Goal: Task Accomplishment & Management: Manage account settings

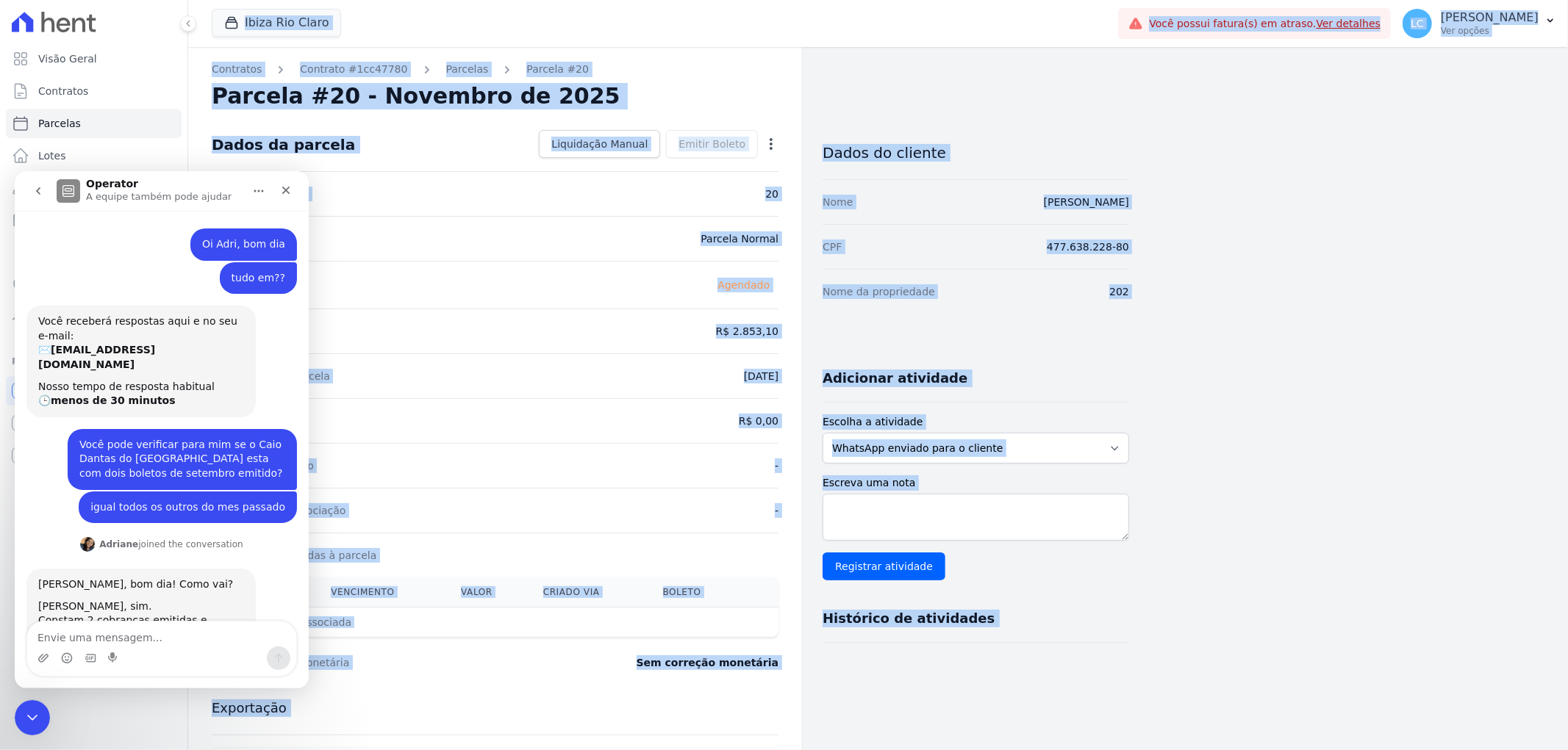
scroll to position [310, 0]
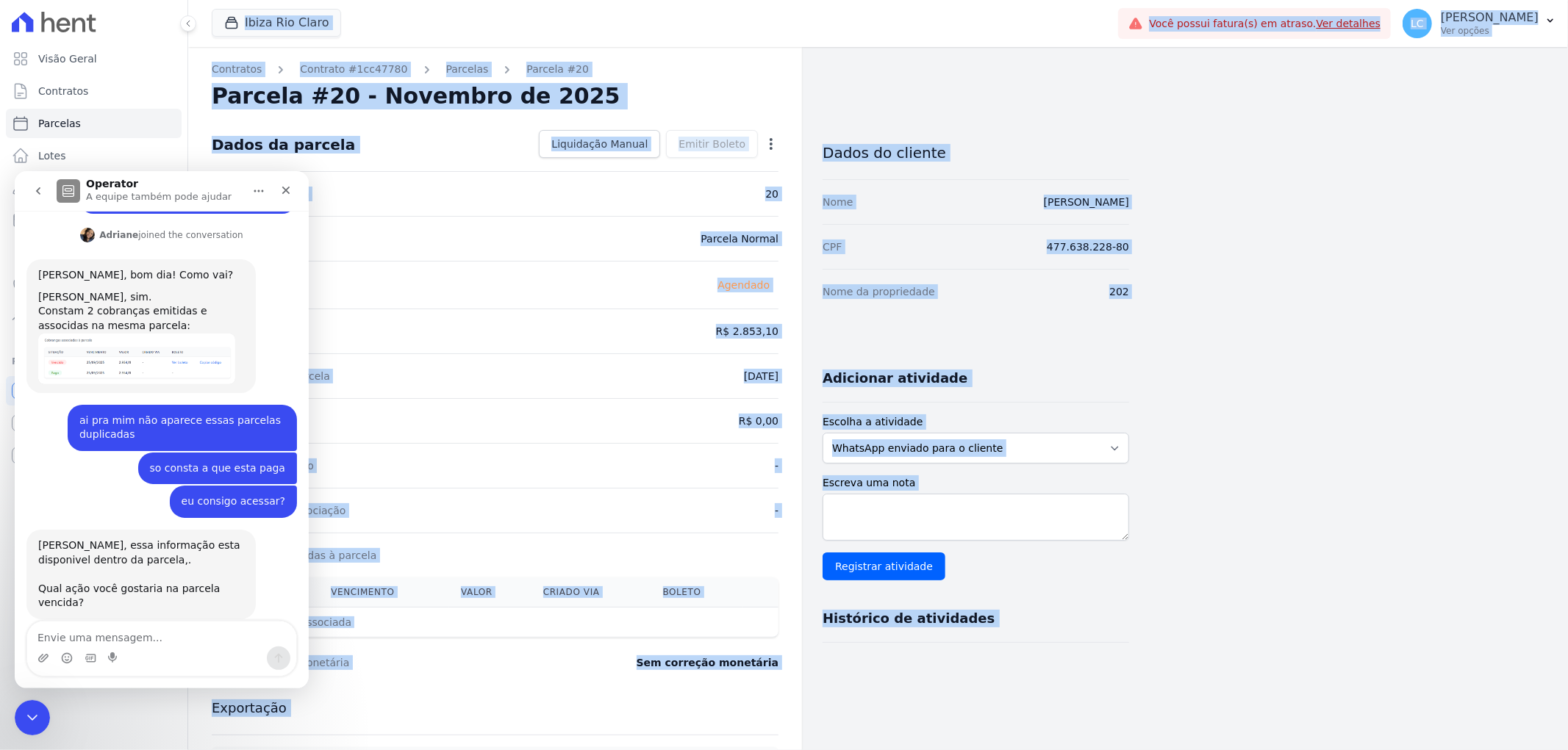
click at [435, 324] on div "Valor esperado R$ 2.853,10" at bounding box center [496, 330] width 567 height 45
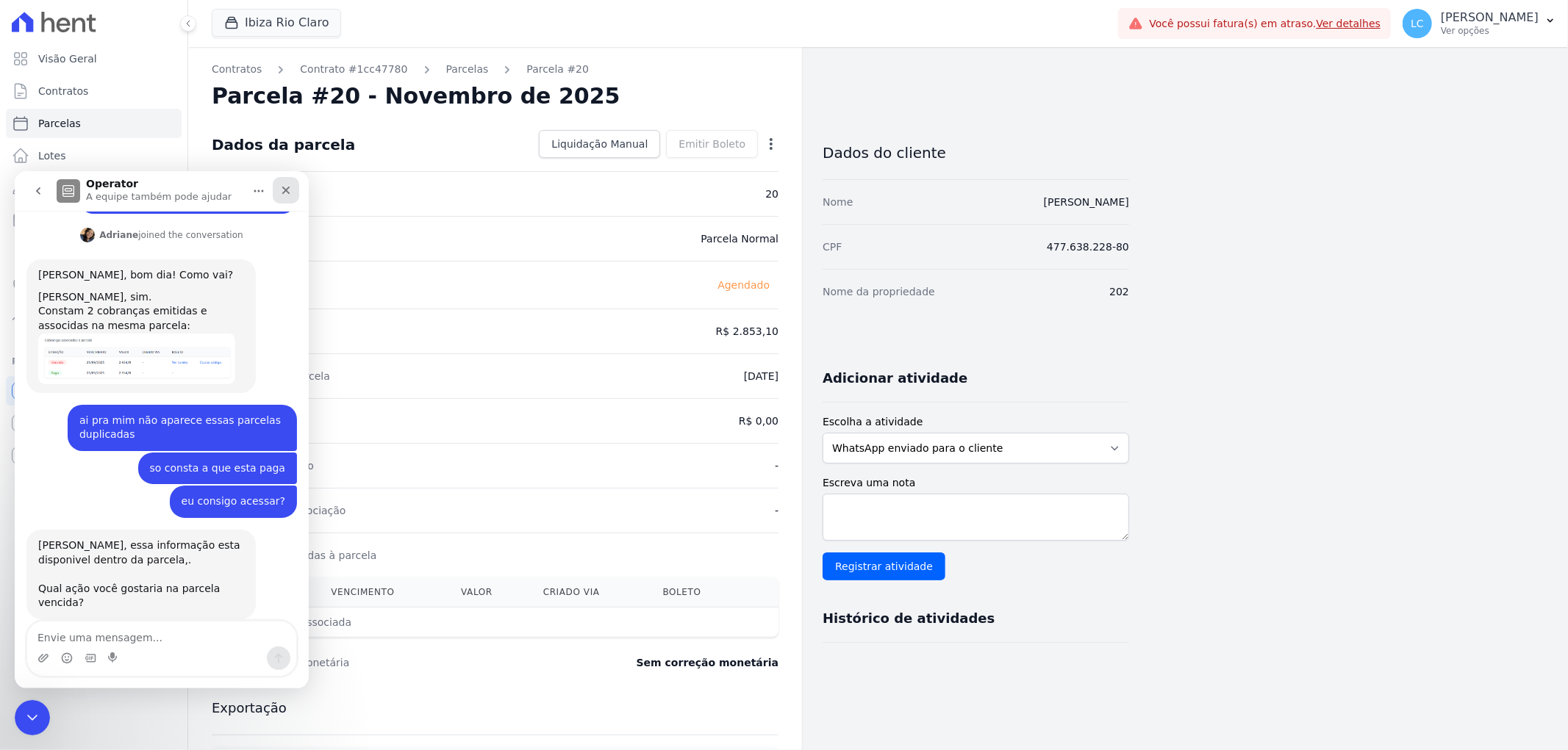
drag, startPoint x: 280, startPoint y: 188, endPoint x: 310, endPoint y: 510, distance: 323.4
click at [280, 188] on icon "Fechar" at bounding box center [286, 189] width 11 height 11
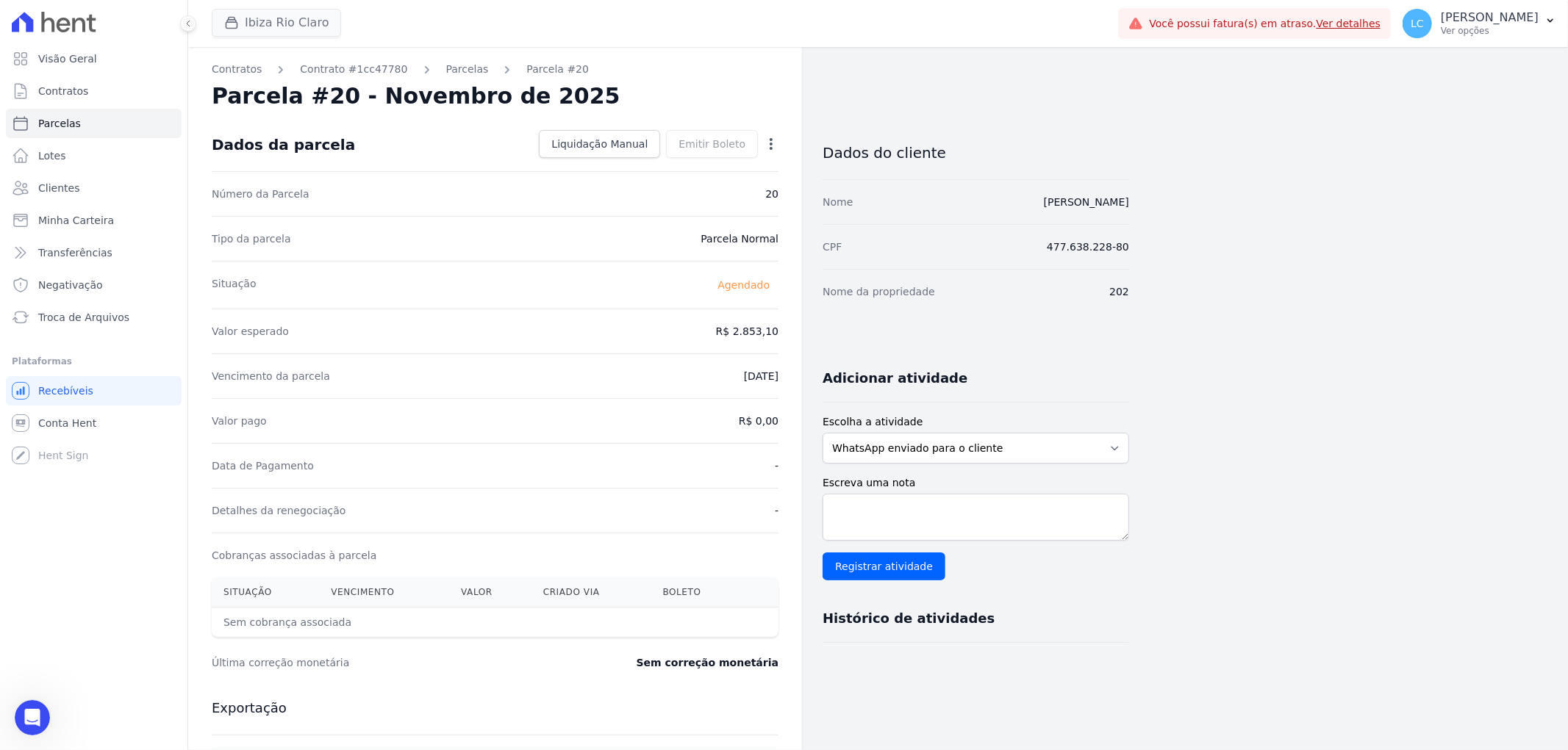
click at [258, 11] on button "Ibiza Rio Claro" at bounding box center [277, 22] width 130 height 27
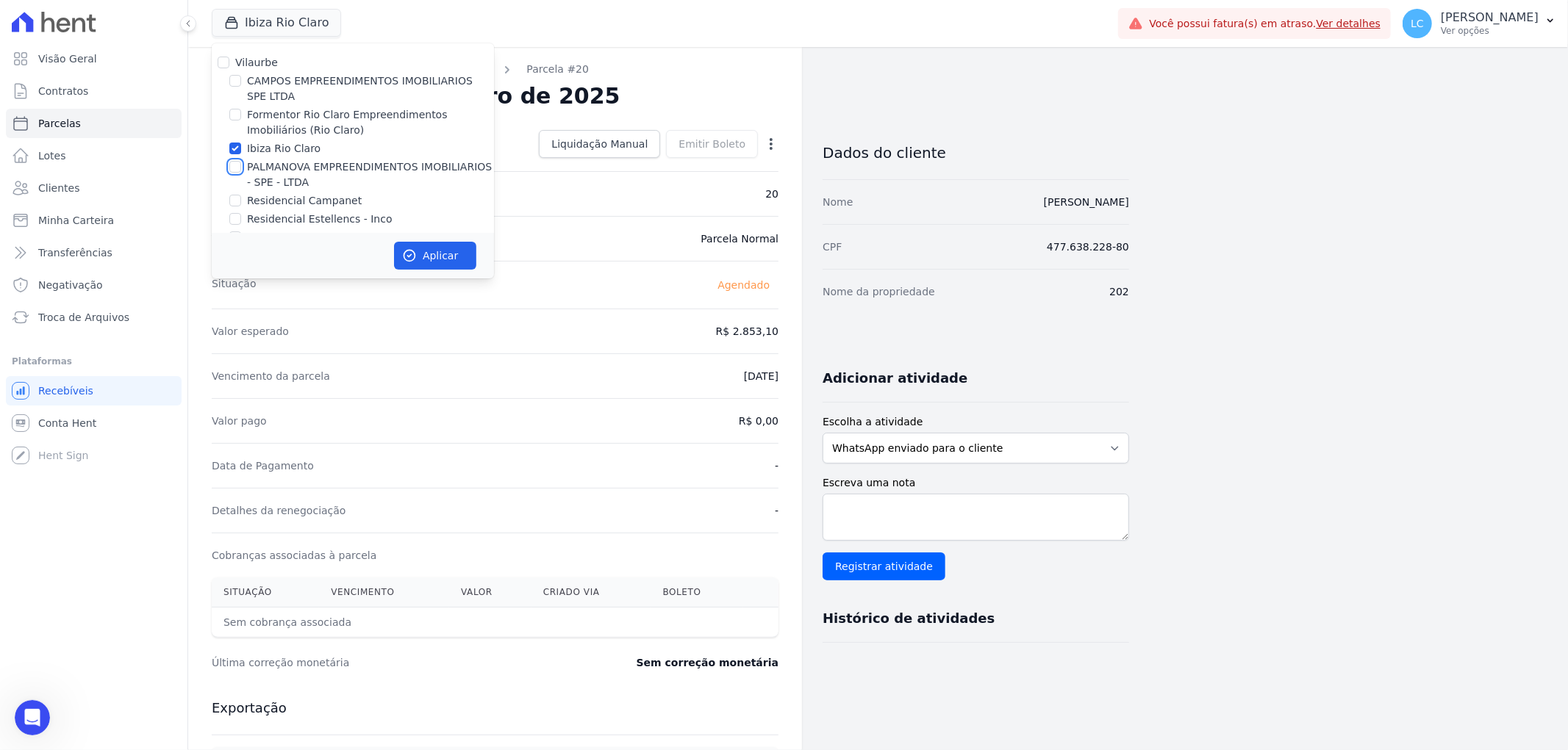
click at [236, 170] on input "PALMANOVA EMPREENDIMENTOS IMOBILIARIOS - SPE - LTDA" at bounding box center [235, 167] width 11 height 11
checkbox input "true"
click at [230, 148] on input "Ibiza Rio Claro" at bounding box center [235, 149] width 11 height 11
checkbox input "false"
click at [435, 251] on button "Aplicar" at bounding box center [435, 255] width 82 height 27
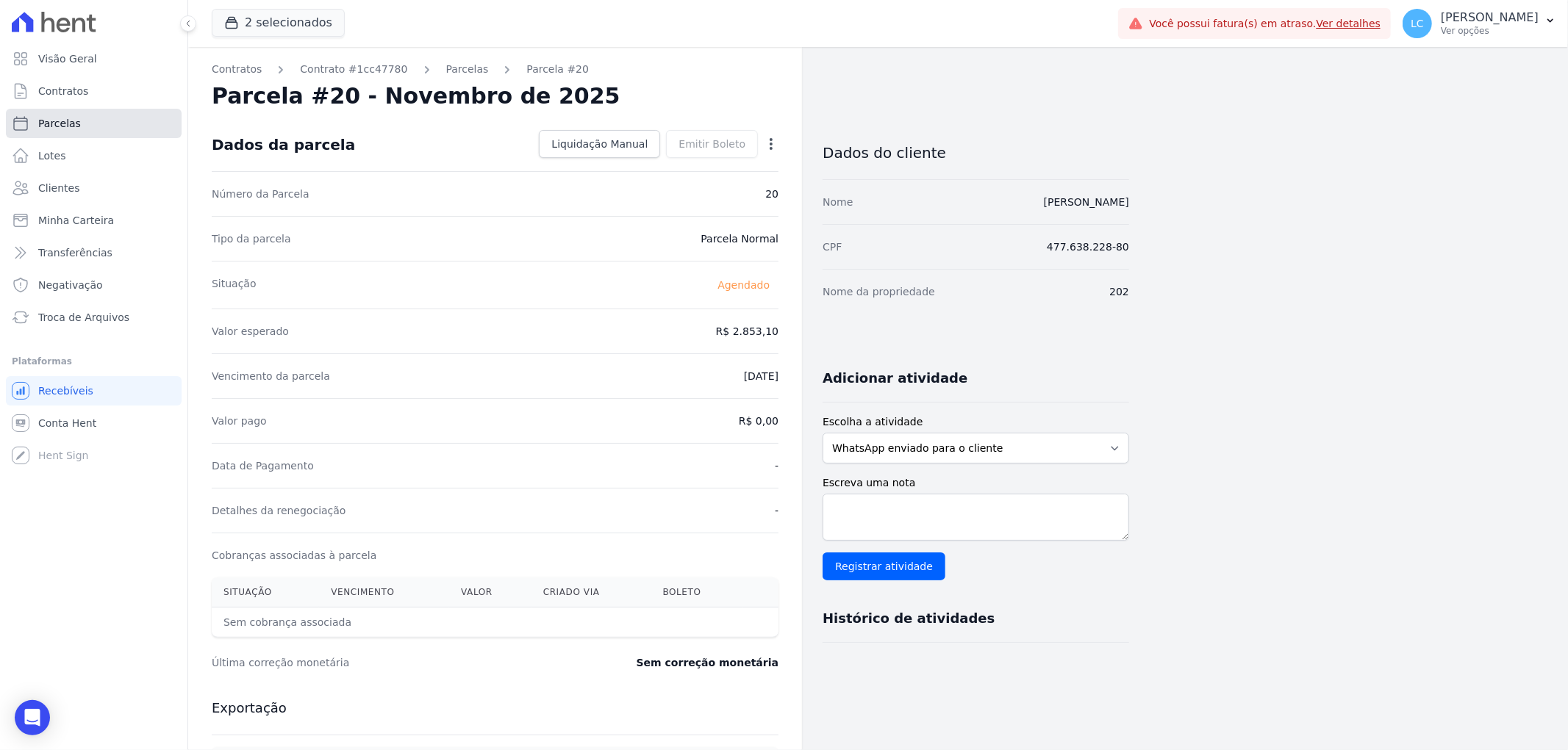
click at [126, 127] on link "Parcelas" at bounding box center [93, 123] width 175 height 29
select select
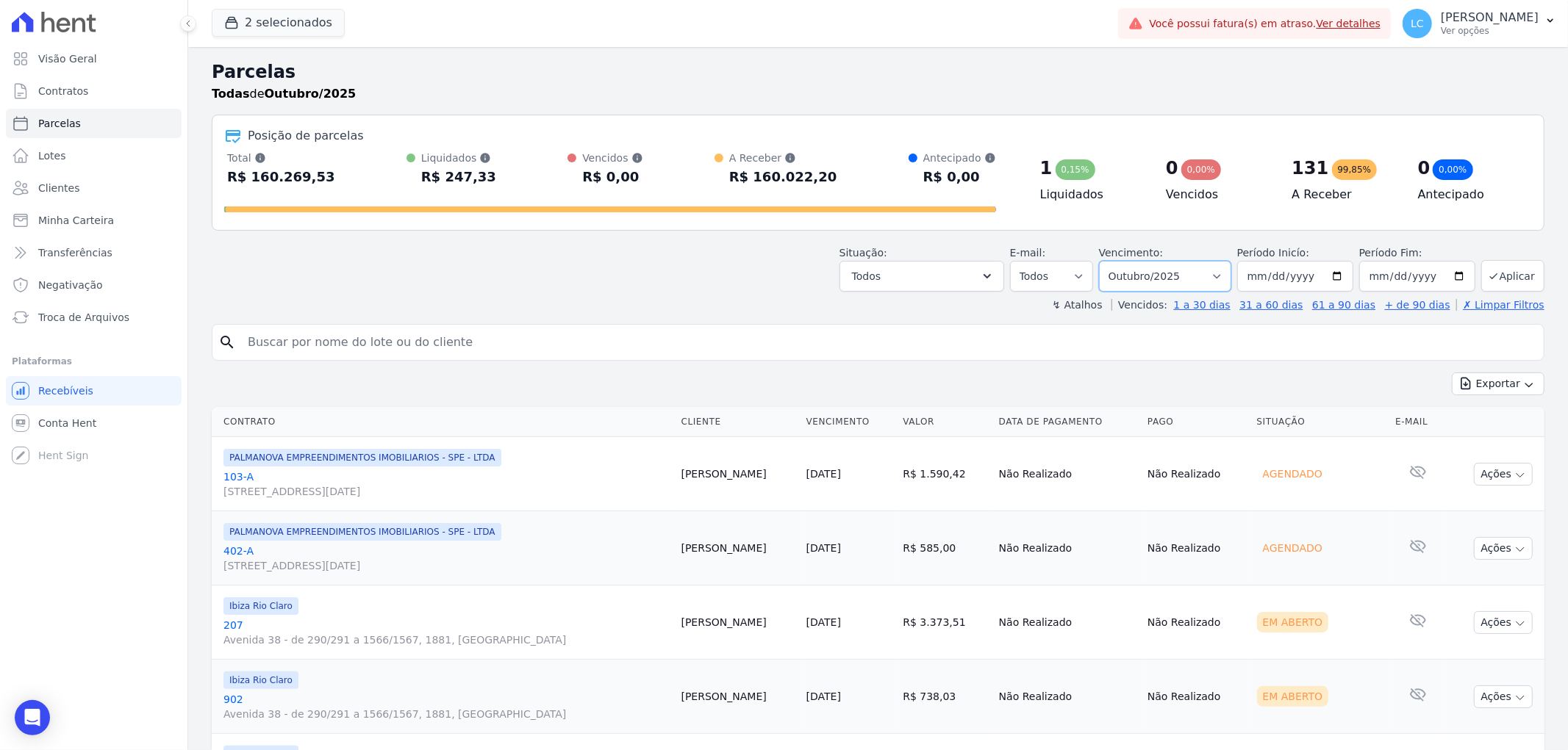
click at [1219, 279] on select "Filtrar por período ──────── Todos os meses Abril/2023 Maio/2023 Junho/2023 Jul…" at bounding box center [1165, 277] width 133 height 31
click at [589, 280] on div "Situação: Agendado Em Aberto Pago Processando Cancelado Vencido Transferindo De…" at bounding box center [878, 265] width 1333 height 52
click at [258, 13] on button "2 selecionados" at bounding box center [279, 22] width 133 height 27
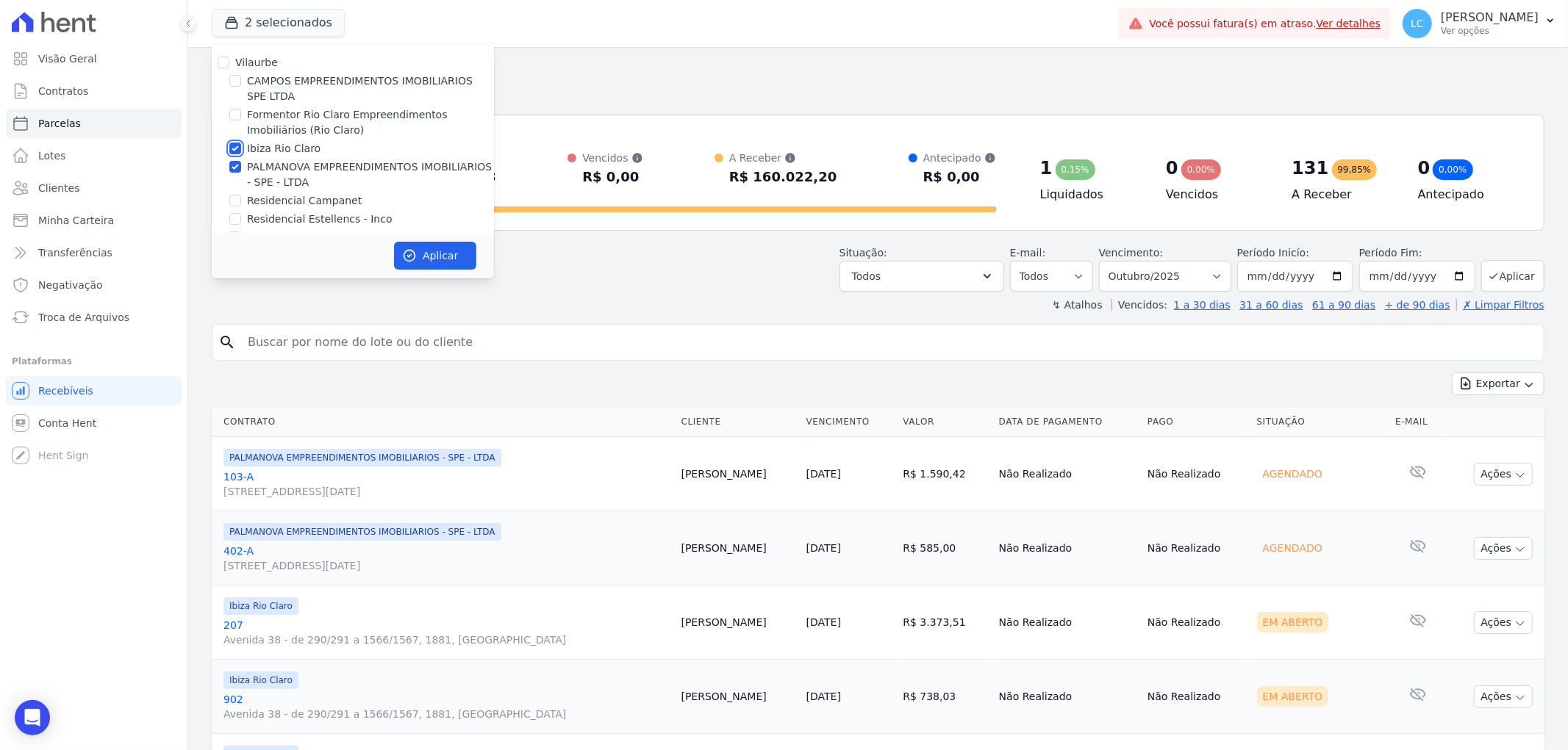
click at [232, 150] on input "Ibiza Rio Claro" at bounding box center [235, 149] width 11 height 11
checkbox input "false"
click at [442, 251] on button "Aplicar" at bounding box center [435, 255] width 82 height 27
select select
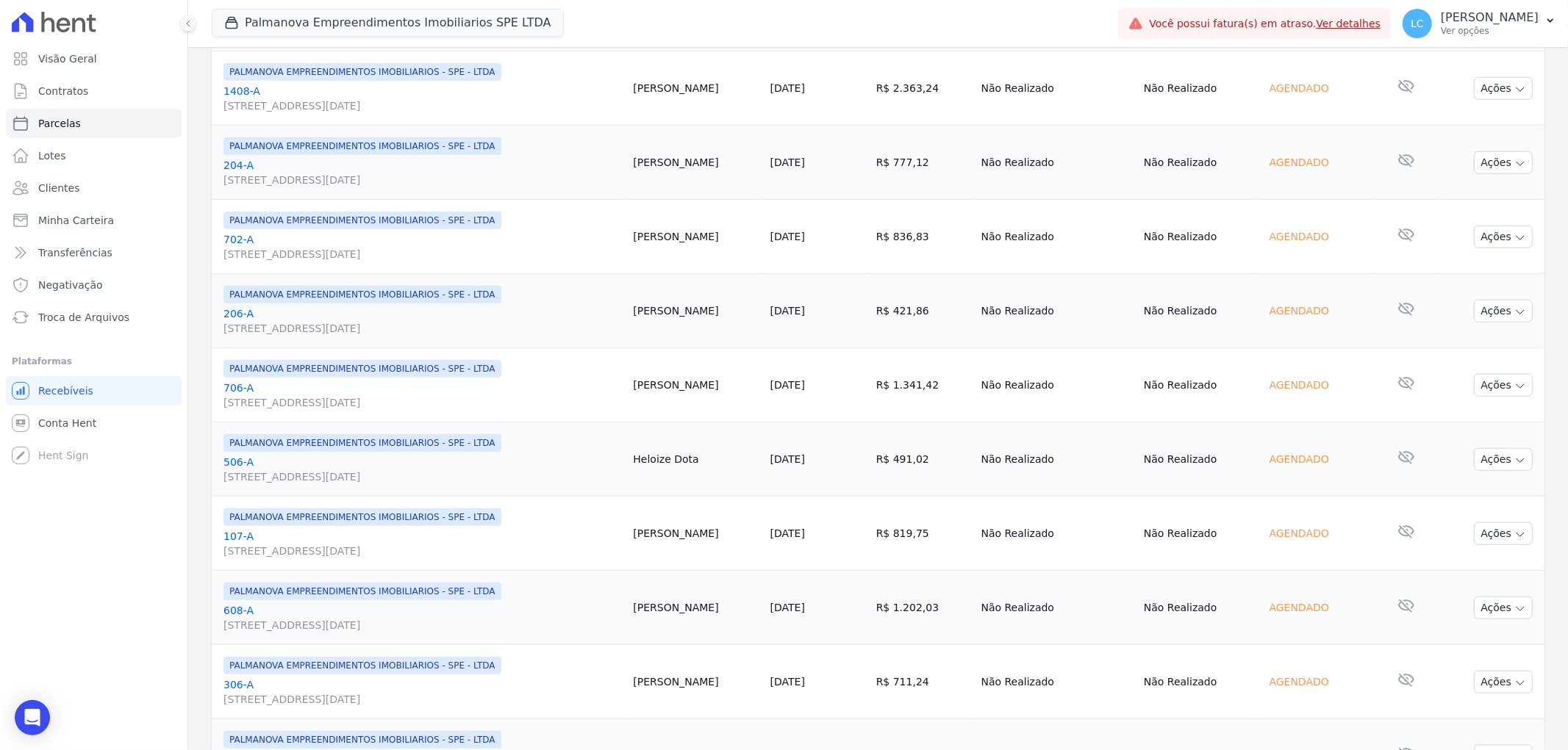
scroll to position [1062, 0]
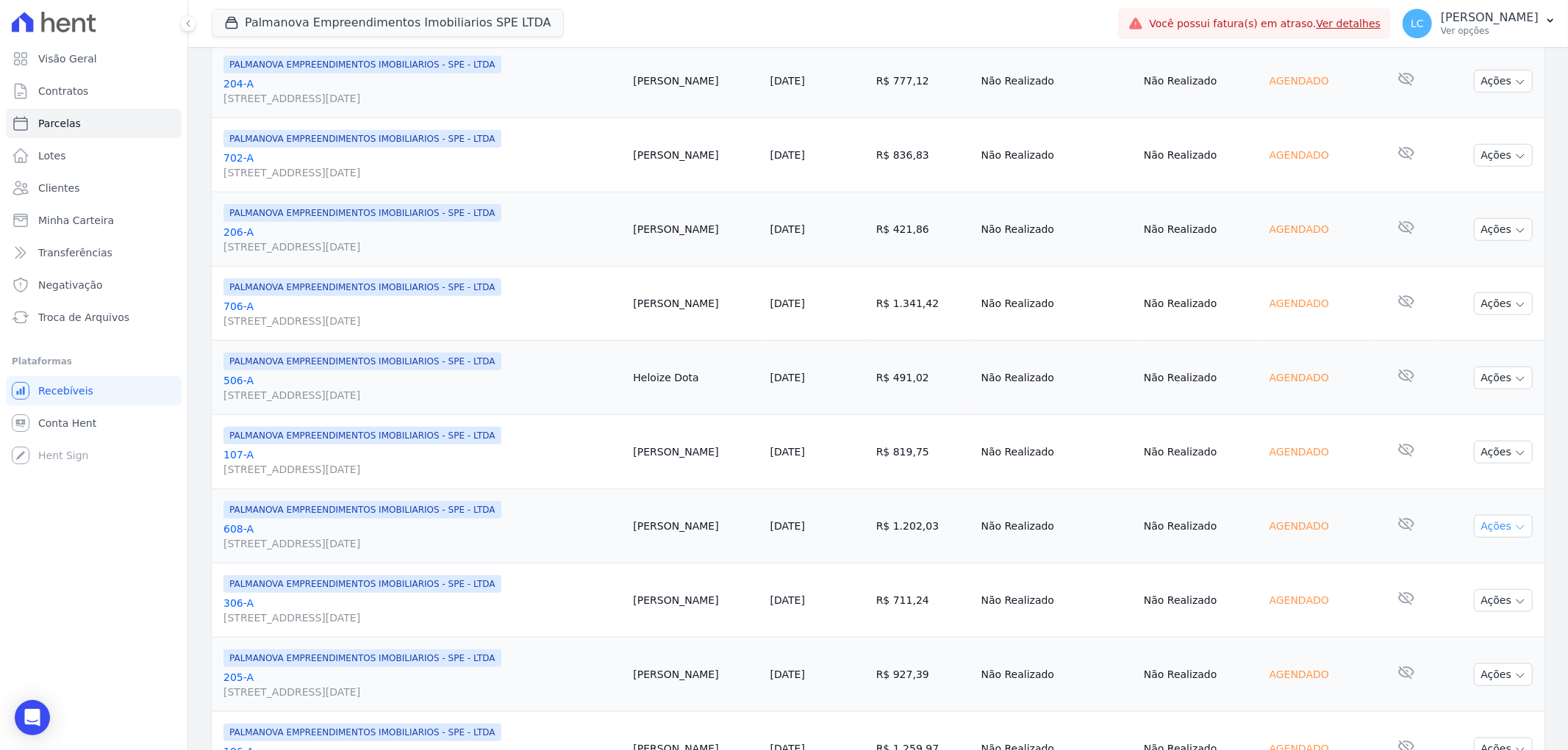
click at [1502, 524] on button "Ações" at bounding box center [1504, 527] width 59 height 23
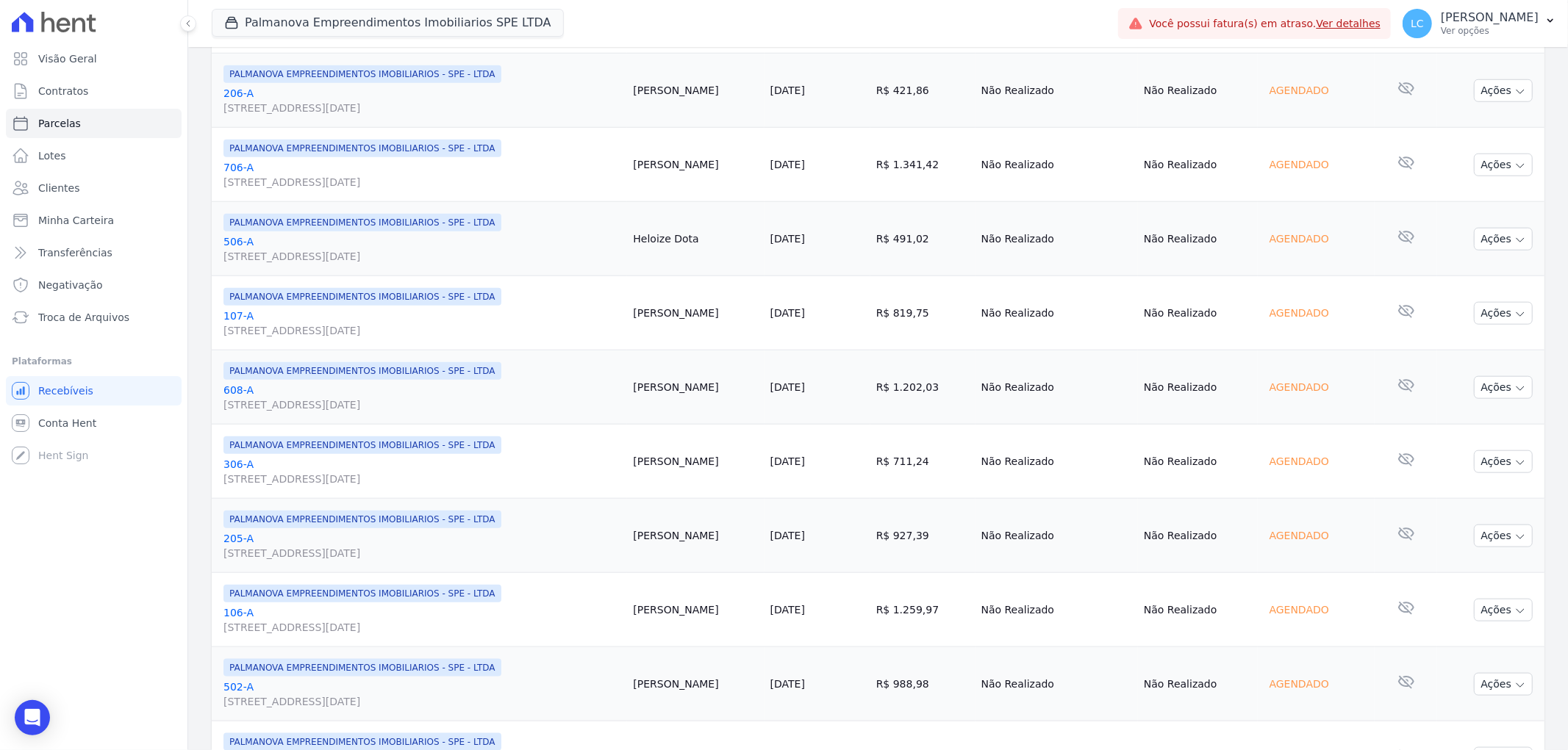
scroll to position [1608, 0]
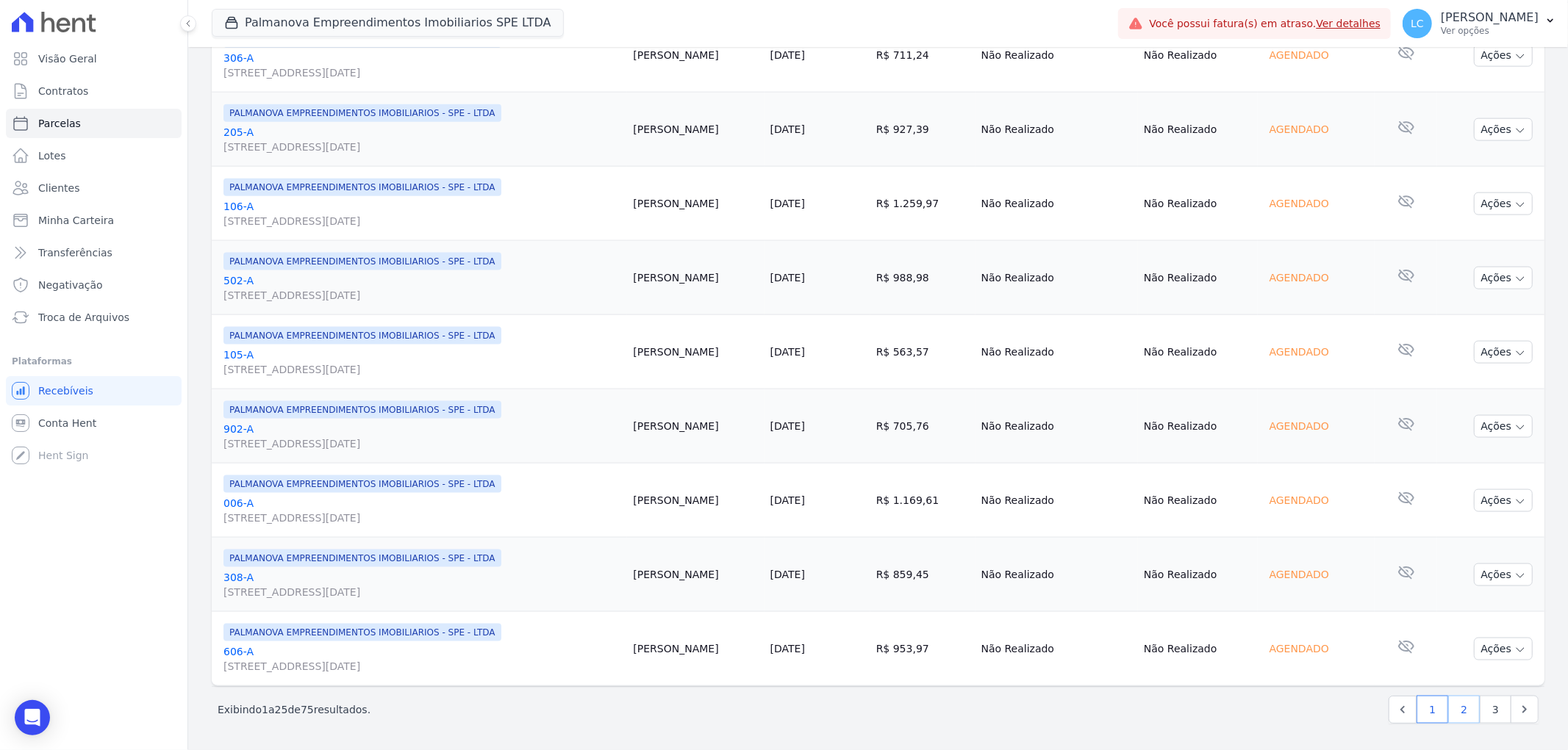
click at [1452, 707] on link "2" at bounding box center [1464, 709] width 31 height 27
select select
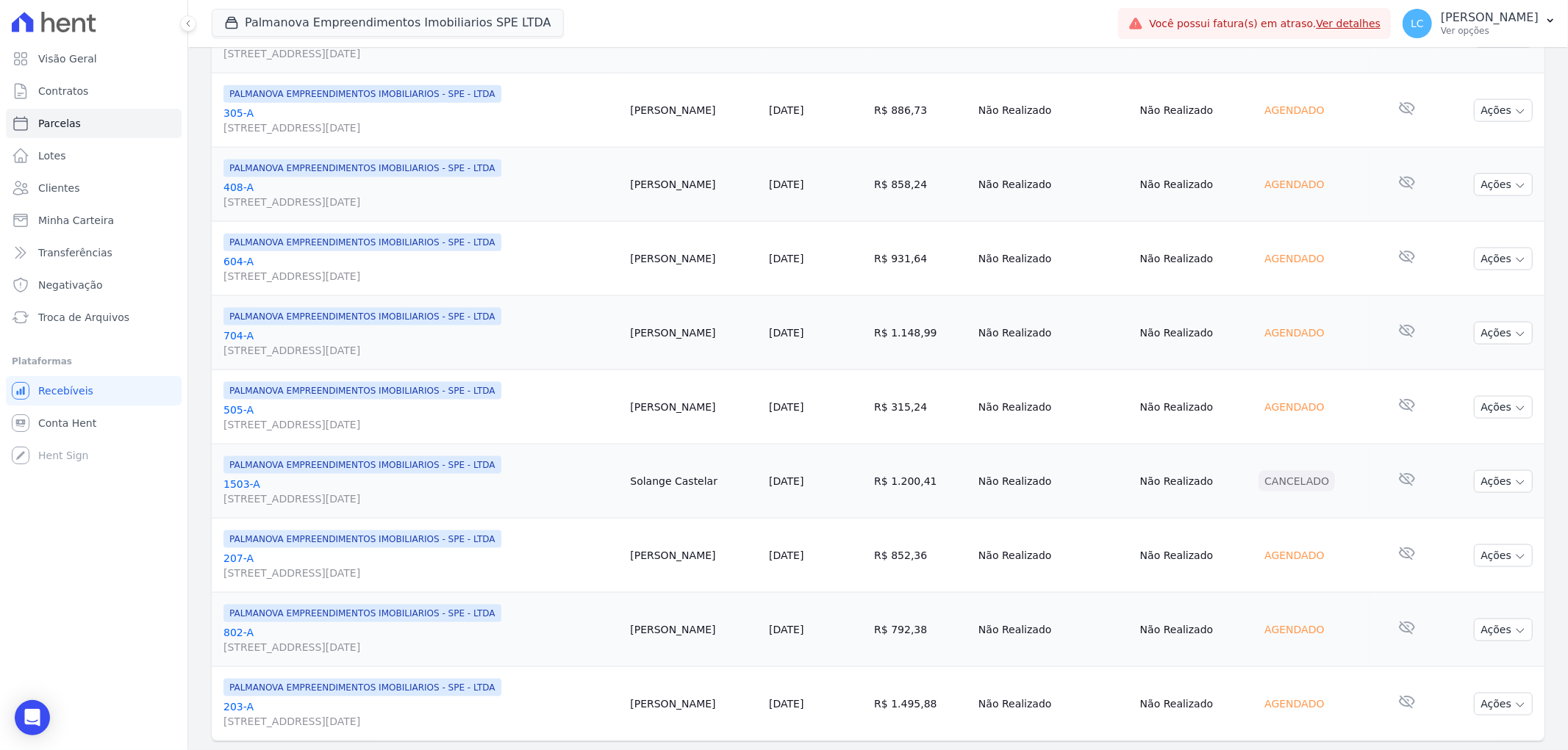
scroll to position [1608, 0]
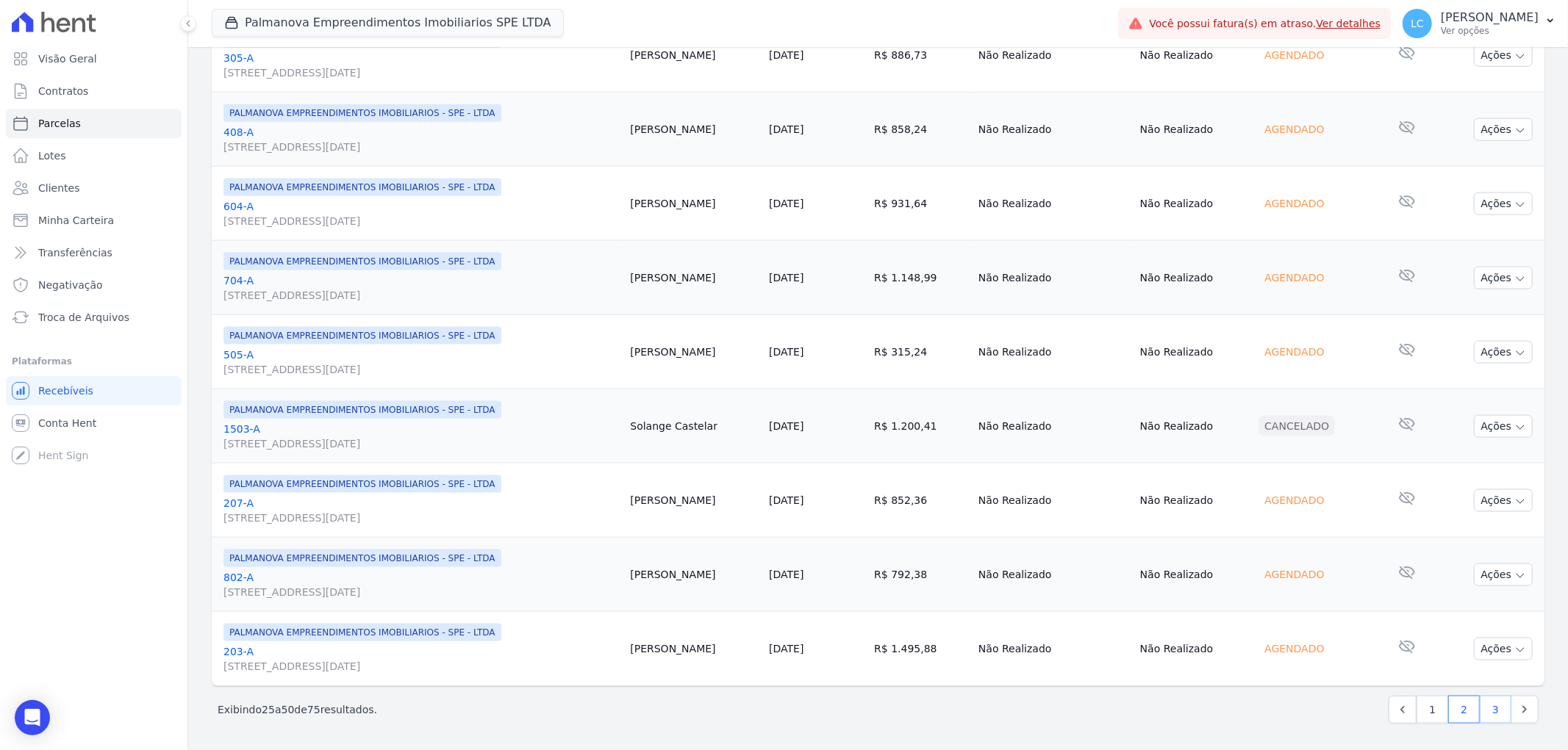
click at [1483, 704] on link "3" at bounding box center [1495, 709] width 31 height 27
select select
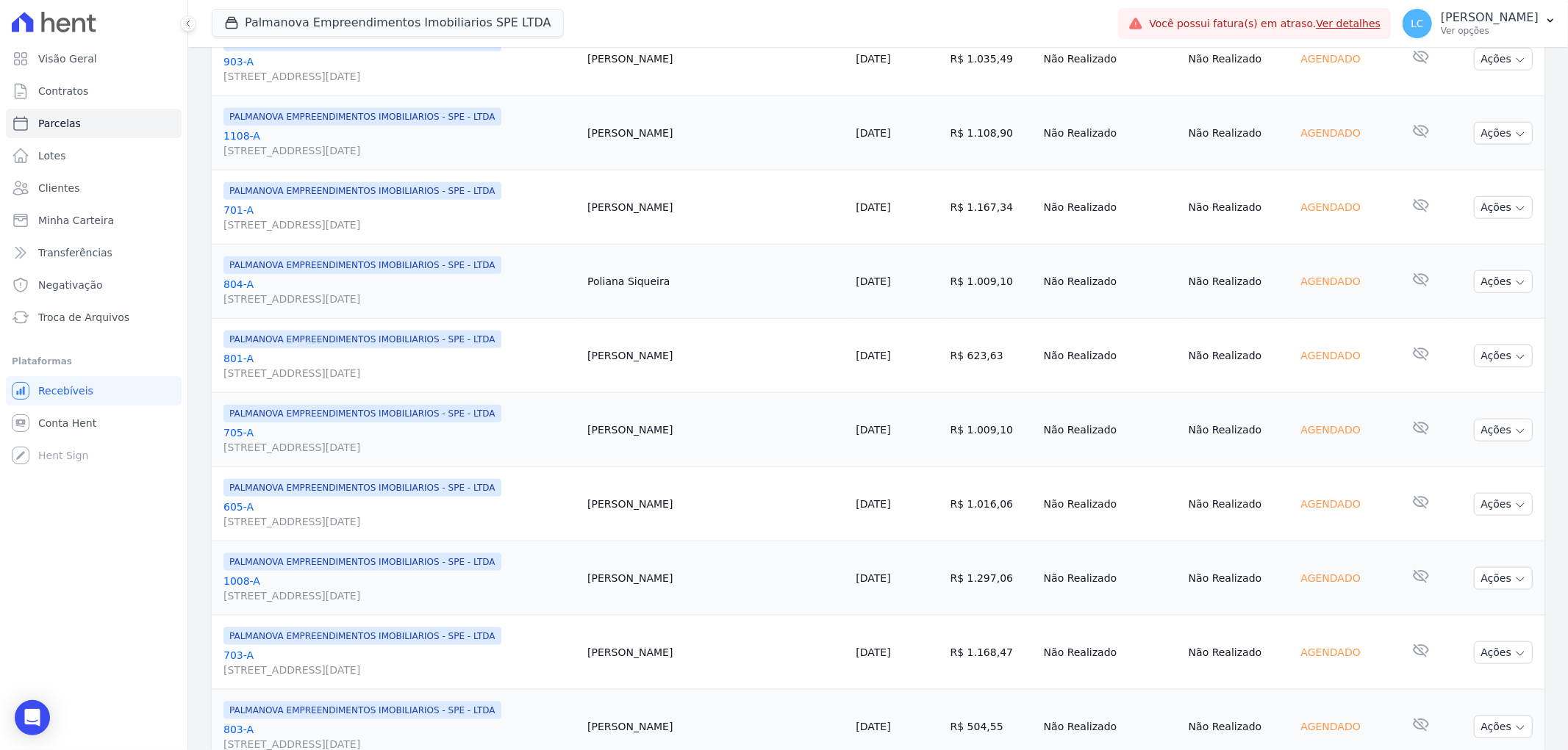
scroll to position [1608, 0]
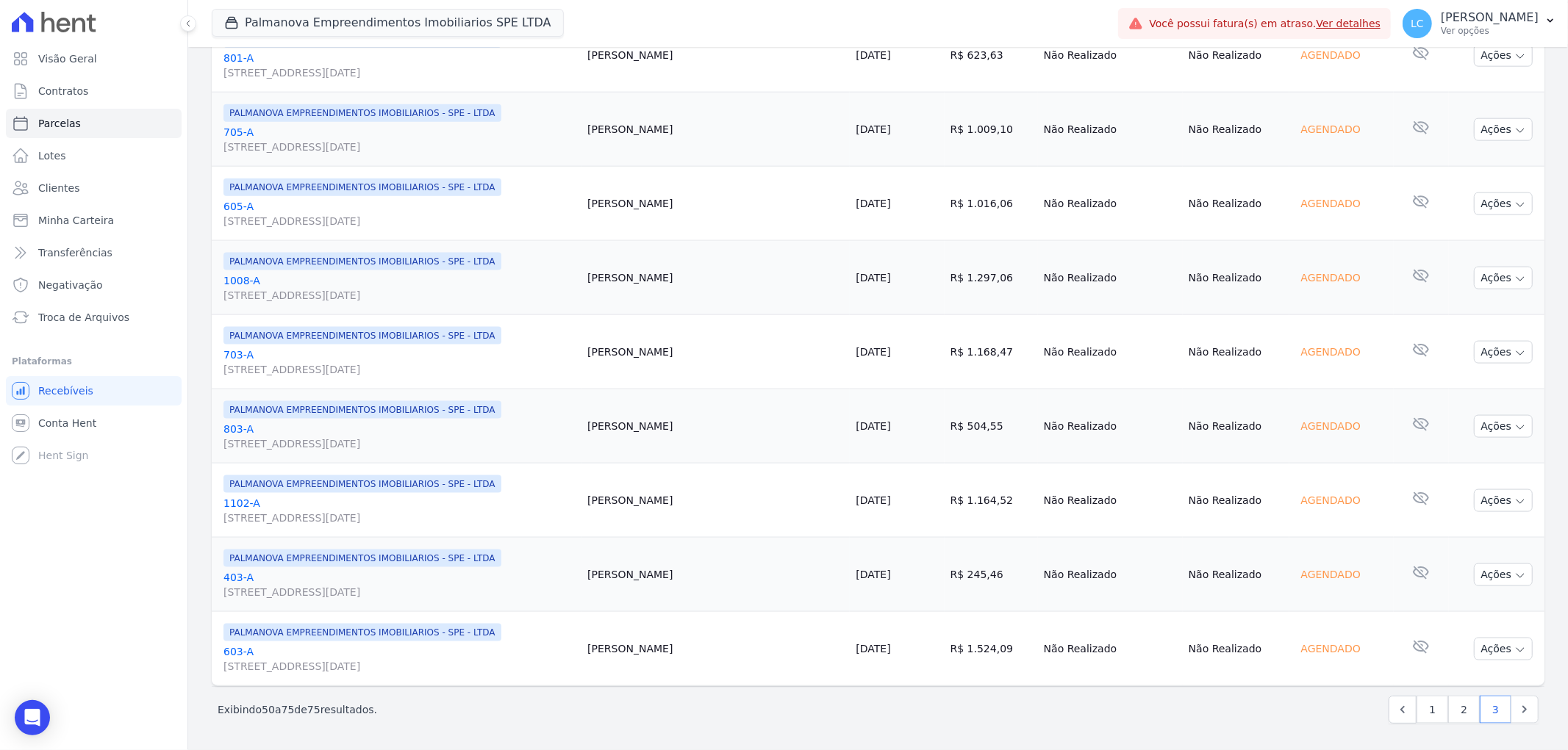
click at [649, 645] on td "Ygor Caetano" at bounding box center [715, 649] width 268 height 74
click at [681, 572] on td "Elaine Rodrigues" at bounding box center [715, 575] width 268 height 74
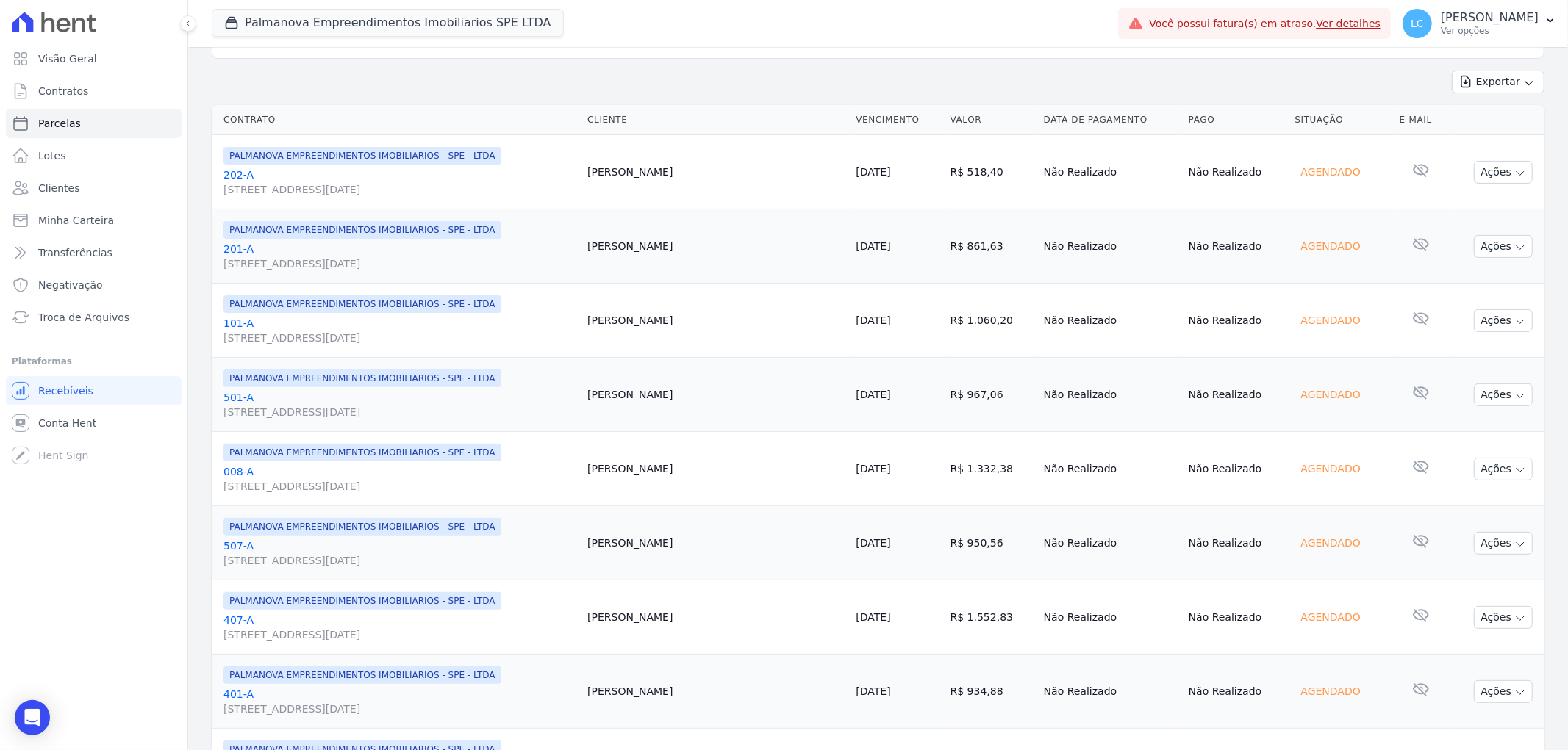
scroll to position [0, 0]
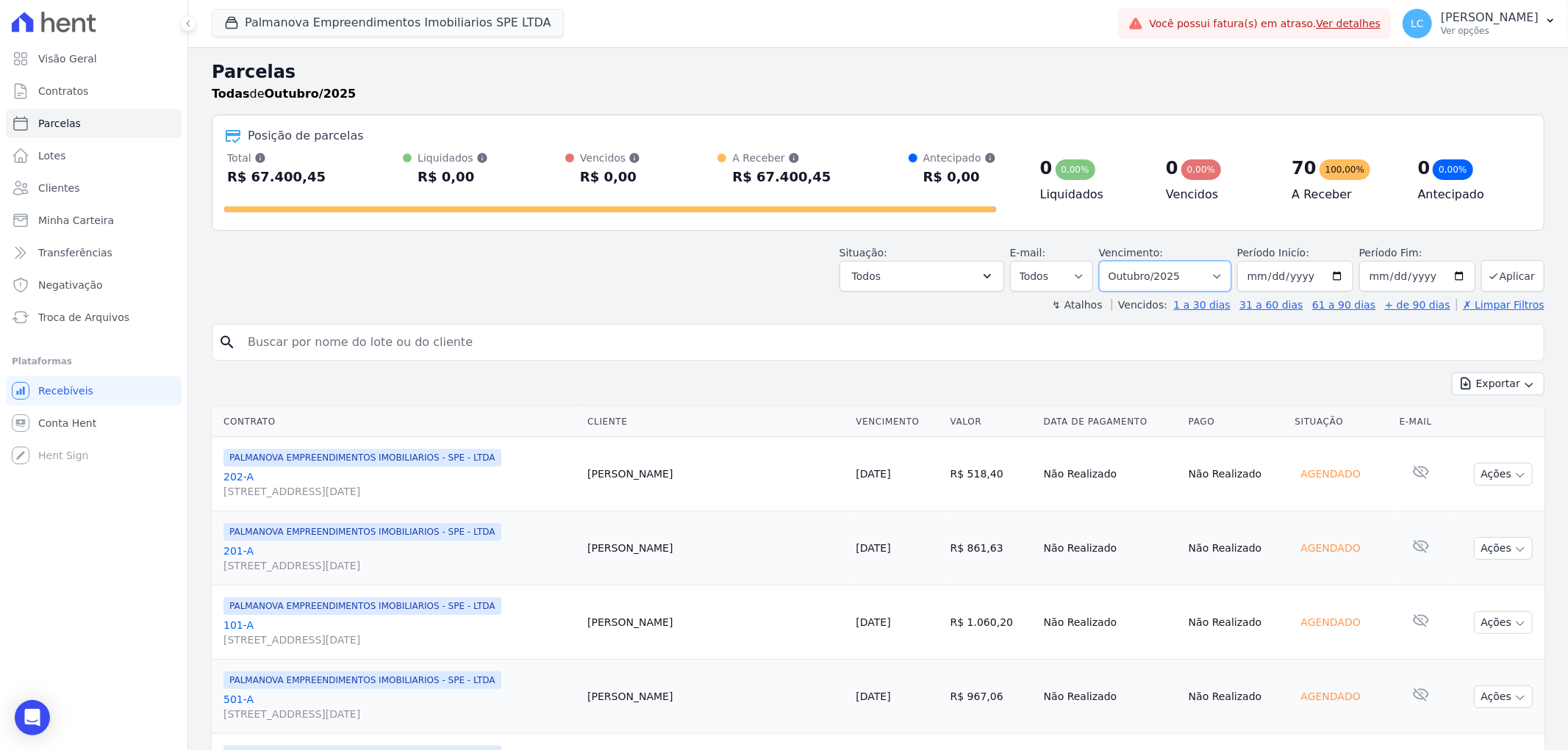
click at [1218, 274] on select "Filtrar por período ──────── Todos os meses Abril/2025 Maio/2025 Junho/2025 Jul…" at bounding box center [1165, 277] width 133 height 31
select select "09/2025"
click at [1108, 261] on select "Filtrar por período ──────── Todos os meses Abril/2025 Maio/2025 Junho/2025 Jul…" at bounding box center [1165, 277] width 133 height 31
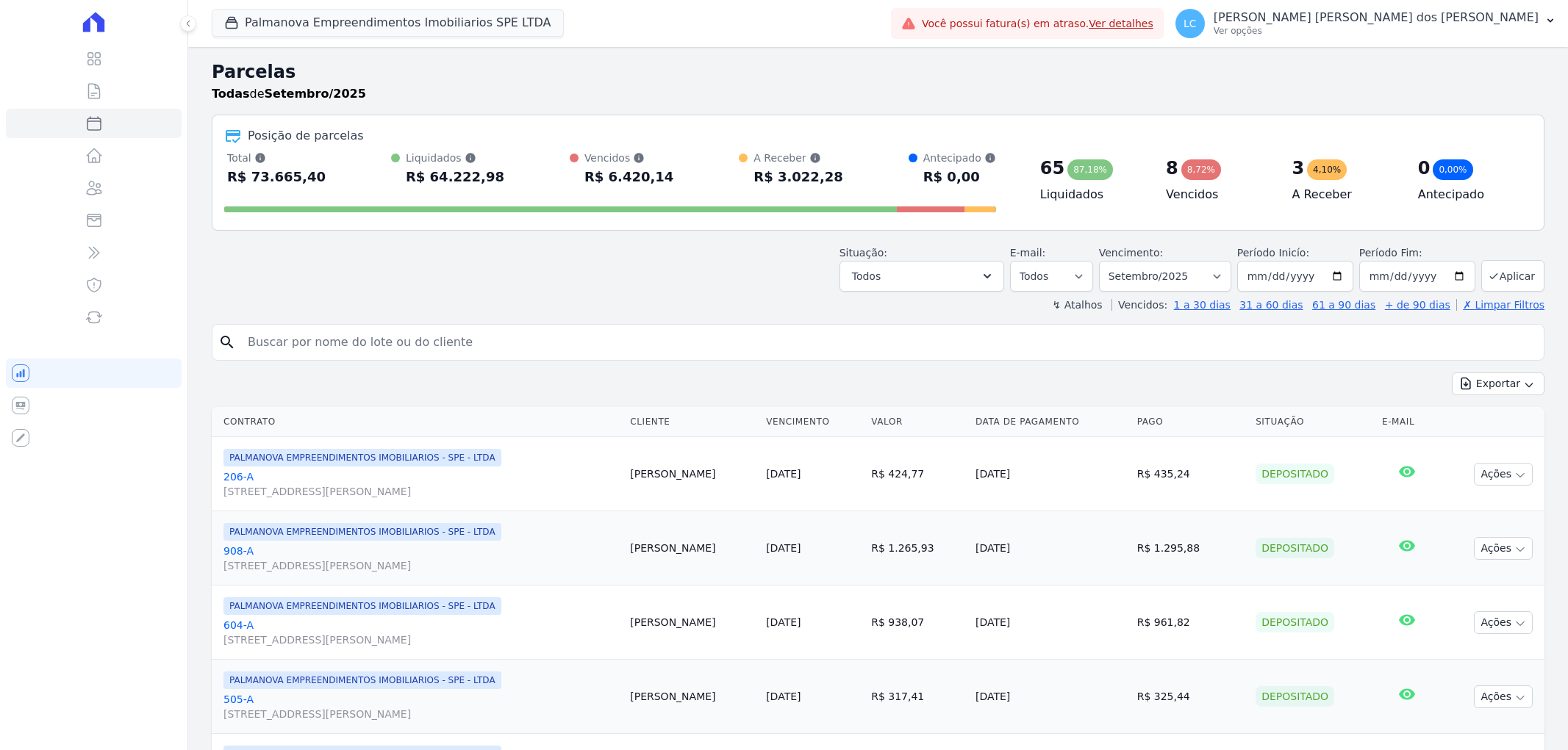
select select
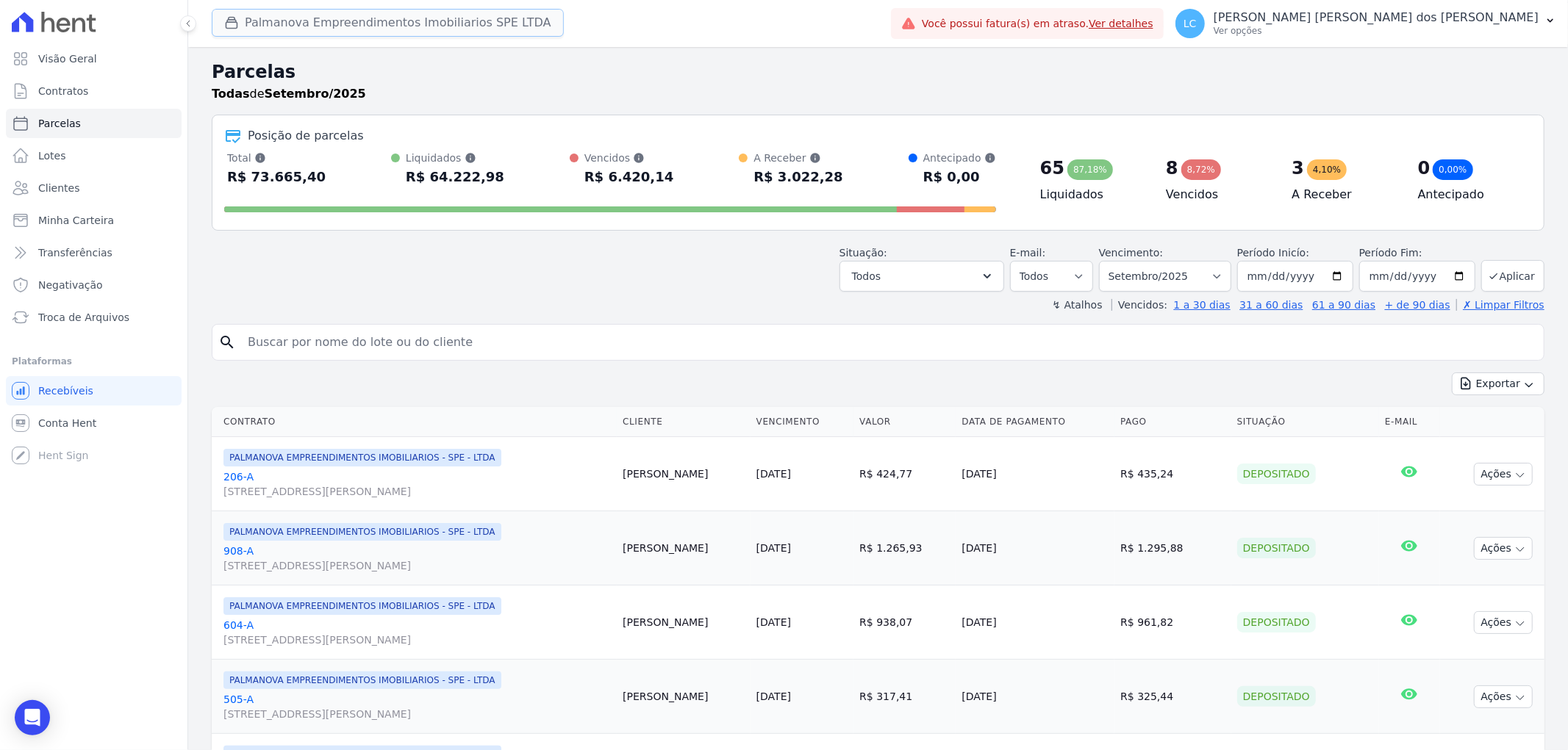
click at [321, 21] on button "Palmanova Empreendimentos Imobiliarios SPE LTDA" at bounding box center [388, 22] width 352 height 27
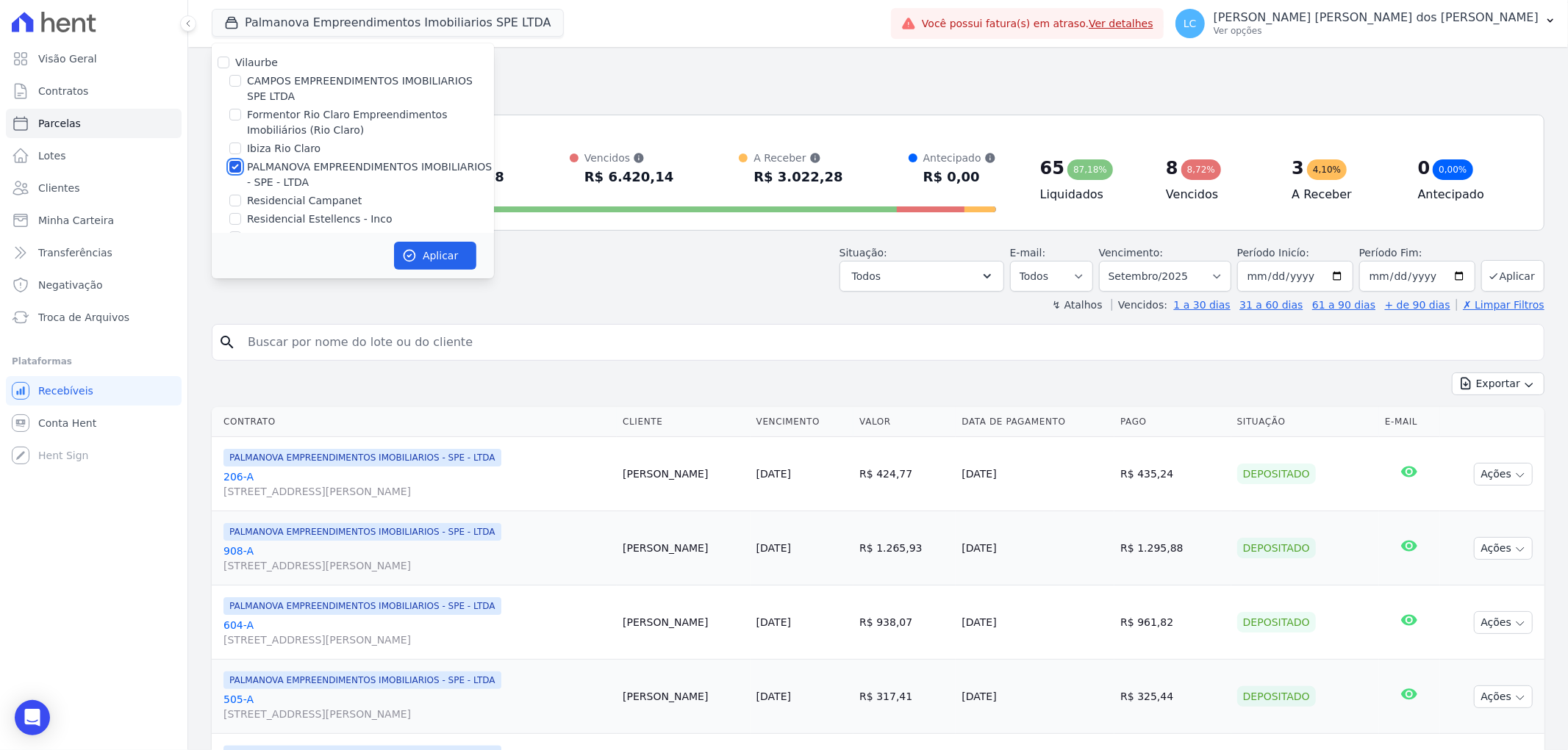
click at [236, 161] on input "PALMANOVA EMPREENDIMENTOS IMOBILIARIOS - SPE - LTDA" at bounding box center [235, 167] width 11 height 11
checkbox input "false"
click at [240, 77] on input "CAMPOS EMPREENDIMENTOS IMOBILIARIOS SPE LTDA" at bounding box center [235, 80] width 11 height 11
checkbox input "true"
drag, startPoint x: 414, startPoint y: 243, endPoint x: 435, endPoint y: 248, distance: 21.6
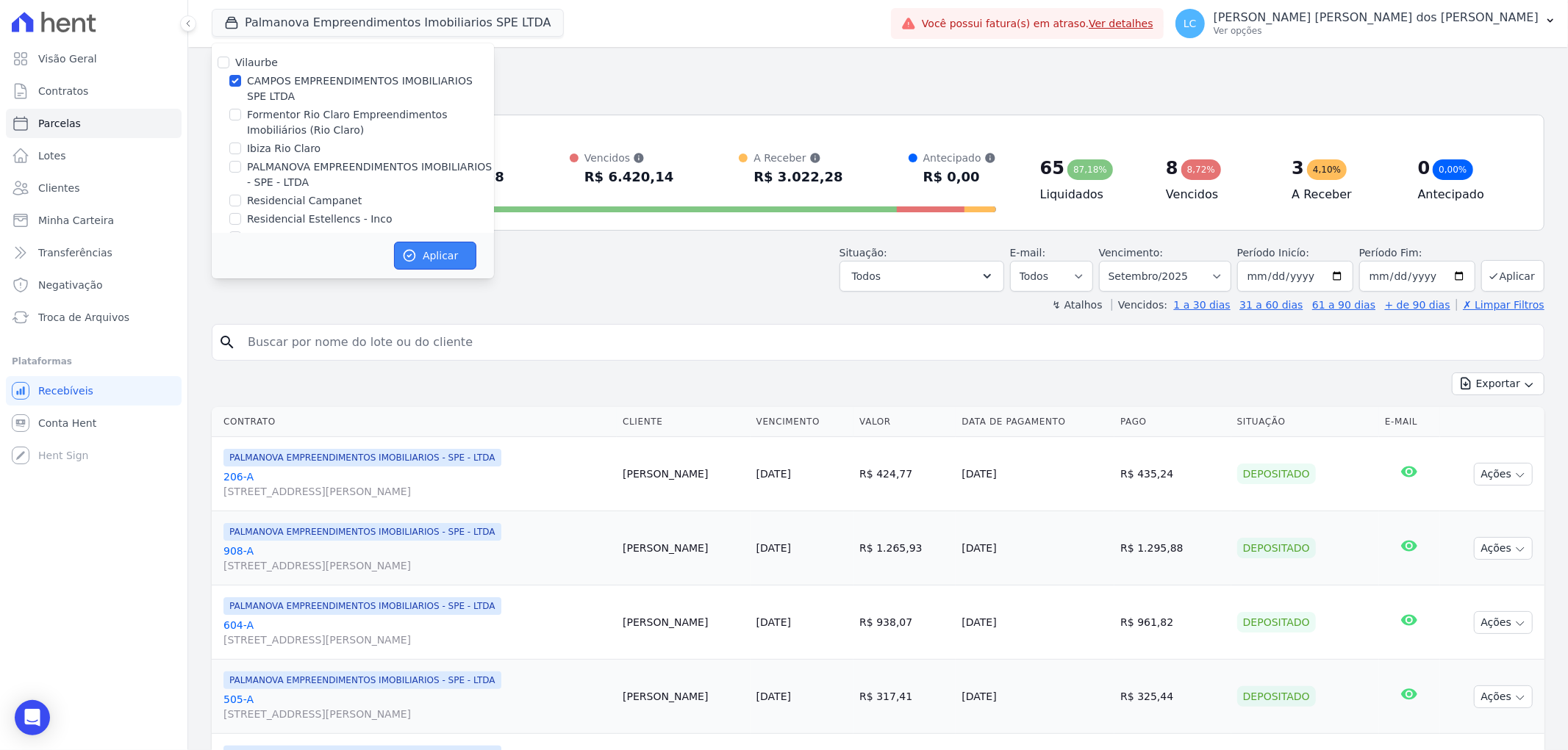
click at [415, 243] on button "Aplicar" at bounding box center [435, 255] width 82 height 27
select select
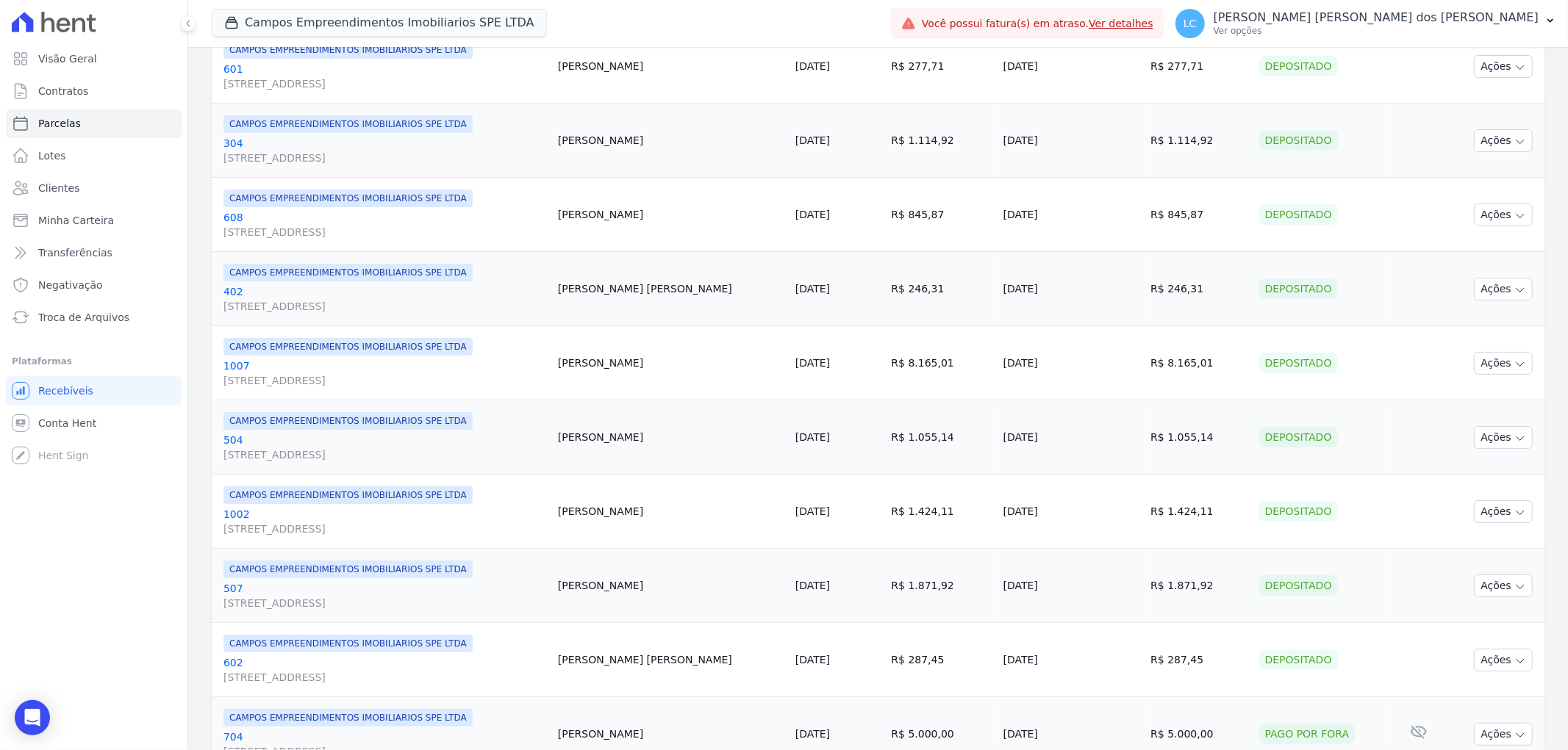
scroll to position [571, 0]
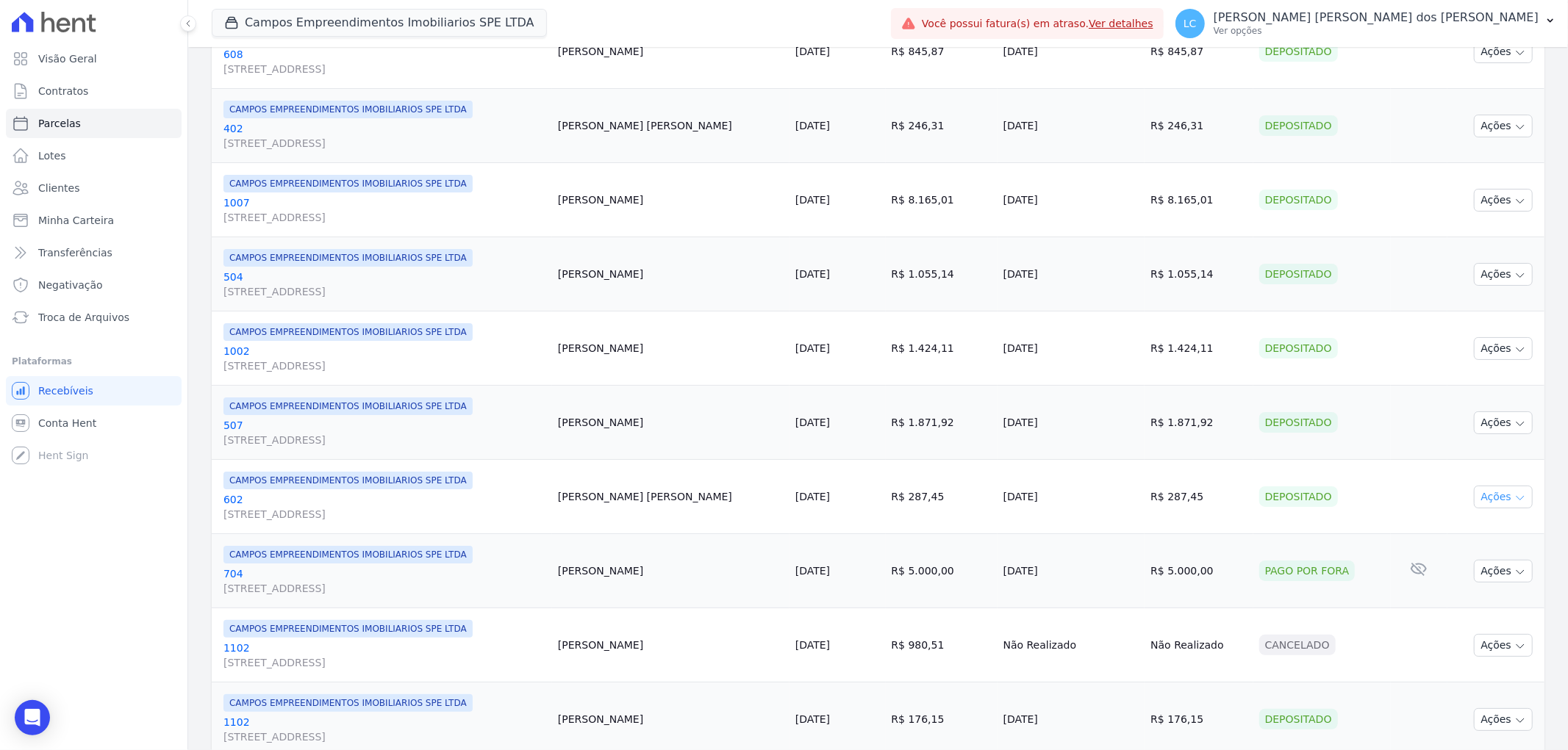
click at [1482, 497] on button "Ações" at bounding box center [1504, 497] width 59 height 23
click at [1473, 529] on link "Ver boleto" at bounding box center [1497, 530] width 141 height 27
click at [311, 20] on button "Campos Empreendimentos Imobiliarios SPE LTDA" at bounding box center [380, 22] width 335 height 27
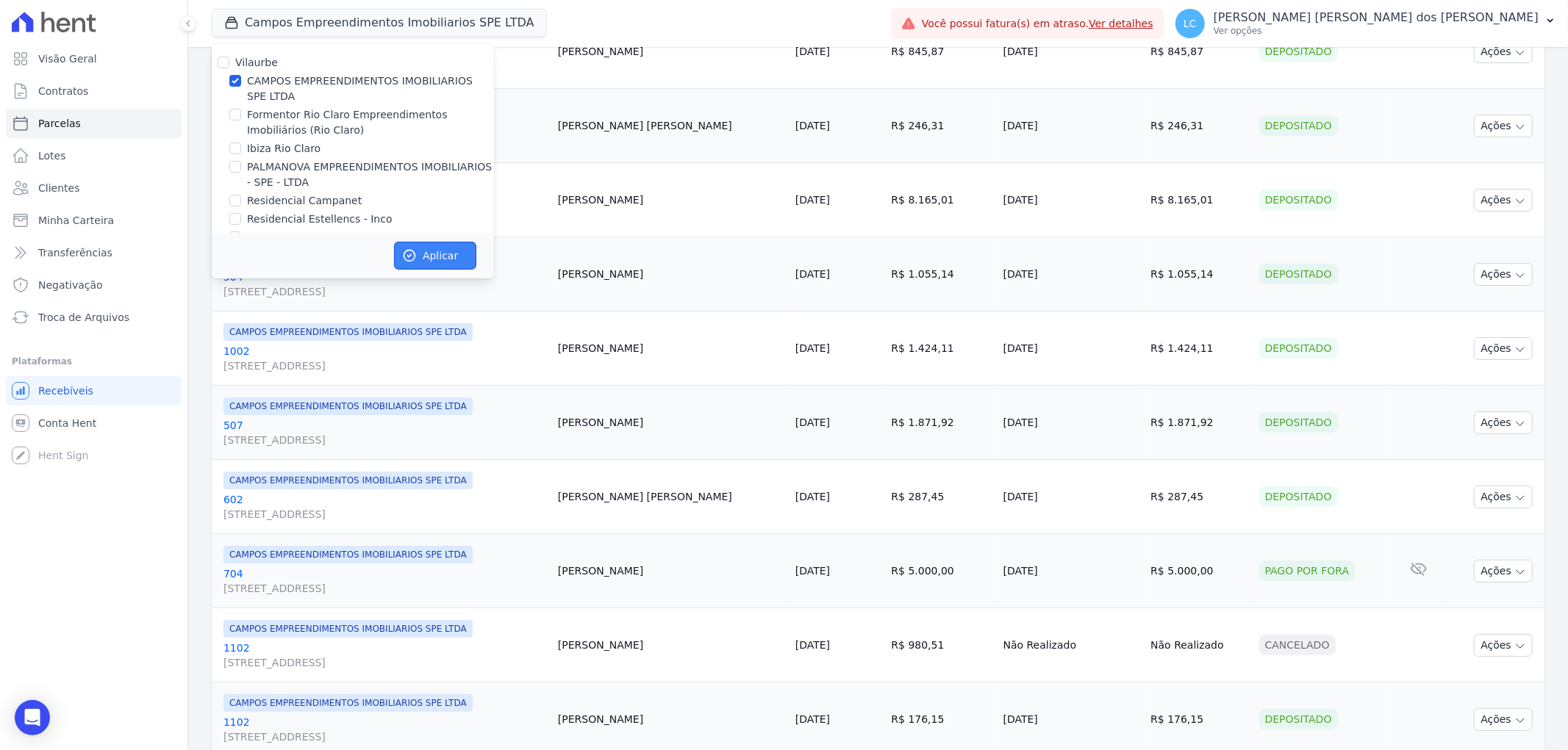
click at [442, 263] on button "Aplicar" at bounding box center [435, 255] width 82 height 27
click at [1197, 18] on span "LC" at bounding box center [1191, 23] width 13 height 10
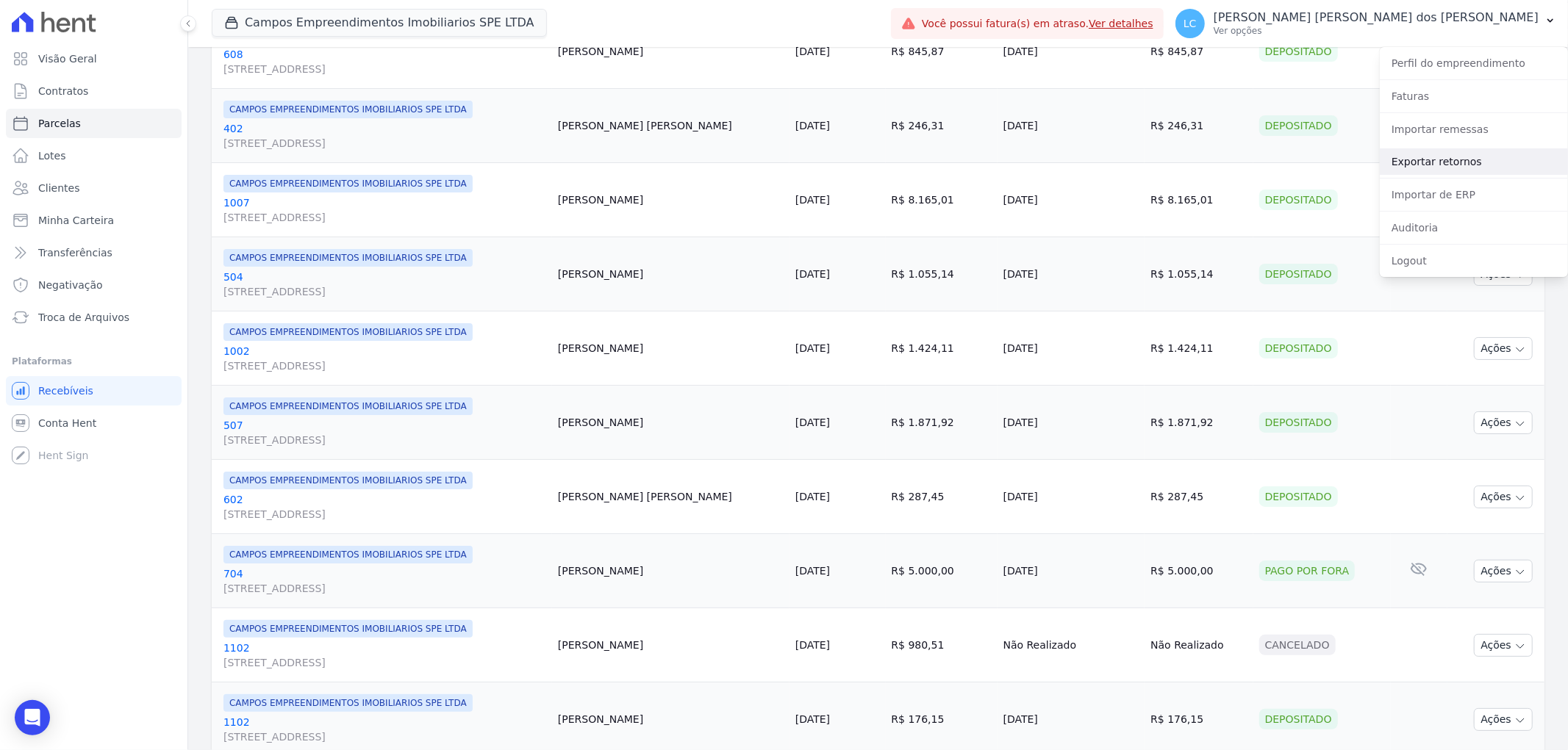
select select
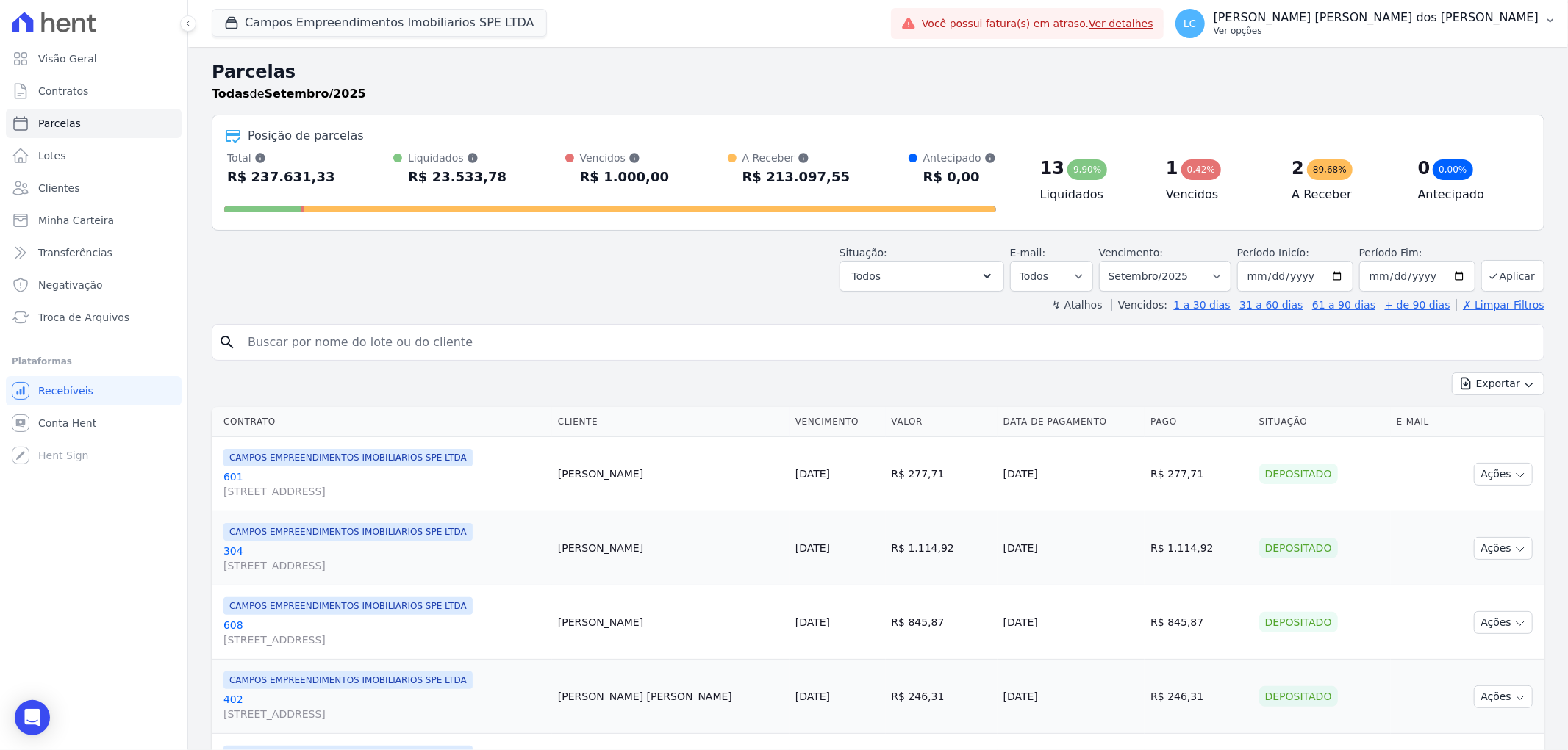
click at [1205, 27] on span "LC" at bounding box center [1190, 23] width 29 height 29
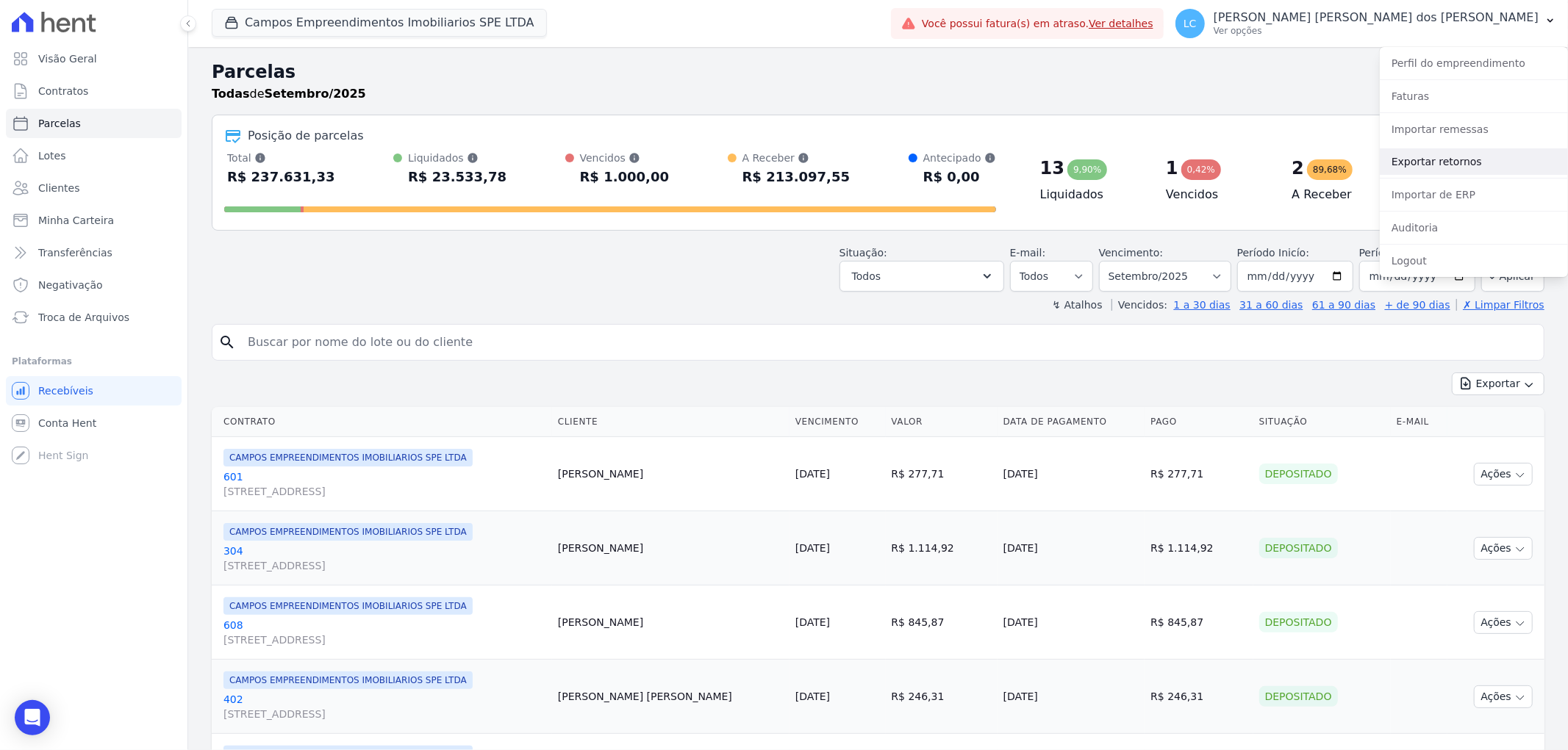
click at [1436, 164] on link "Exportar retornos" at bounding box center [1474, 162] width 189 height 27
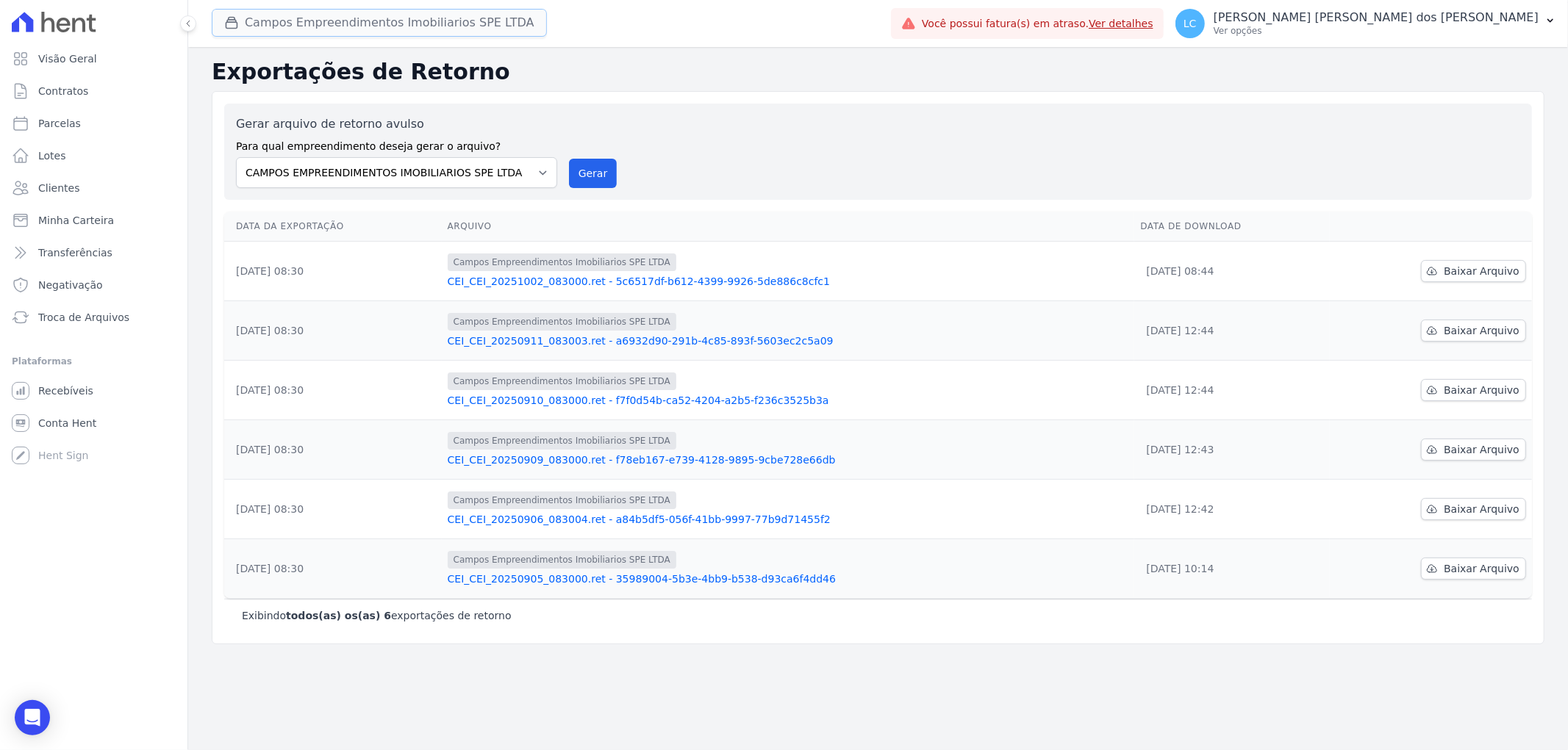
click at [359, 18] on button "Campos Empreendimentos Imobiliarios SPE LTDA" at bounding box center [380, 22] width 335 height 27
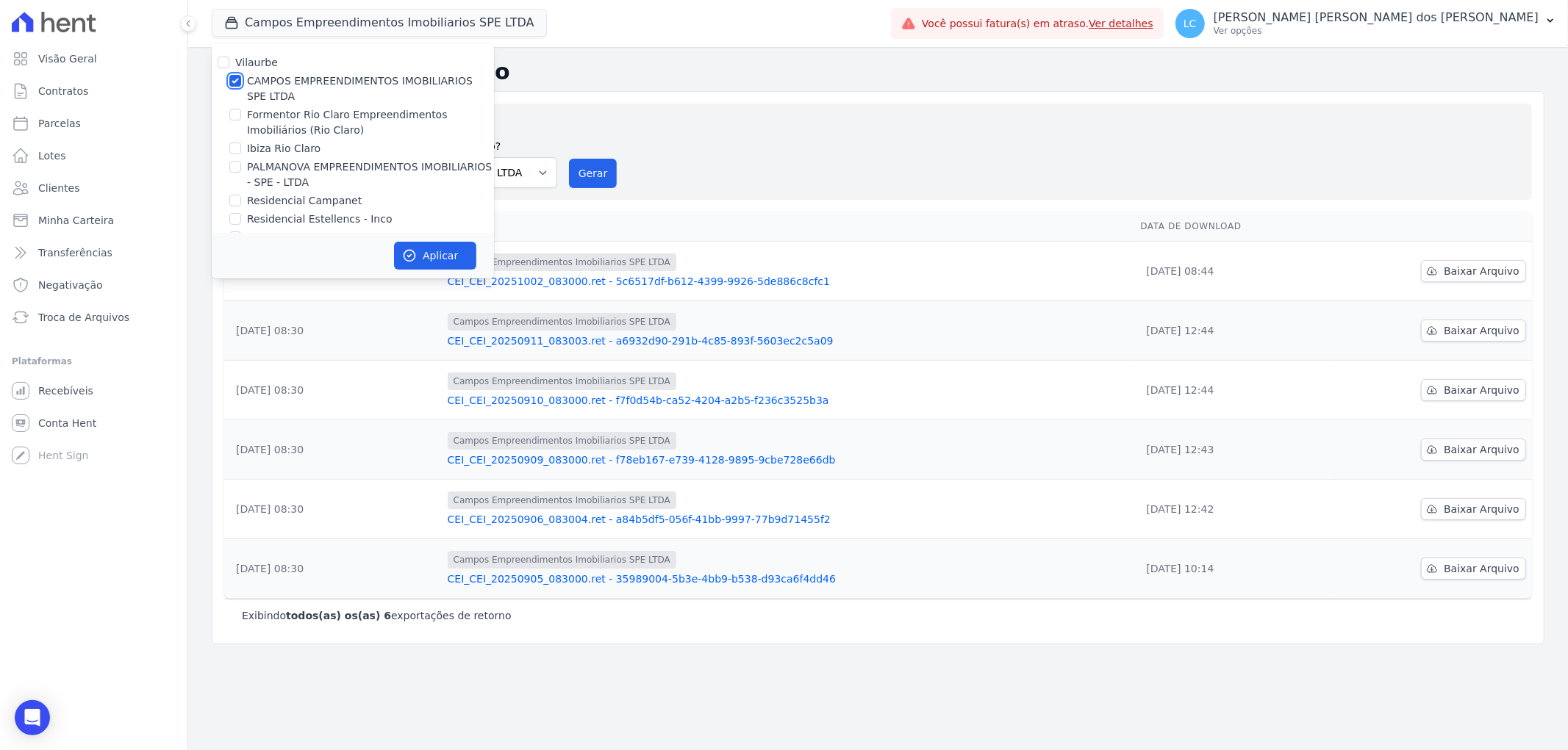
click at [236, 80] on input "CAMPOS EMPREENDIMENTOS IMOBILIARIOS SPE LTDA" at bounding box center [235, 80] width 11 height 11
checkbox input "false"
click at [235, 114] on input "Formentor Rio Claro Empreendimentos Imobiliários (Rio Claro)" at bounding box center [235, 115] width 11 height 11
checkbox input "true"
click at [459, 261] on button "Aplicar" at bounding box center [435, 255] width 82 height 27
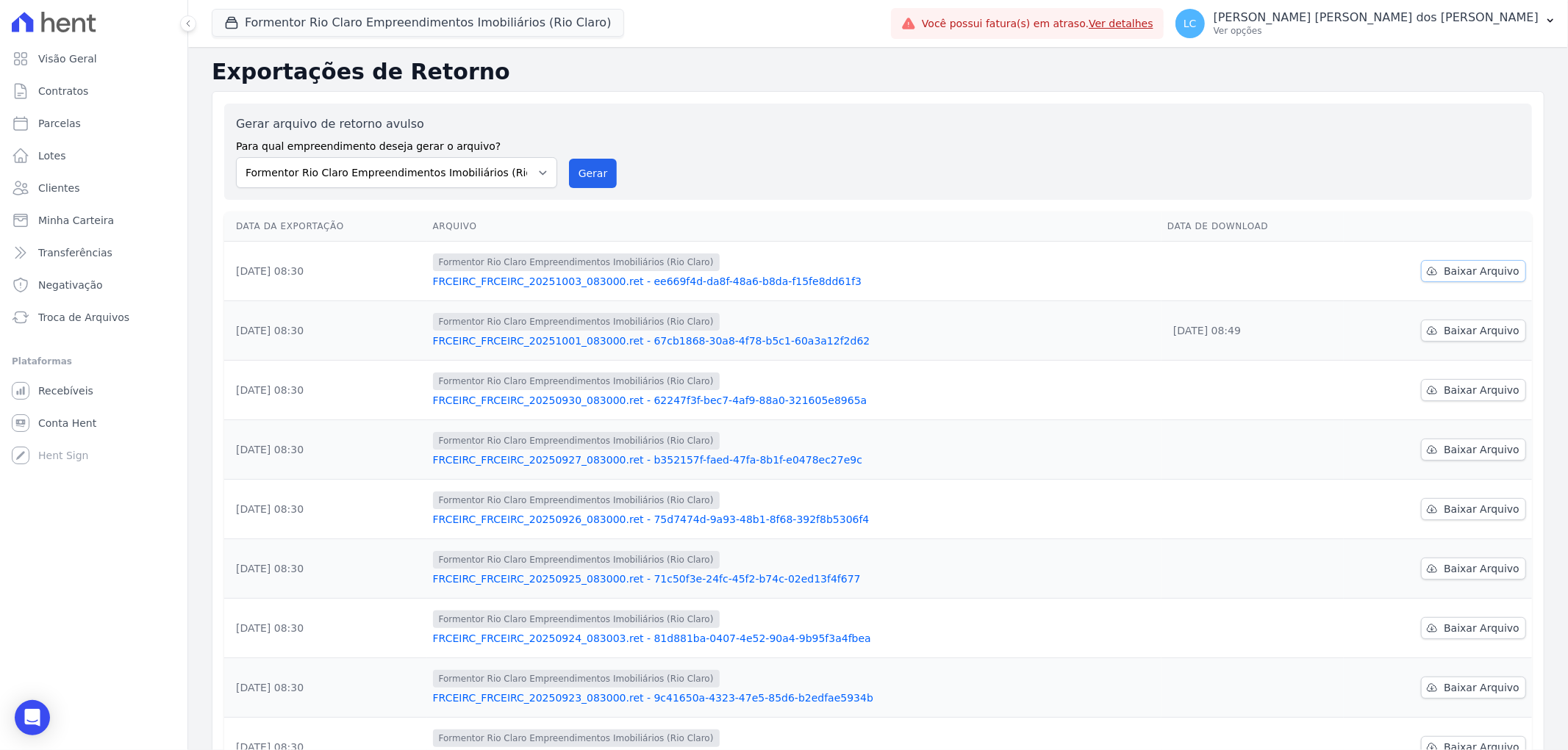
click at [1466, 261] on link "Baixar Arquivo" at bounding box center [1473, 271] width 105 height 22
click at [327, 20] on button "Formentor Rio Claro Empreendimentos Imobiliários (Rio Claro)" at bounding box center [418, 22] width 412 height 27
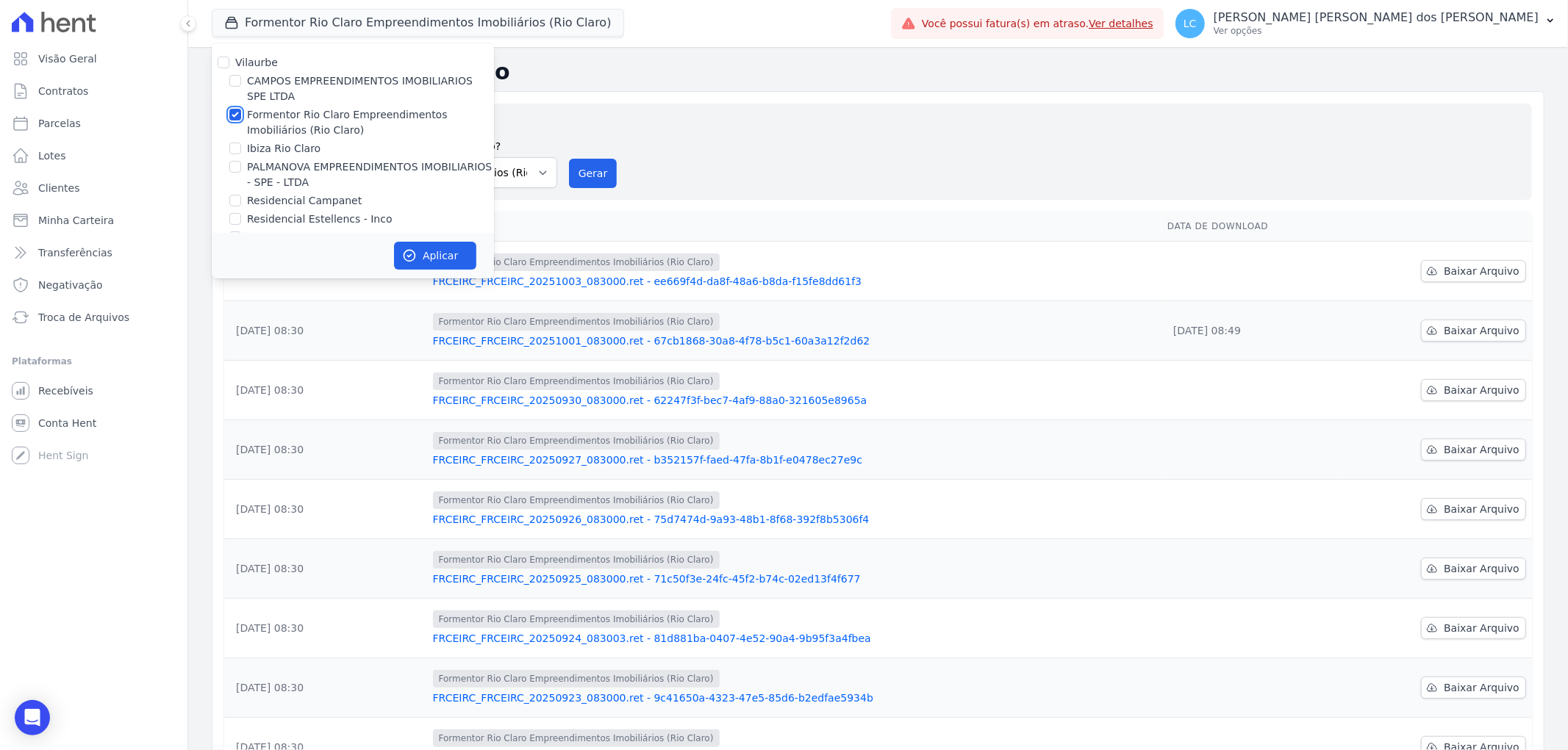
click at [235, 114] on input "Formentor Rio Claro Empreendimentos Imobiliários (Rio Claro)" at bounding box center [235, 115] width 11 height 11
checkbox input "false"
click at [235, 151] on input "Ibiza Rio Claro" at bounding box center [235, 149] width 11 height 11
checkbox input "true"
click at [416, 247] on button "Aplicar" at bounding box center [435, 255] width 82 height 27
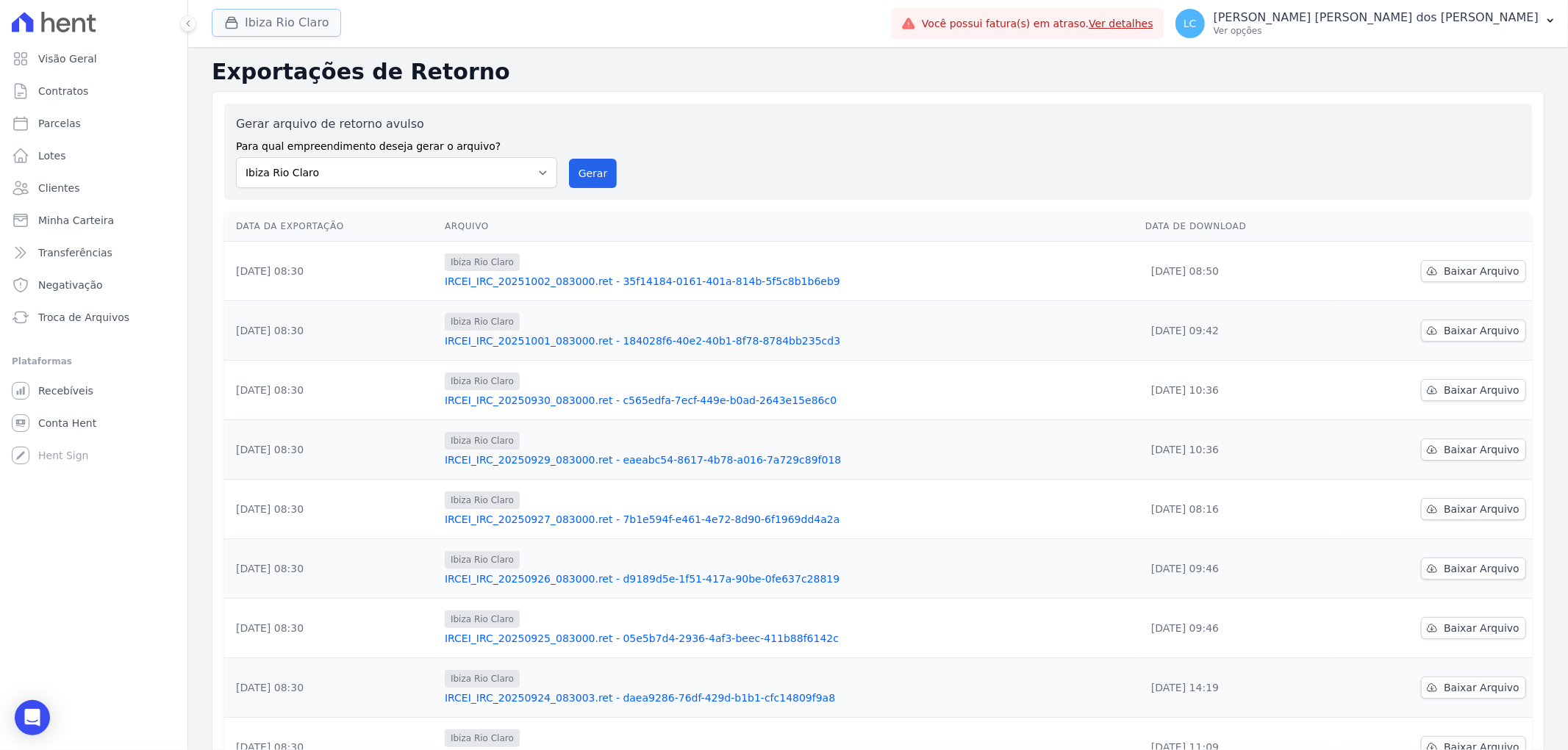
click at [281, 22] on button "Ibiza Rio Claro" at bounding box center [277, 22] width 130 height 27
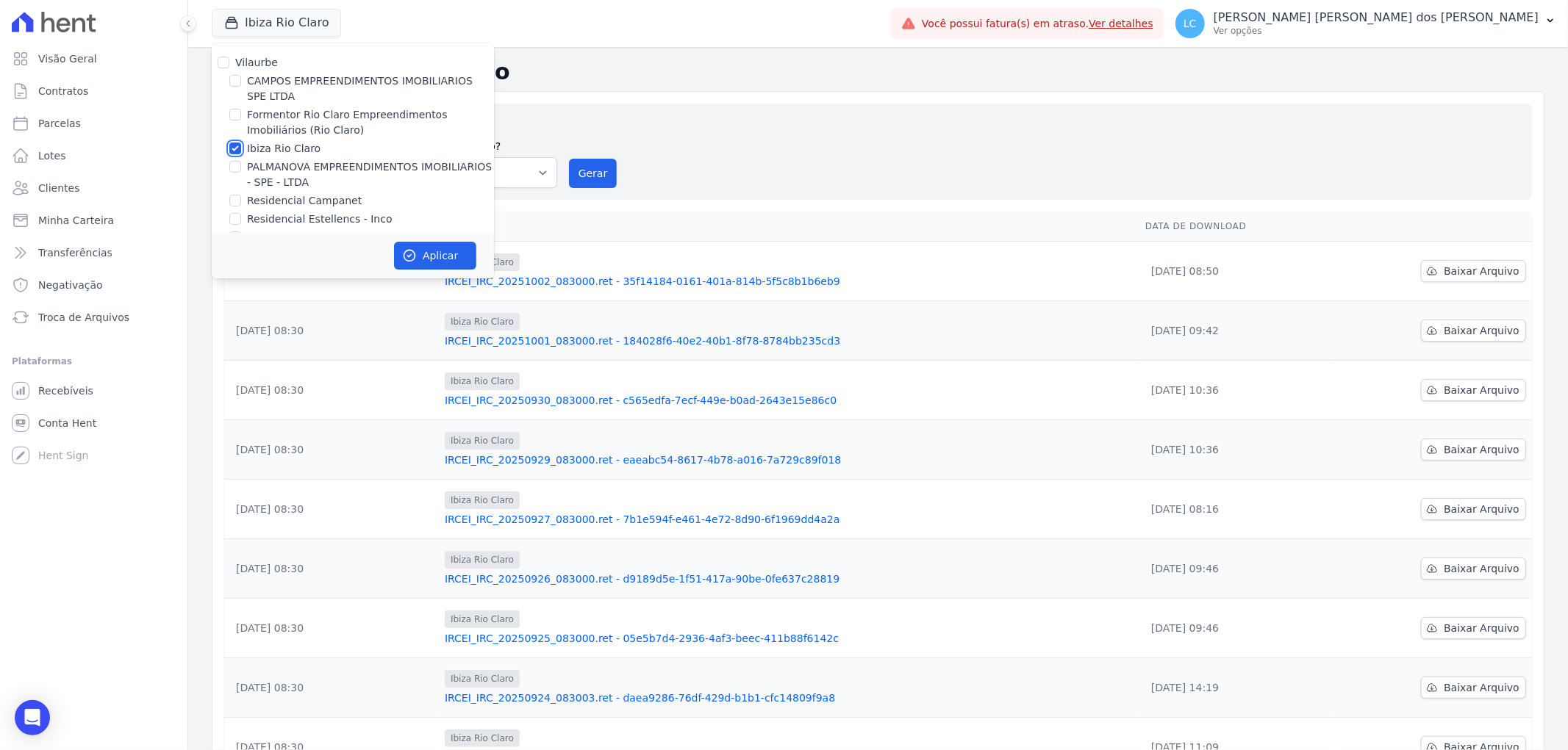
click at [234, 146] on input "Ibiza Rio Claro" at bounding box center [235, 149] width 11 height 11
checkbox input "false"
click at [231, 164] on input "PALMANOVA EMPREENDIMENTOS IMOBILIARIOS - SPE - LTDA" at bounding box center [235, 167] width 11 height 11
checkbox input "true"
click at [413, 250] on icon "button" at bounding box center [410, 256] width 15 height 15
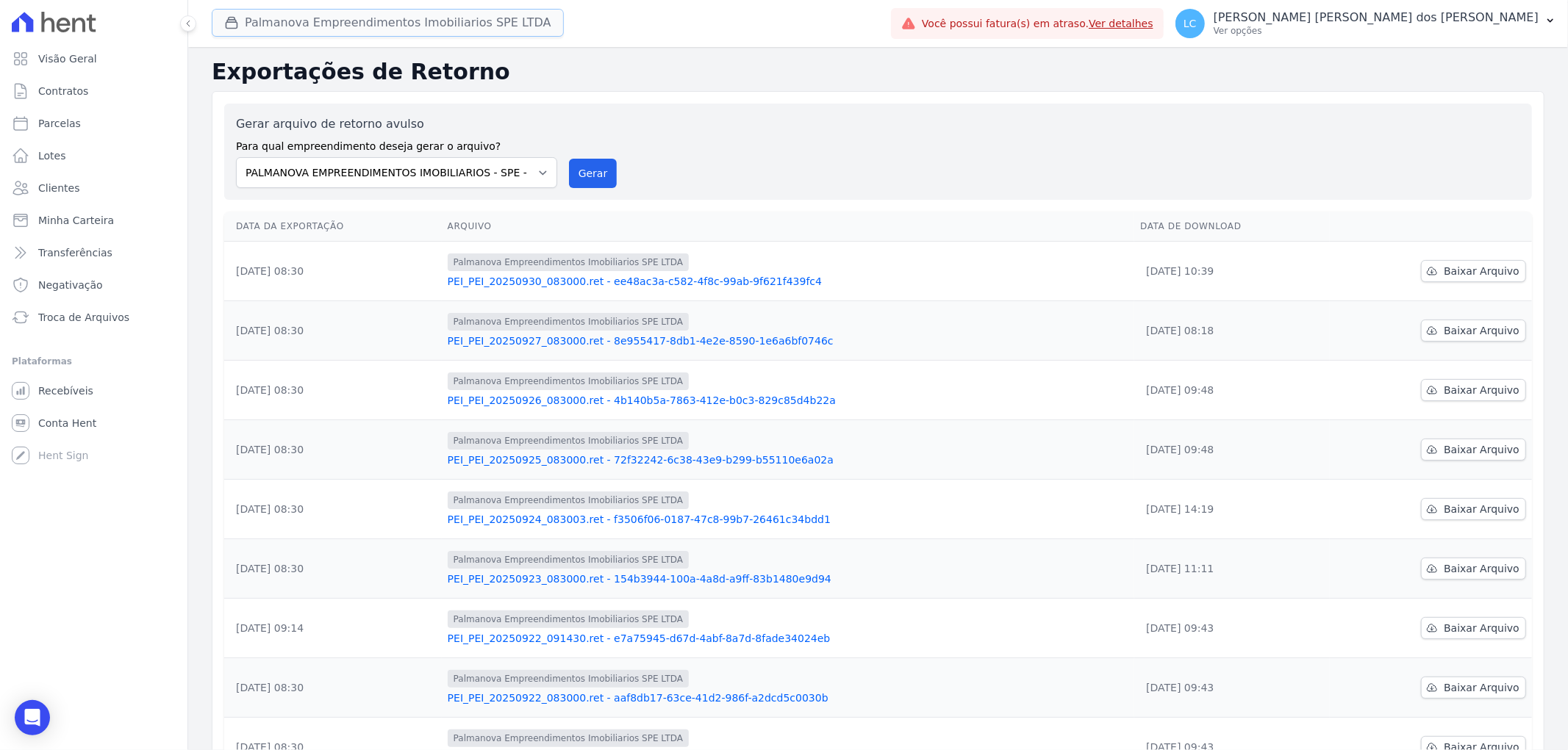
click at [306, 22] on button "Palmanova Empreendimentos Imobiliarios SPE LTDA" at bounding box center [388, 22] width 352 height 27
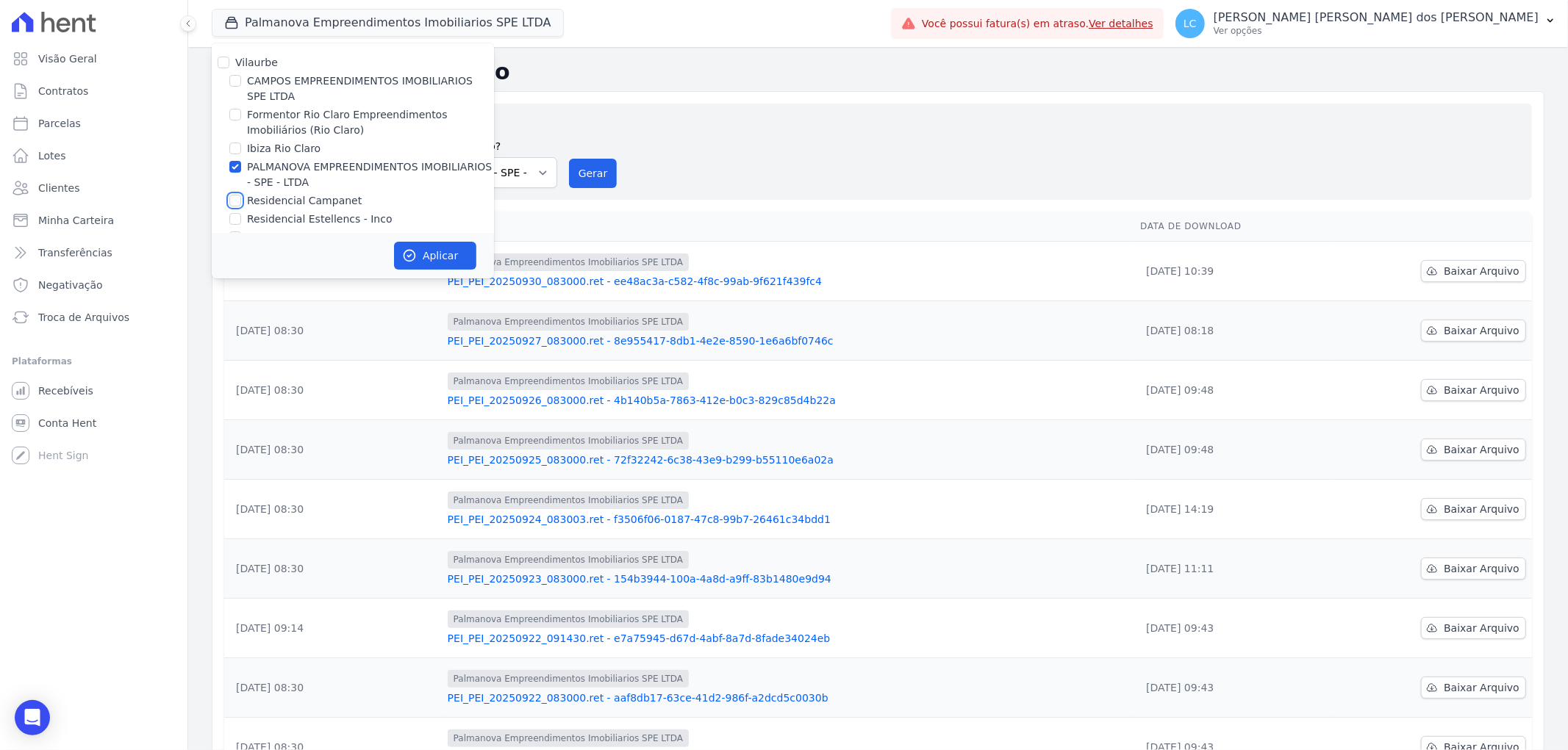
click at [237, 203] on input "Residencial Campanet" at bounding box center [235, 201] width 11 height 11
checkbox input "true"
click at [233, 156] on div "Vilaurbe [PERSON_NAME] EMPREENDIMENTOS IMOBILIARIOS SPE LTDA Formentor Rio Clar…" at bounding box center [353, 151] width 282 height 214
drag, startPoint x: 233, startPoint y: 163, endPoint x: 291, endPoint y: 202, distance: 69.9
click at [234, 165] on input "PALMANOVA EMPREENDIMENTOS IMOBILIARIOS - SPE - LTDA" at bounding box center [235, 167] width 11 height 11
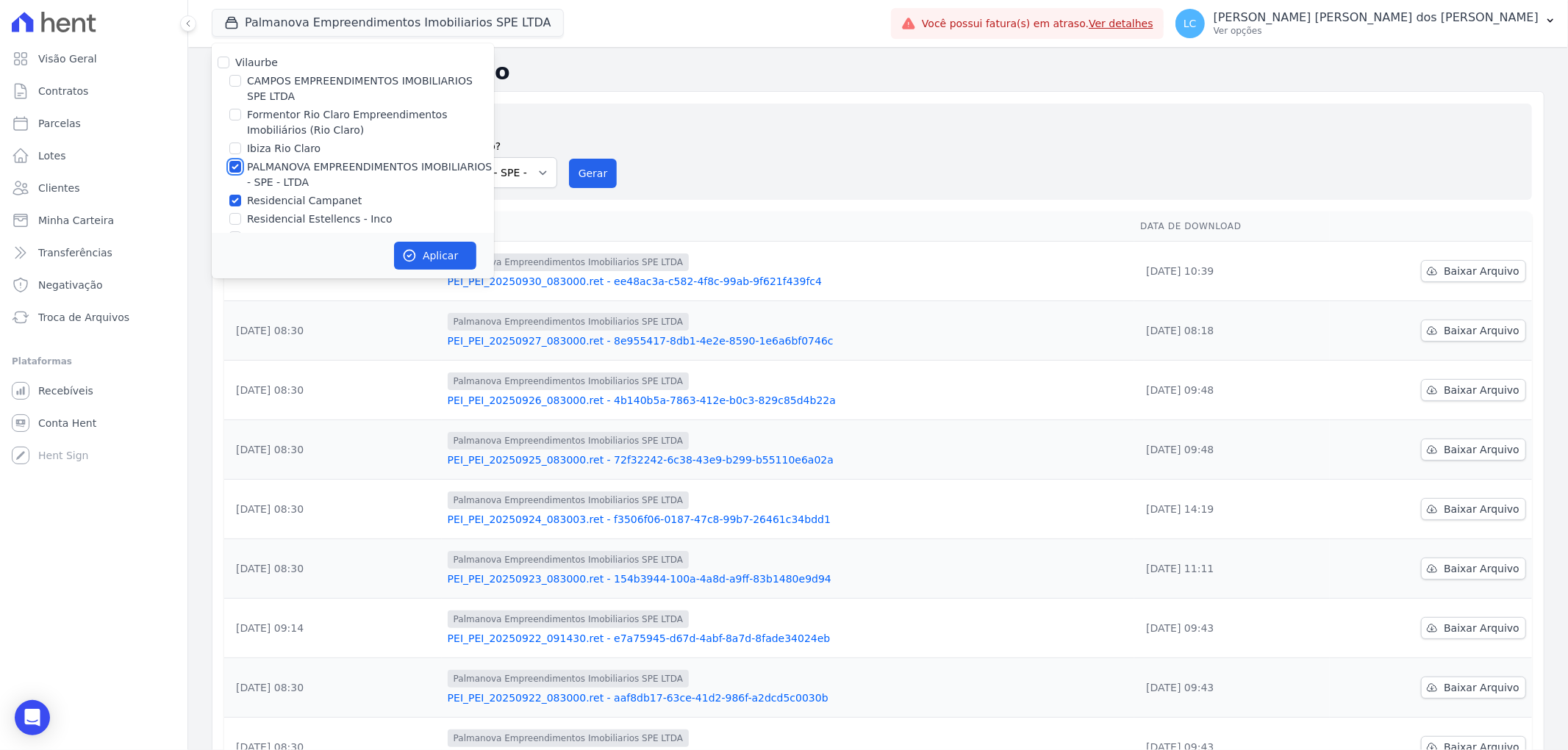
checkbox input "false"
click at [412, 250] on icon "button" at bounding box center [410, 256] width 15 height 15
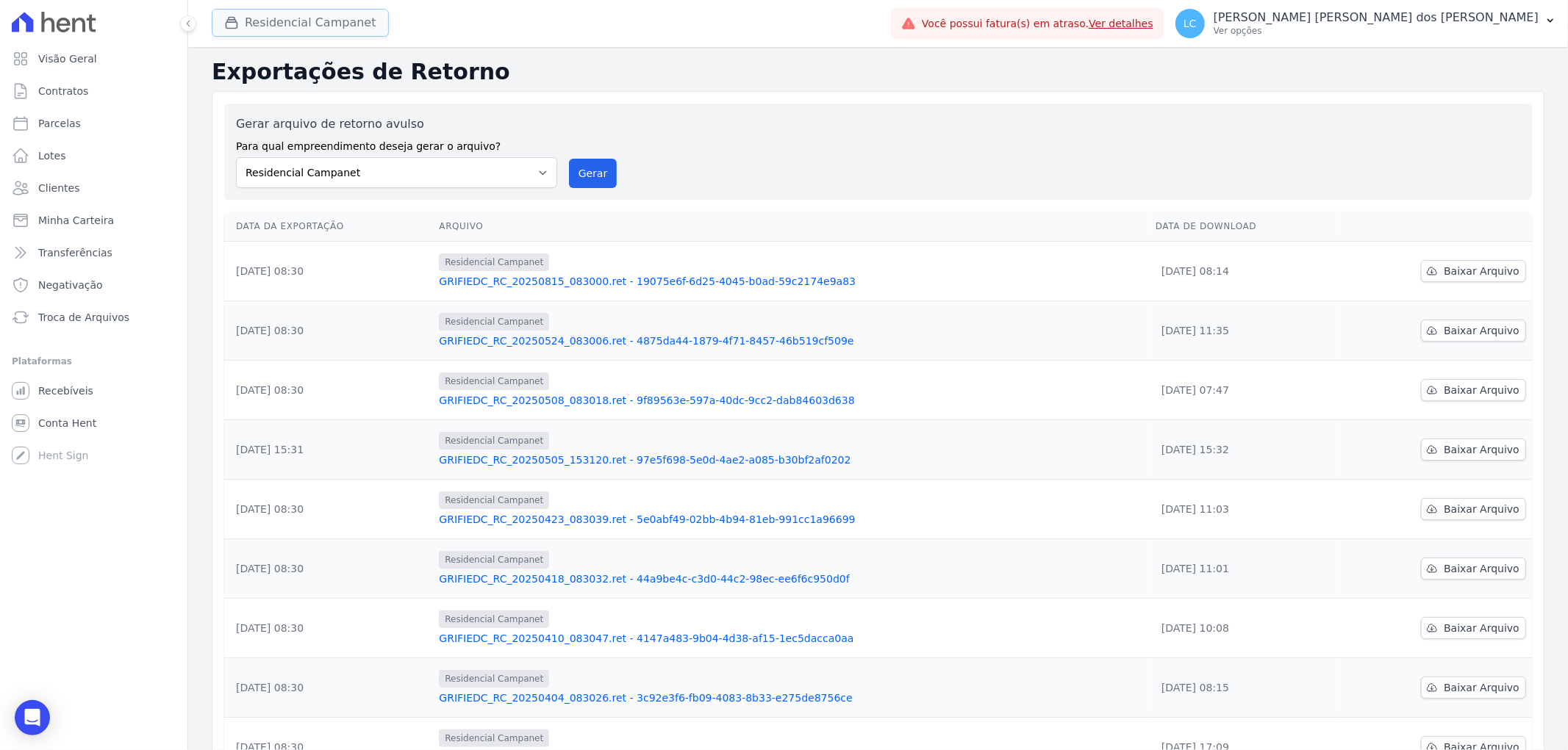
click at [314, 24] on button "Residencial Campanet" at bounding box center [300, 22] width 177 height 27
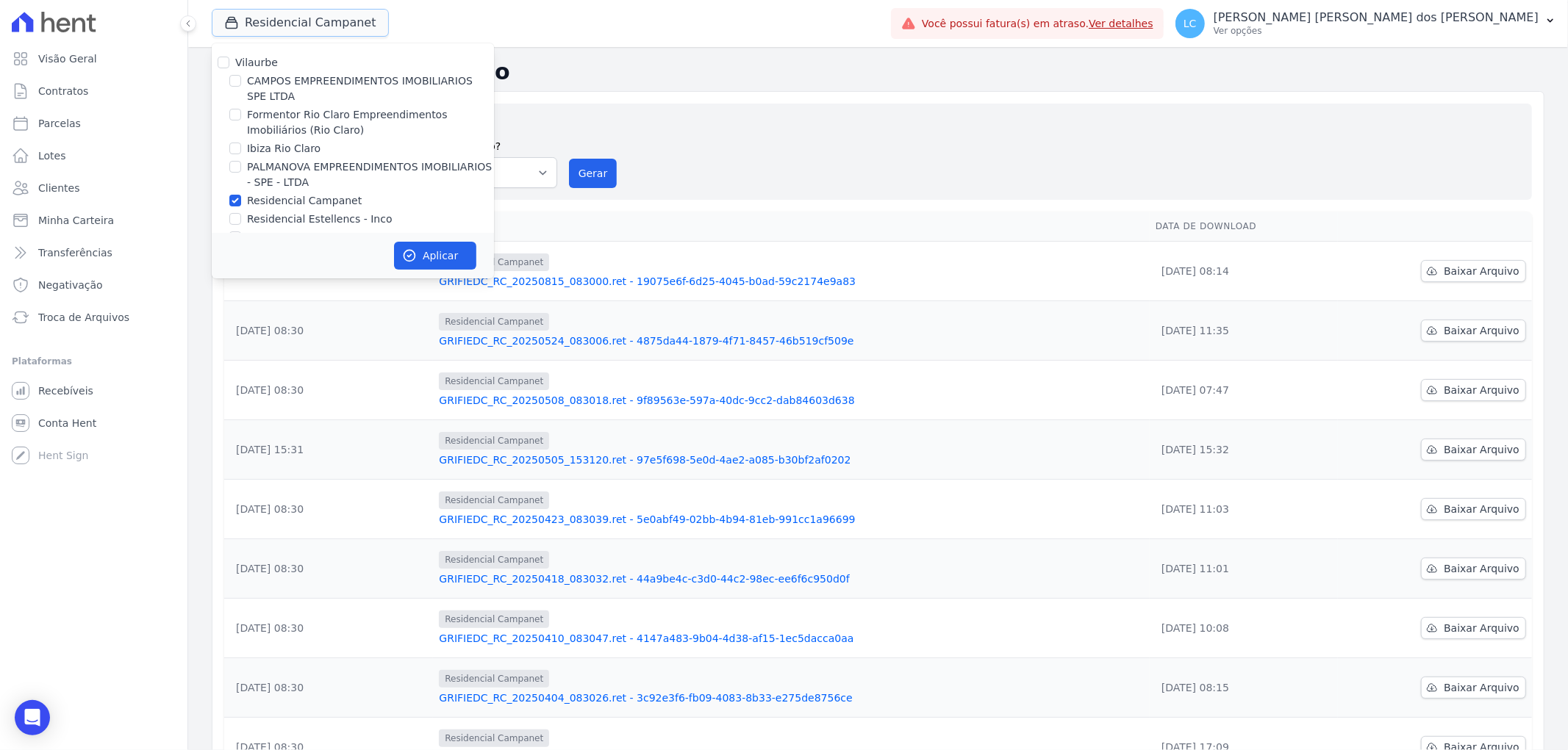
scroll to position [25, 0]
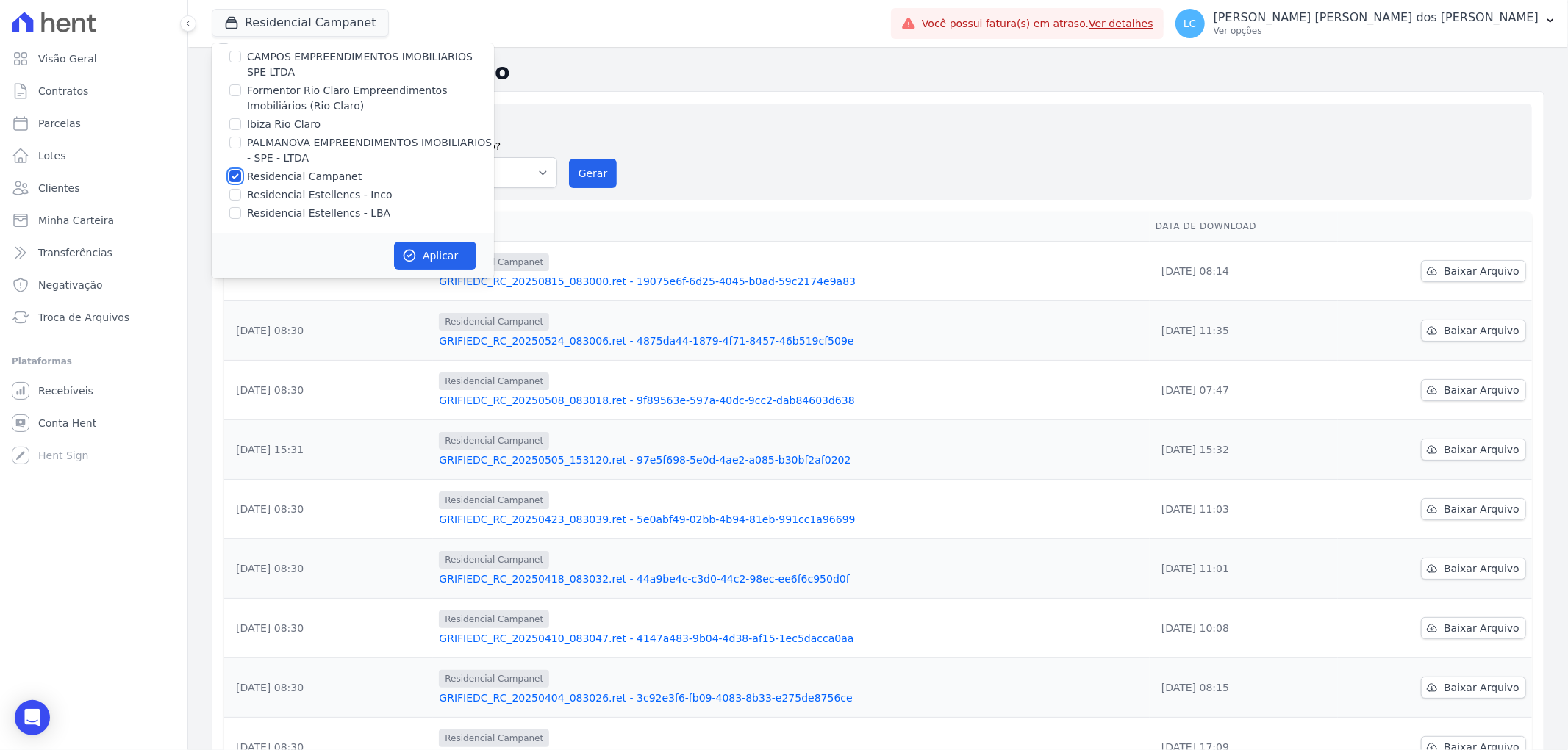
drag, startPoint x: 234, startPoint y: 172, endPoint x: 235, endPoint y: 203, distance: 31.0
click at [234, 173] on input "Residencial Campanet" at bounding box center [235, 176] width 11 height 11
checkbox input "false"
click at [238, 211] on input "Residencial Estellencs - LBA" at bounding box center [235, 213] width 11 height 11
checkbox input "true"
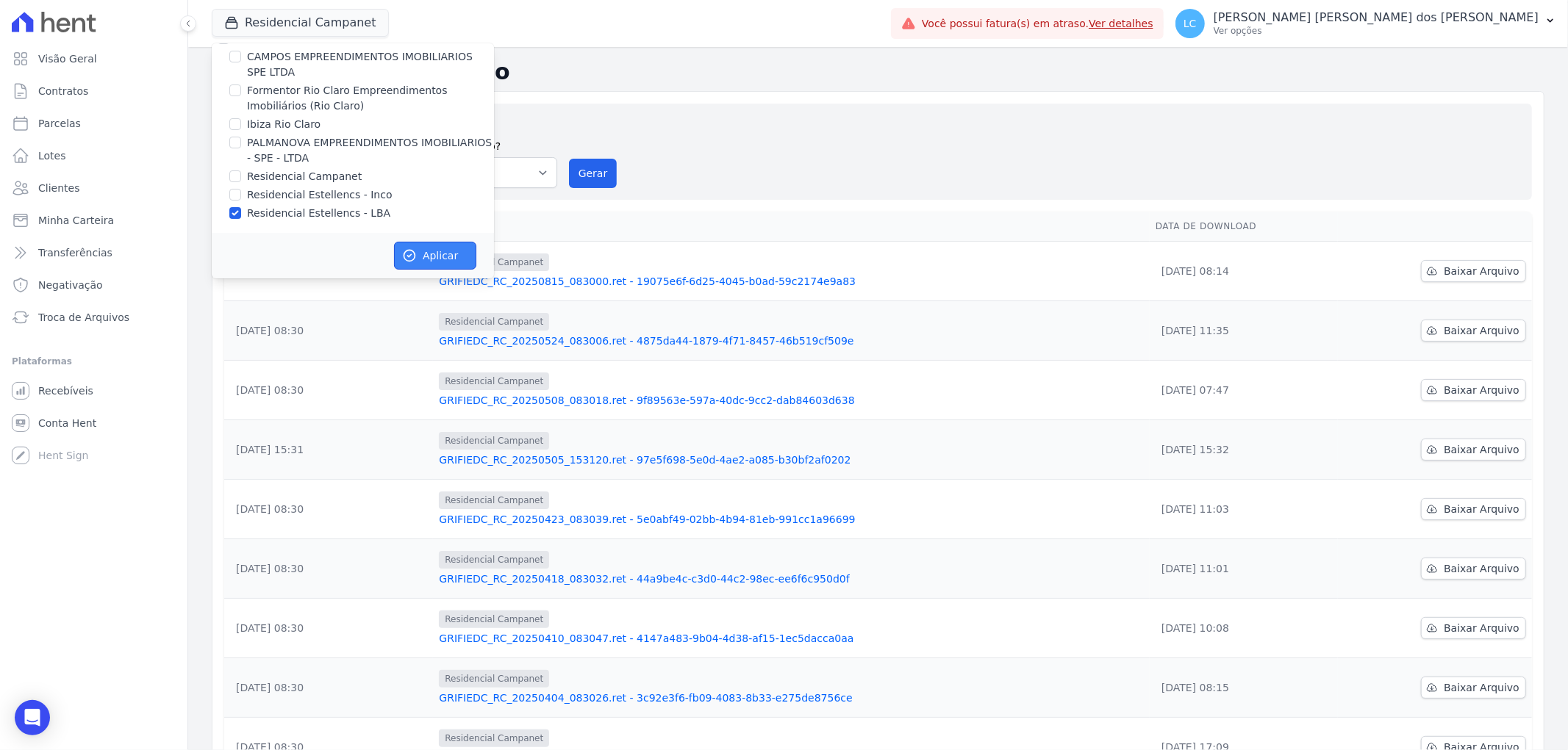
click at [435, 250] on button "Aplicar" at bounding box center [435, 255] width 82 height 27
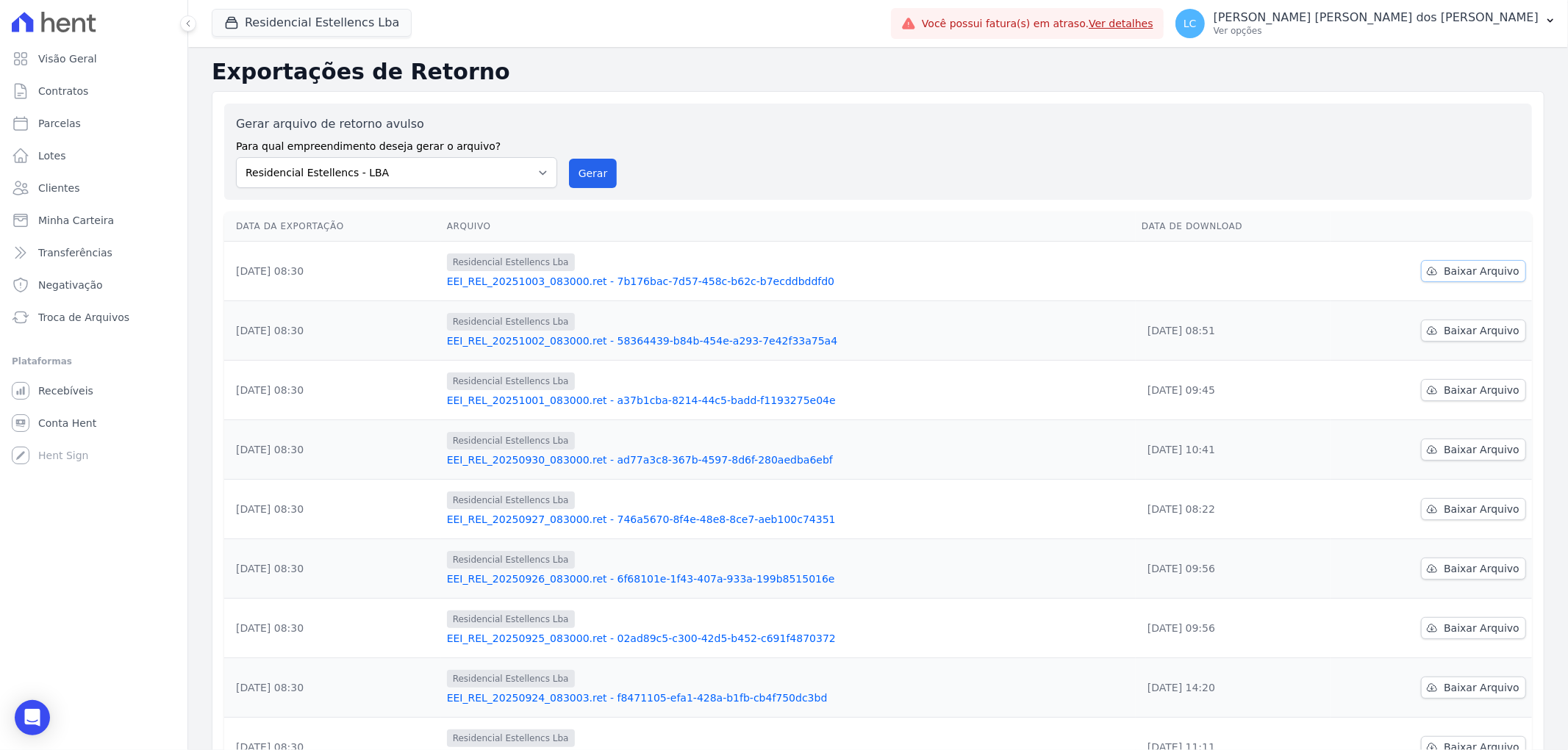
click at [1467, 269] on span "Baixar Arquivo" at bounding box center [1482, 272] width 76 height 15
click at [310, 27] on button "Residencial Estellencs Lba" at bounding box center [312, 22] width 200 height 27
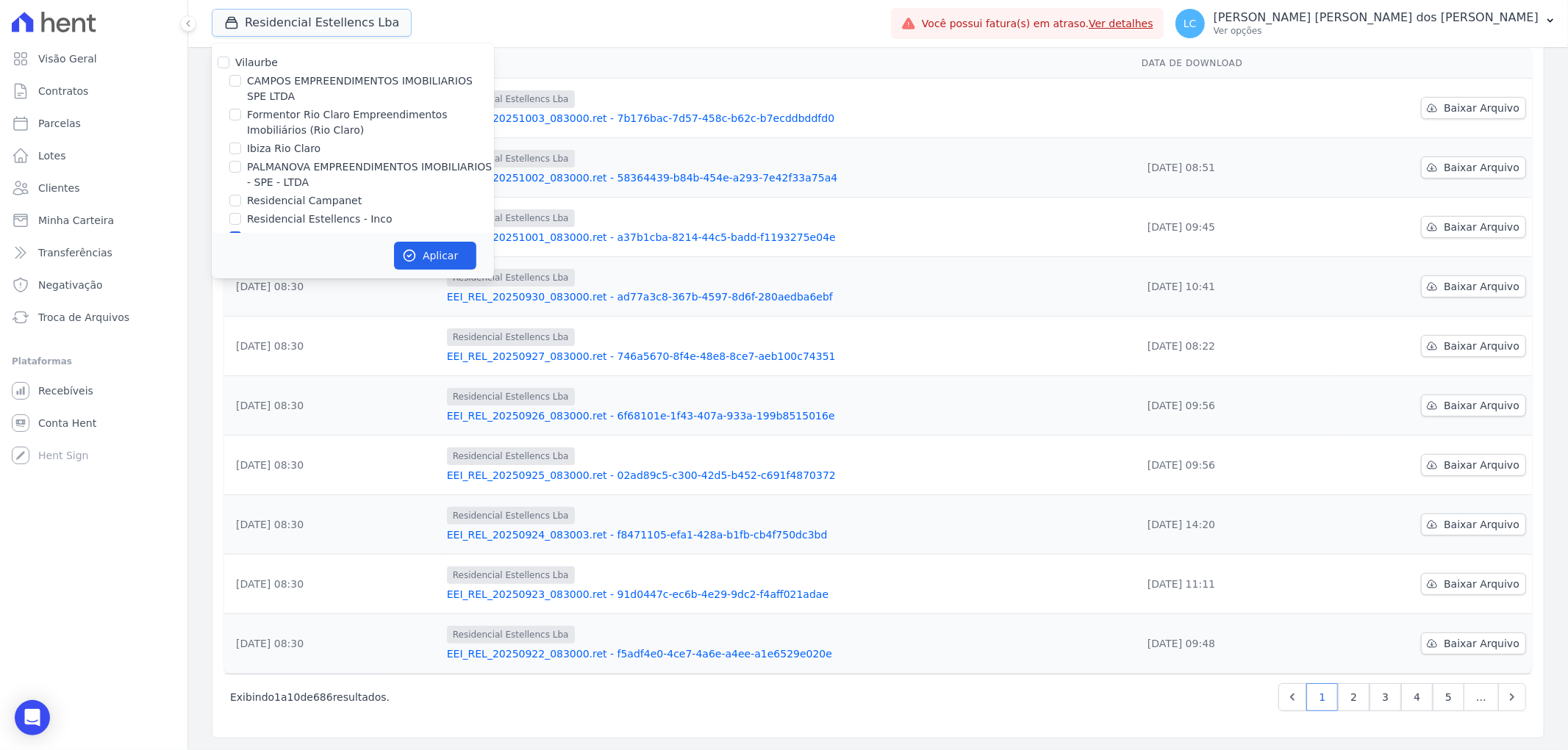
scroll to position [25, 0]
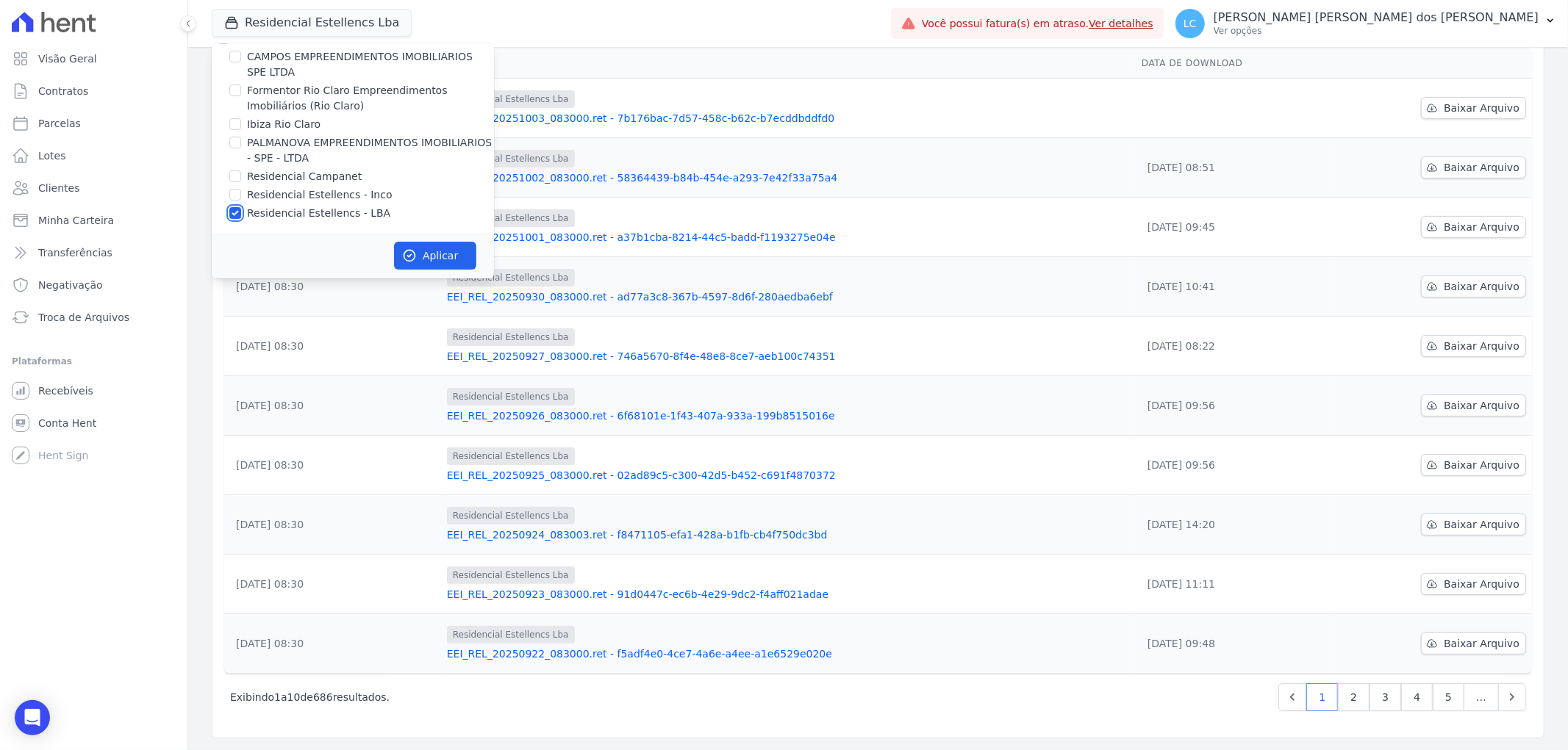
click at [239, 212] on input "Residencial Estellencs - LBA" at bounding box center [235, 213] width 11 height 11
checkbox input "false"
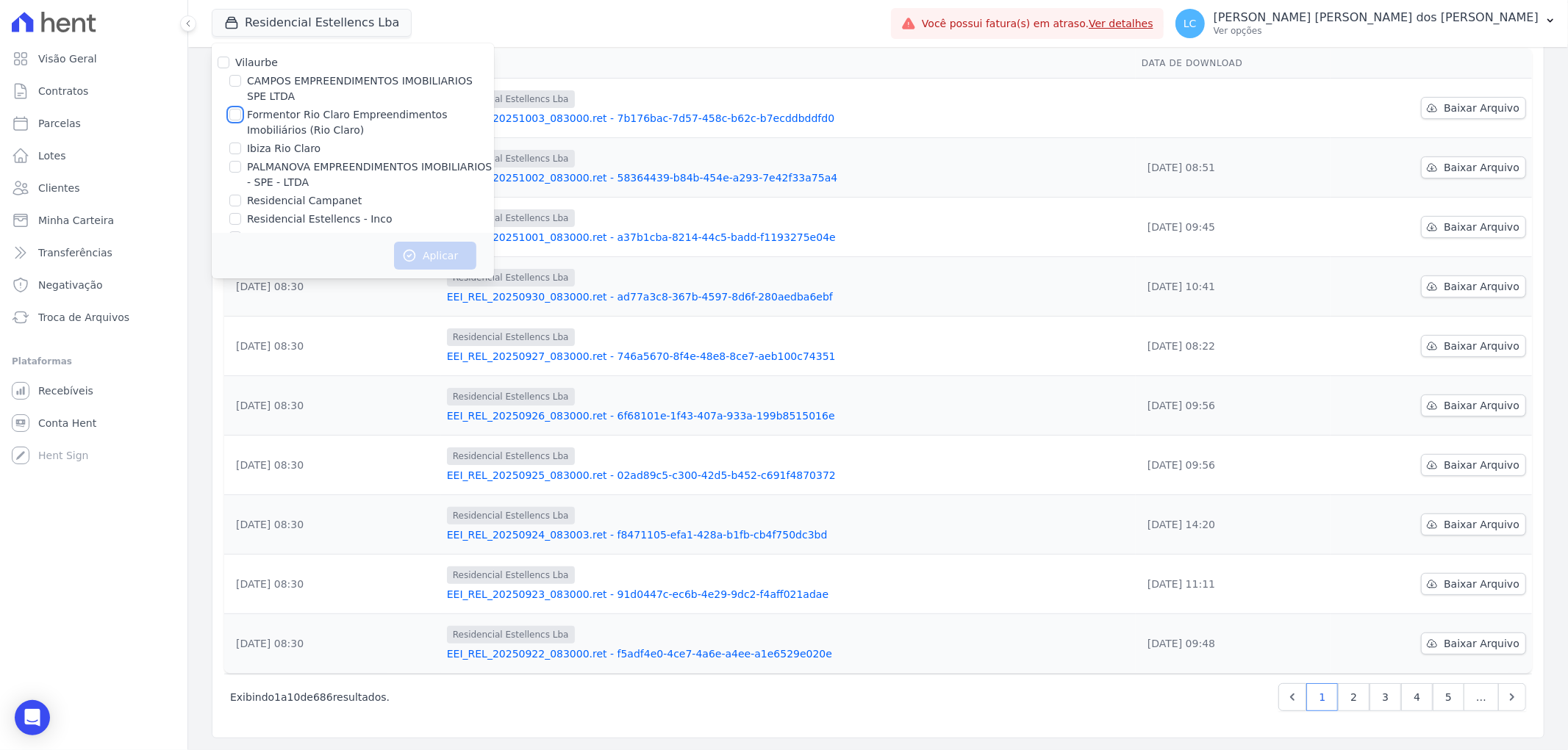
click at [237, 116] on input "Formentor Rio Claro Empreendimentos Imobiliários (Rio Claro)" at bounding box center [235, 115] width 11 height 11
checkbox input "true"
click at [432, 256] on button "Aplicar" at bounding box center [435, 255] width 82 height 27
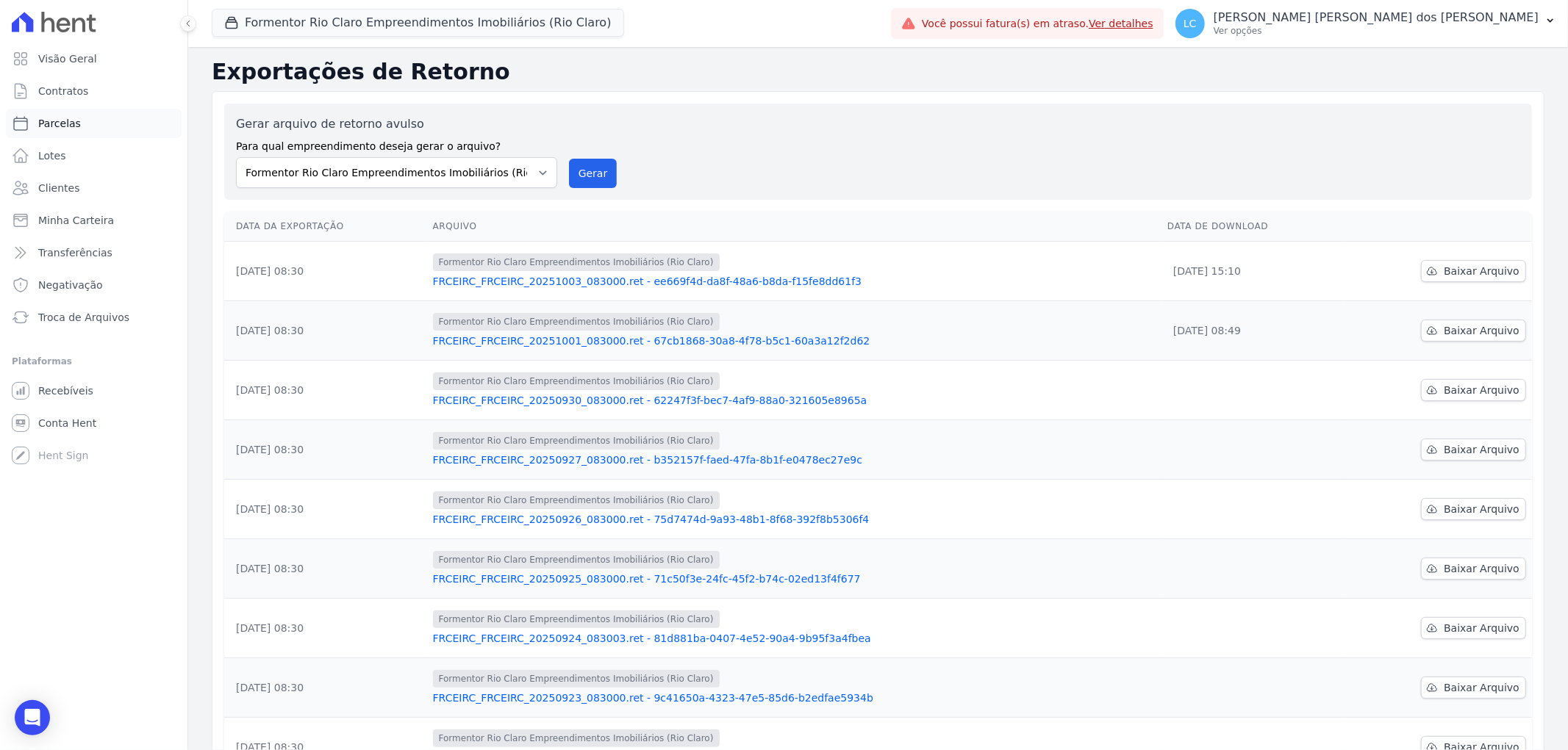
click at [61, 130] on span "Parcelas" at bounding box center [59, 124] width 43 height 15
select select
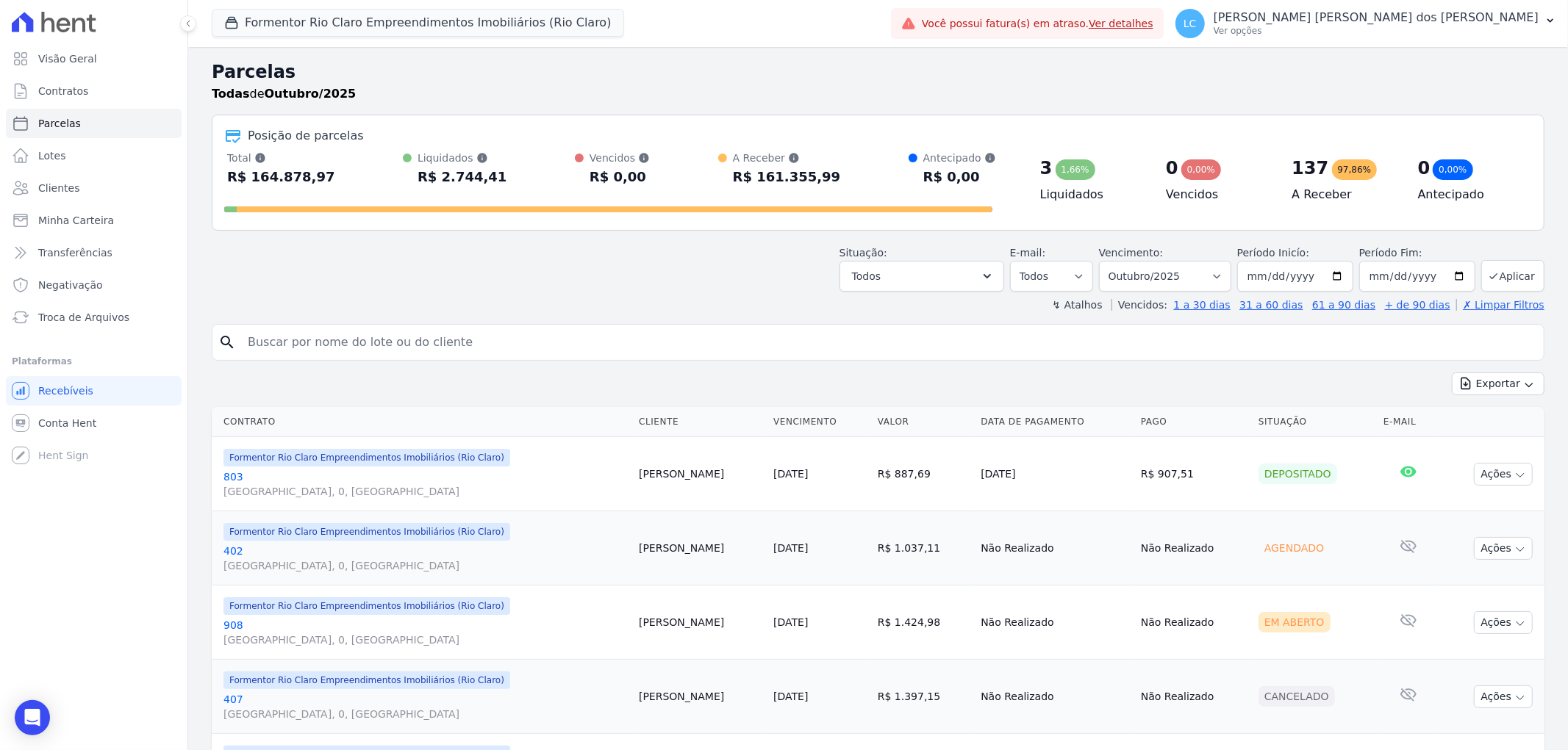
click at [467, 343] on input "search" at bounding box center [888, 342] width 1299 height 29
paste input "[PERSON_NAME] [PERSON_NAME] [PERSON_NAME]"
type input "[PERSON_NAME] [PERSON_NAME] [PERSON_NAME]"
select select
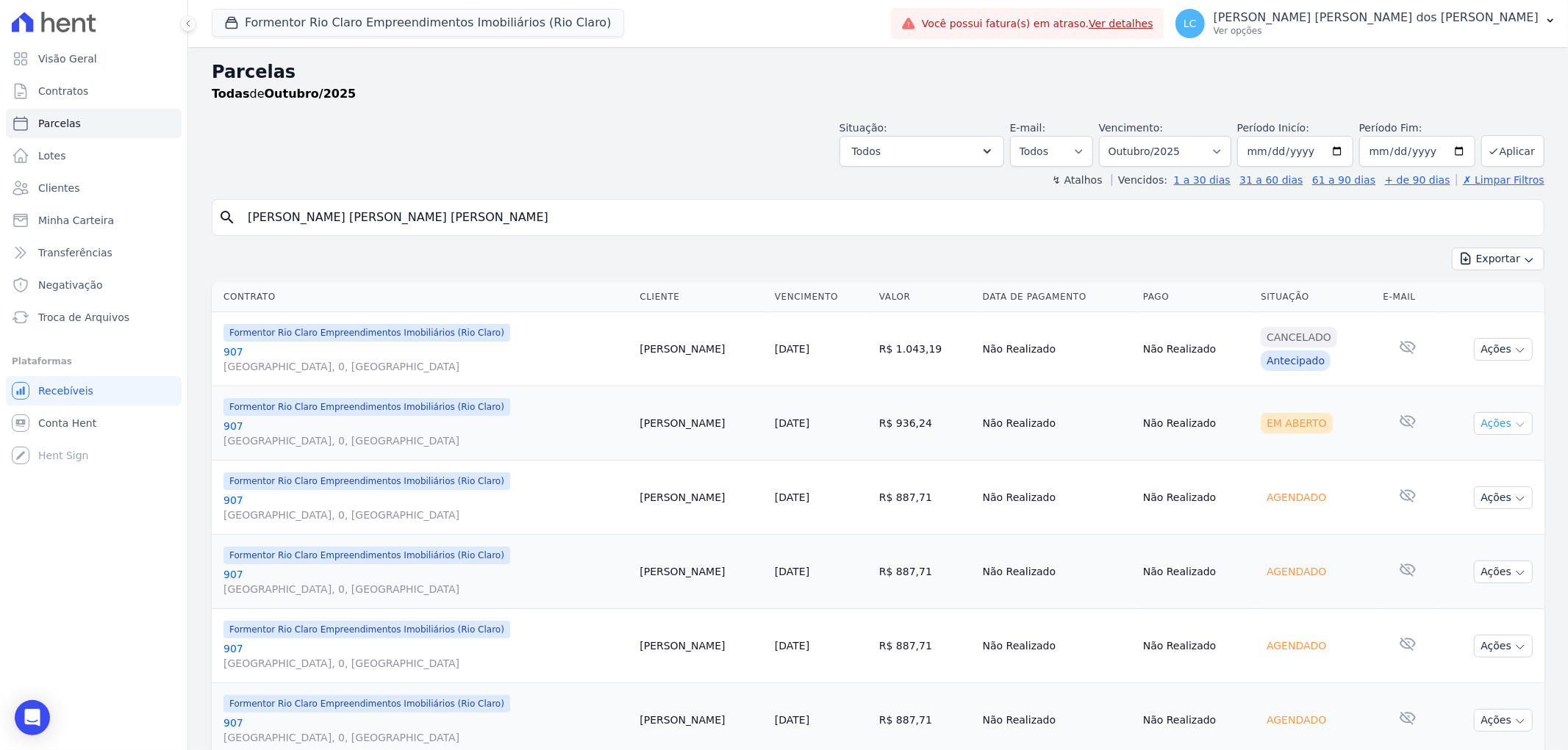
click at [1515, 422] on icon "button" at bounding box center [1521, 424] width 11 height 11
click at [1460, 518] on link "Enviar whatsapp" at bounding box center [1497, 511] width 141 height 27
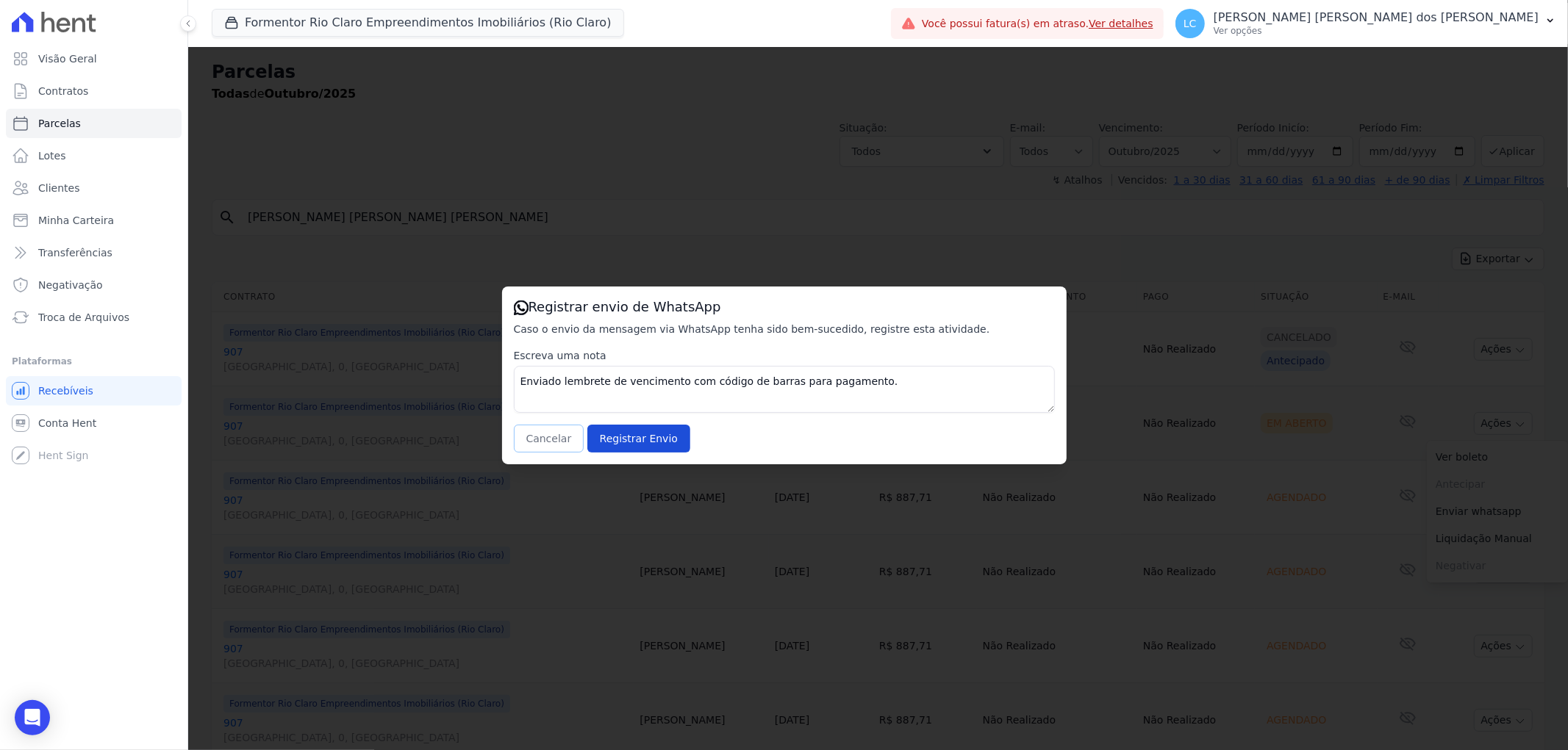
click at [538, 438] on button "Cancelar" at bounding box center [549, 438] width 71 height 27
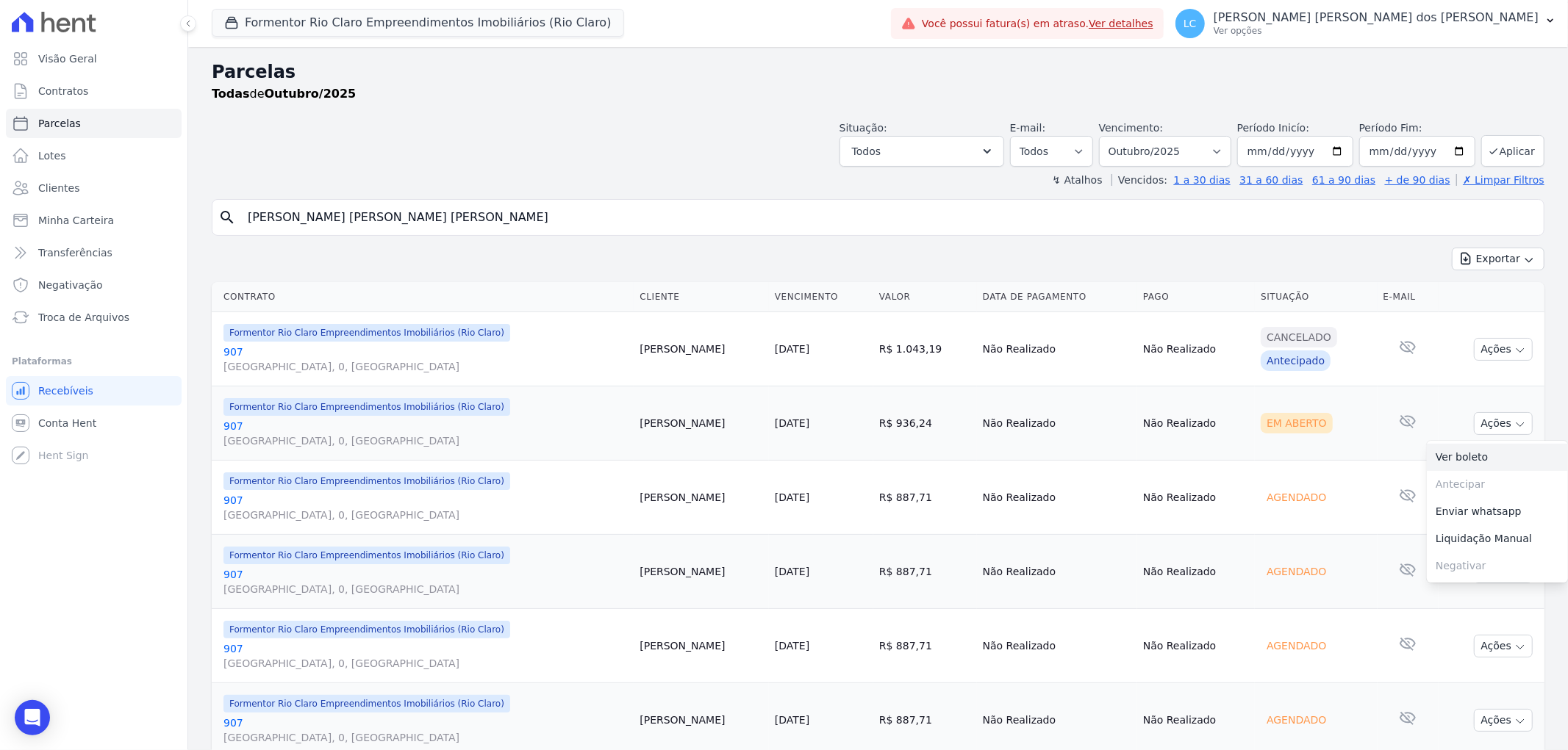
click at [1427, 458] on link "Ver boleto" at bounding box center [1497, 457] width 141 height 27
click at [296, 25] on button "Formentor Rio Claro Empreendimentos Imobiliários (Rio Claro)" at bounding box center [418, 22] width 412 height 27
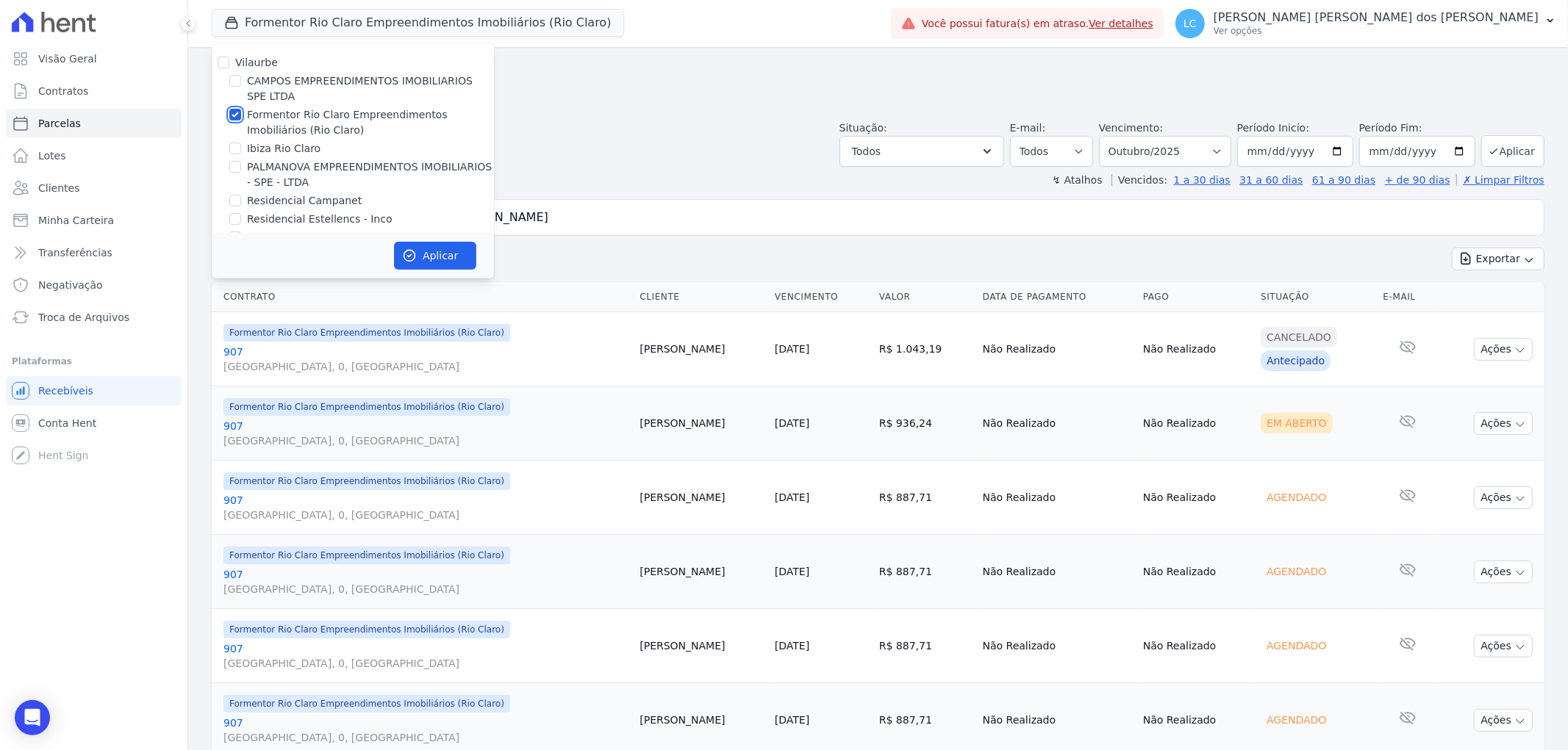
click at [234, 111] on input "Formentor Rio Claro Empreendimentos Imobiliários (Rio Claro)" at bounding box center [235, 115] width 11 height 11
checkbox input "false"
click at [238, 78] on input "CAMPOS EMPREENDIMENTOS IMOBILIARIOS SPE LTDA" at bounding box center [235, 80] width 11 height 11
checkbox input "true"
click at [420, 258] on button "Aplicar" at bounding box center [435, 255] width 82 height 27
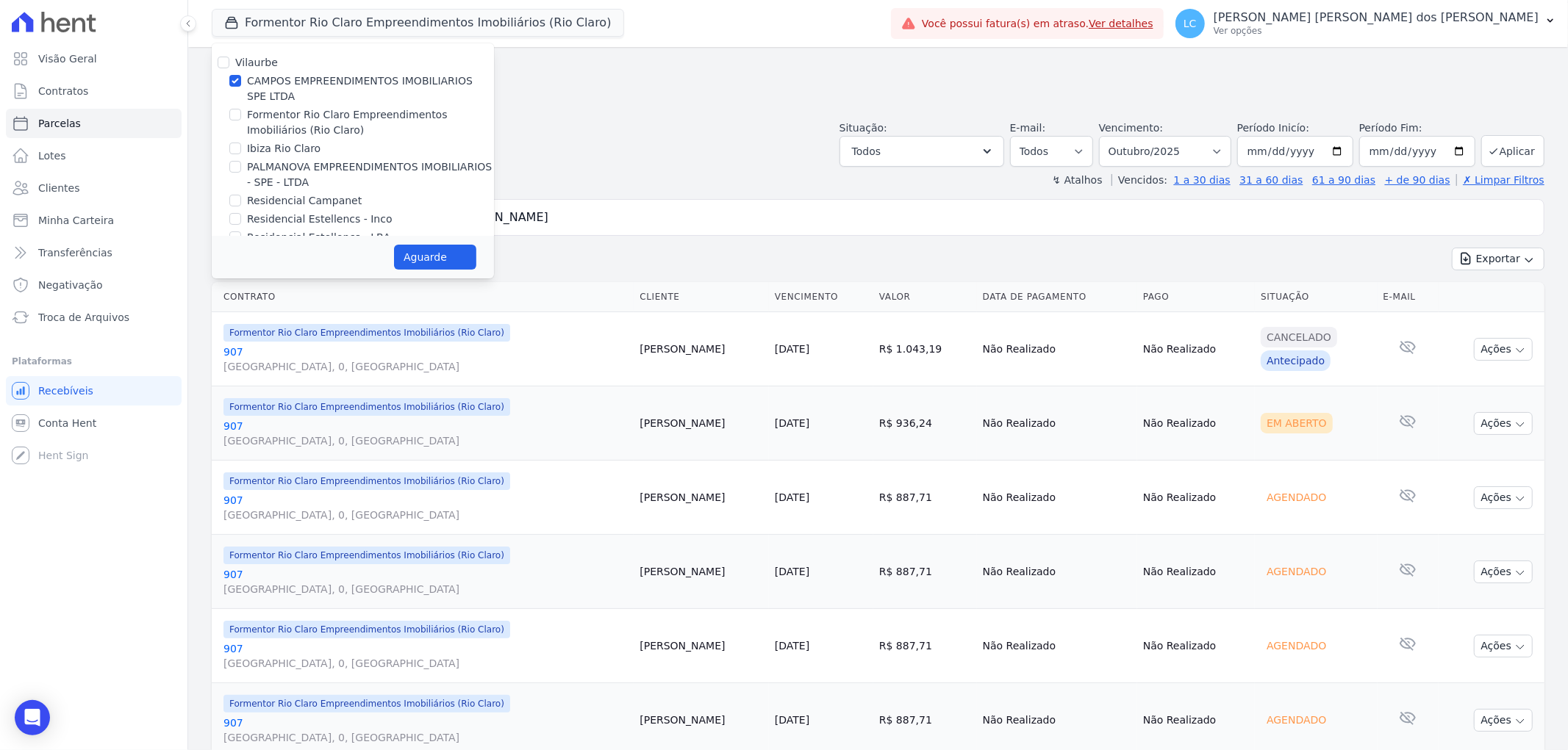
select select
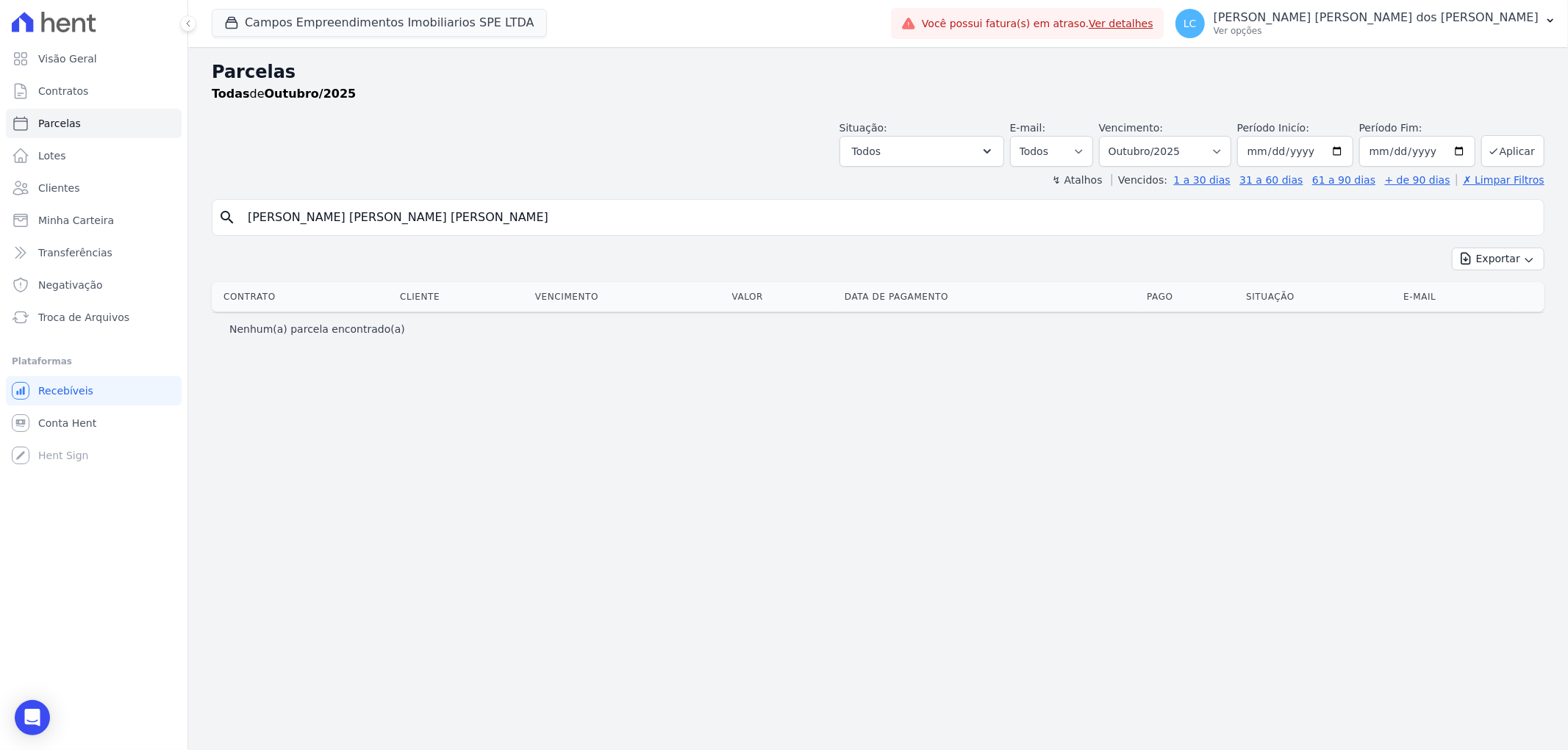
drag, startPoint x: 452, startPoint y: 210, endPoint x: -290, endPoint y: 136, distance: 745.7
click at [0, 136] on html "Visão Geral Contratos [GEOGRAPHIC_DATA] Lotes Clientes Minha Carteira Transferê…" at bounding box center [784, 375] width 1568 height 750
click at [66, 114] on link "Parcelas" at bounding box center [93, 123] width 175 height 29
select select
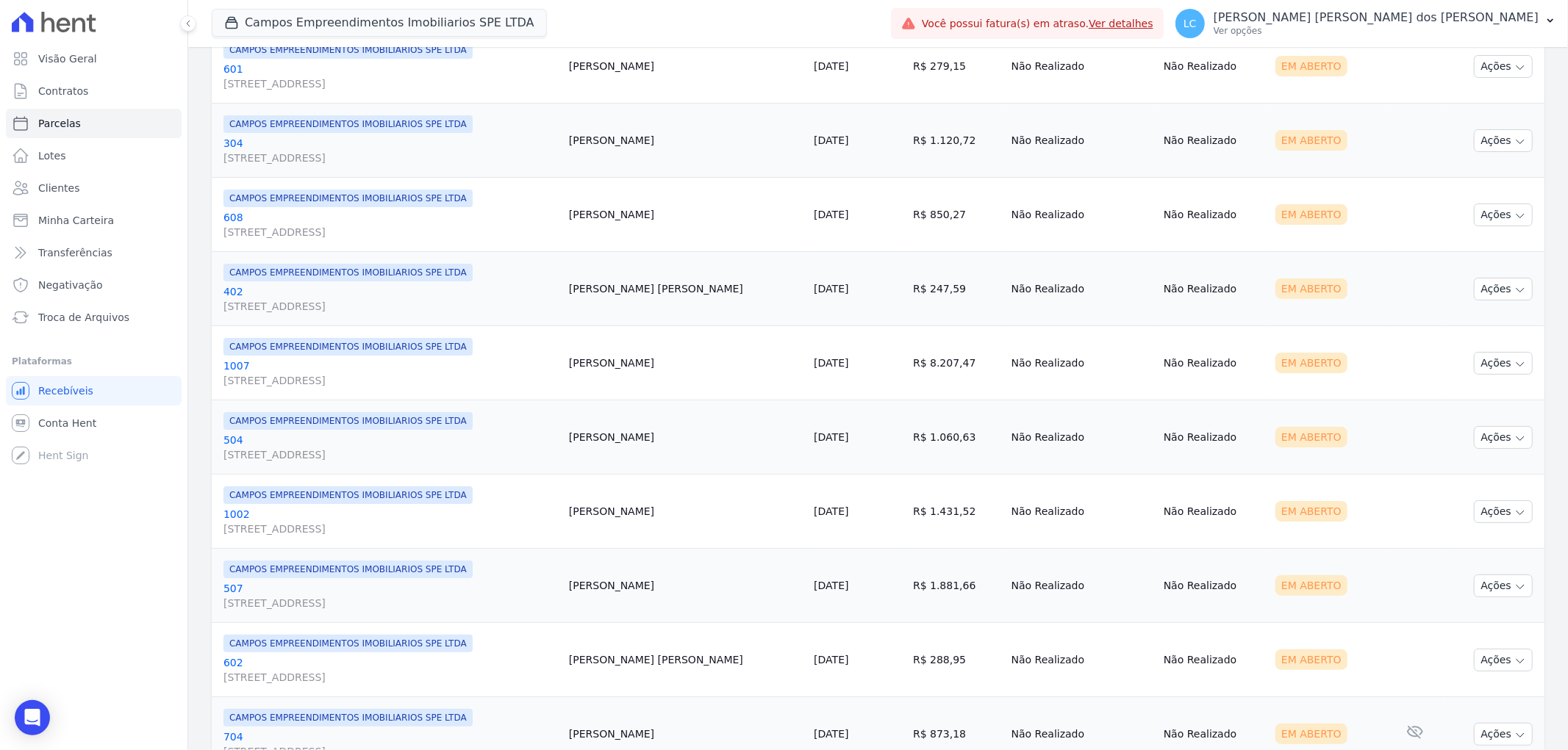
scroll to position [490, 0]
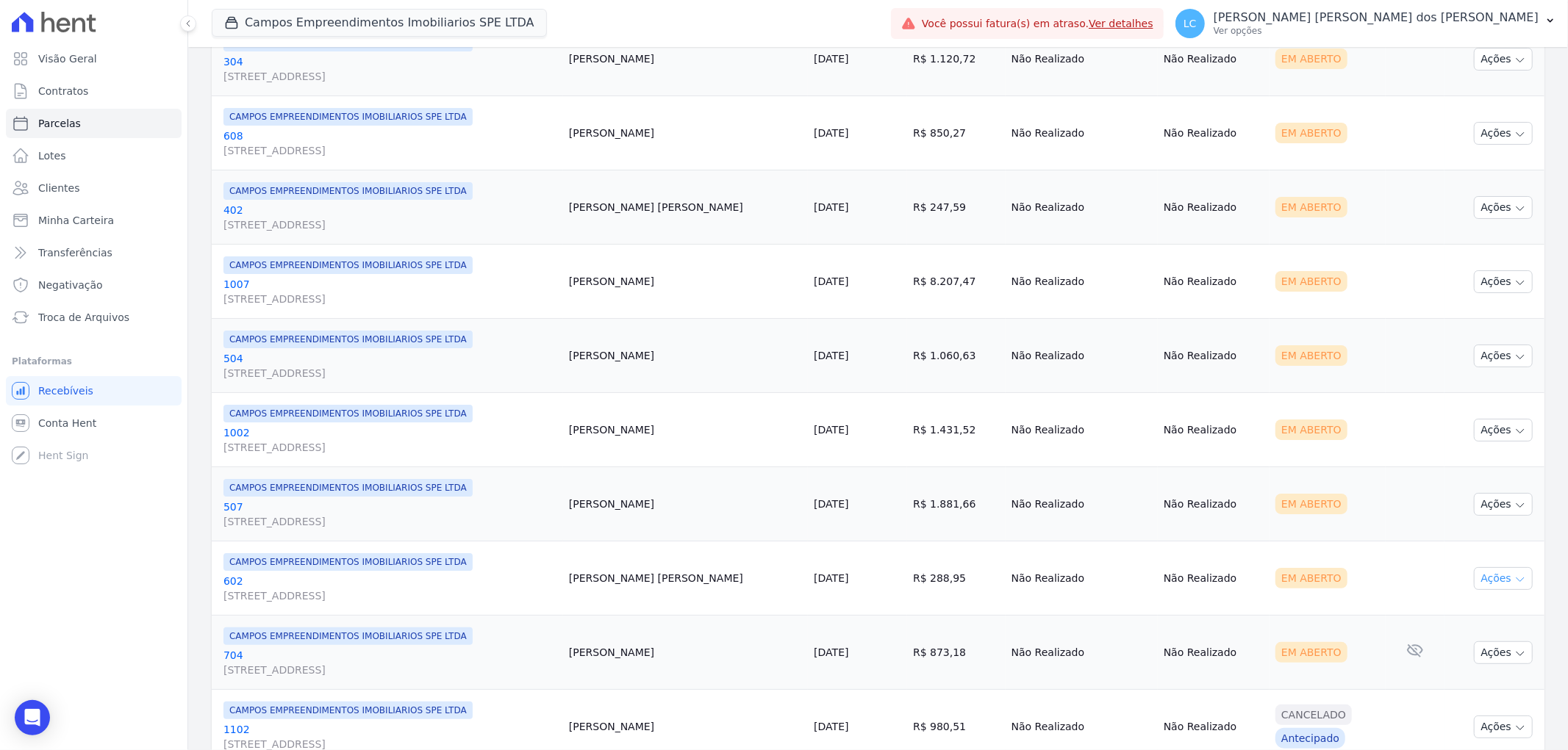
click at [1502, 580] on button "Ações" at bounding box center [1504, 579] width 59 height 23
click at [1483, 606] on link "Ver boleto" at bounding box center [1497, 613] width 141 height 27
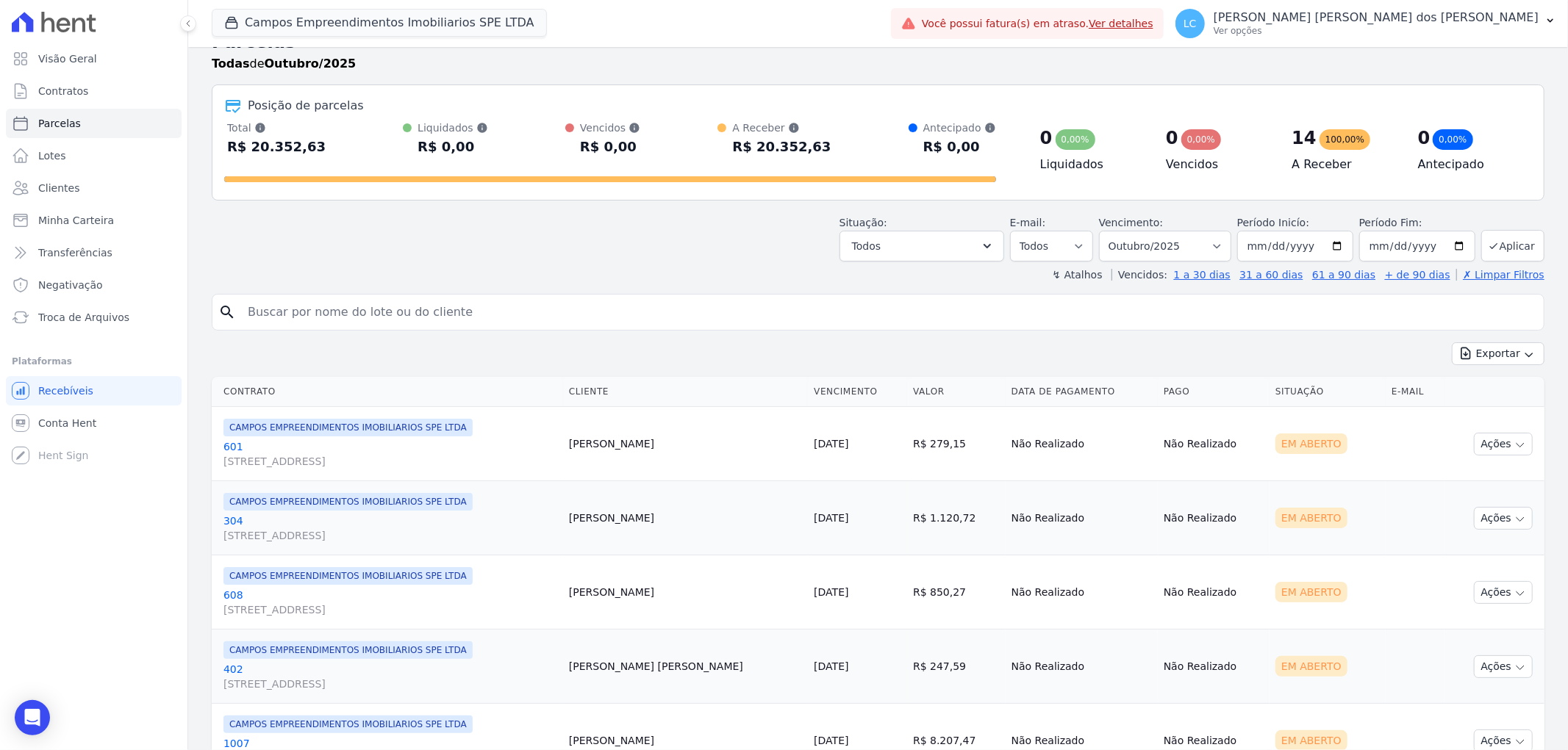
scroll to position [0, 0]
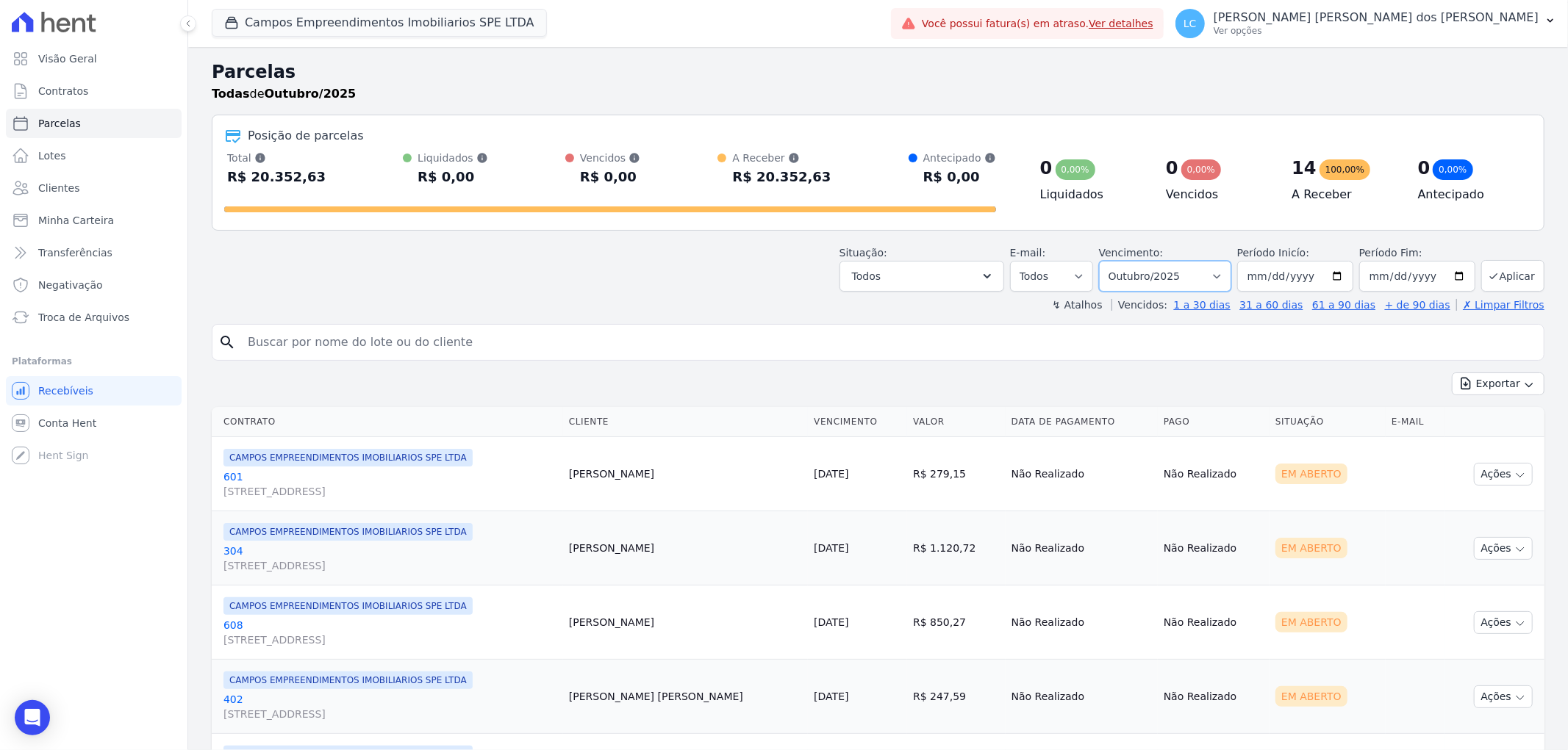
click at [1217, 272] on select "Filtrar por período ──────── Todos os meses Abril/2025 Maio/2025 Junho/2025 Jul…" at bounding box center [1165, 277] width 133 height 31
select select "09/2025"
click at [1108, 261] on select "Filtrar por período ──────── Todos os meses Abril/2025 Maio/2025 Junho/2025 Jul…" at bounding box center [1165, 277] width 133 height 31
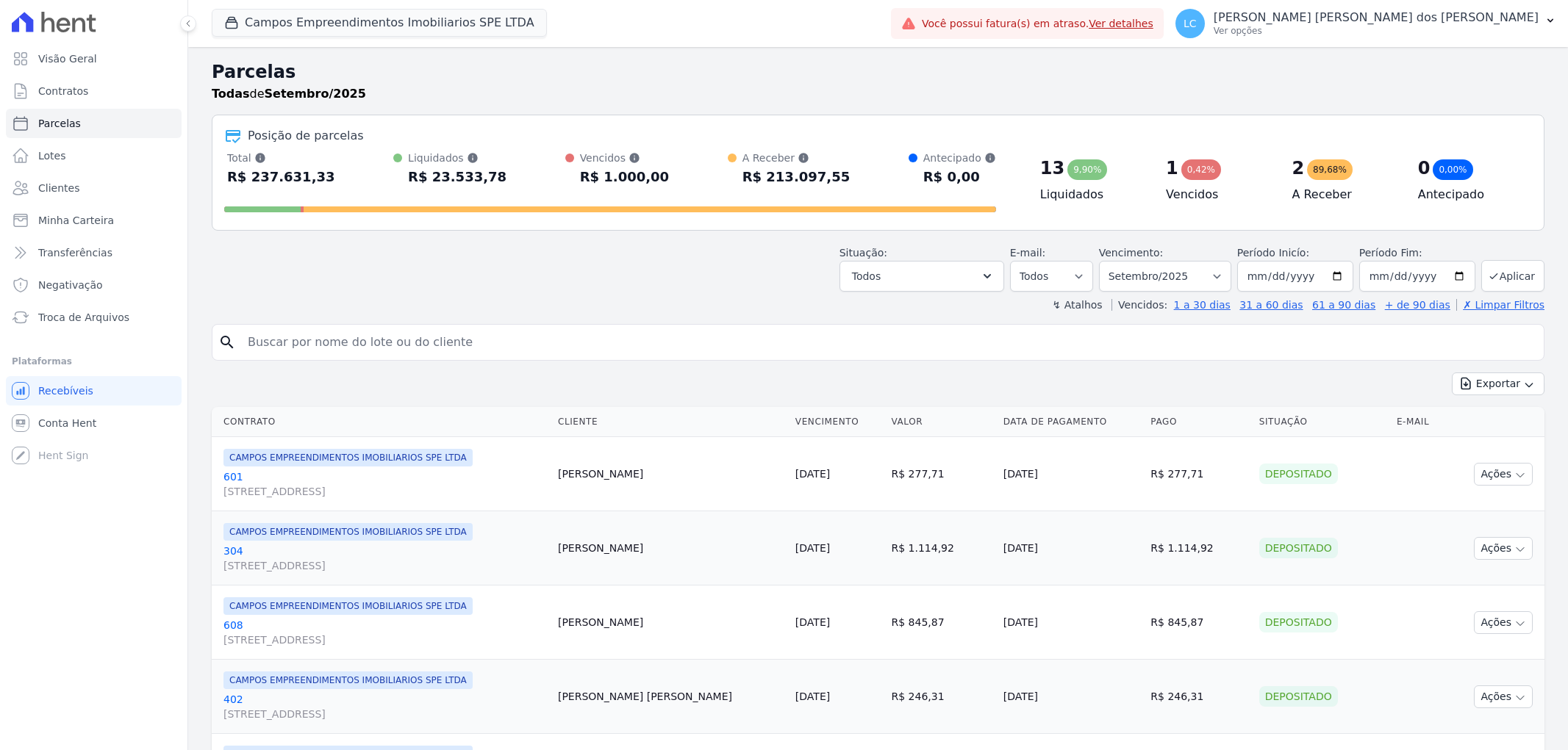
select select
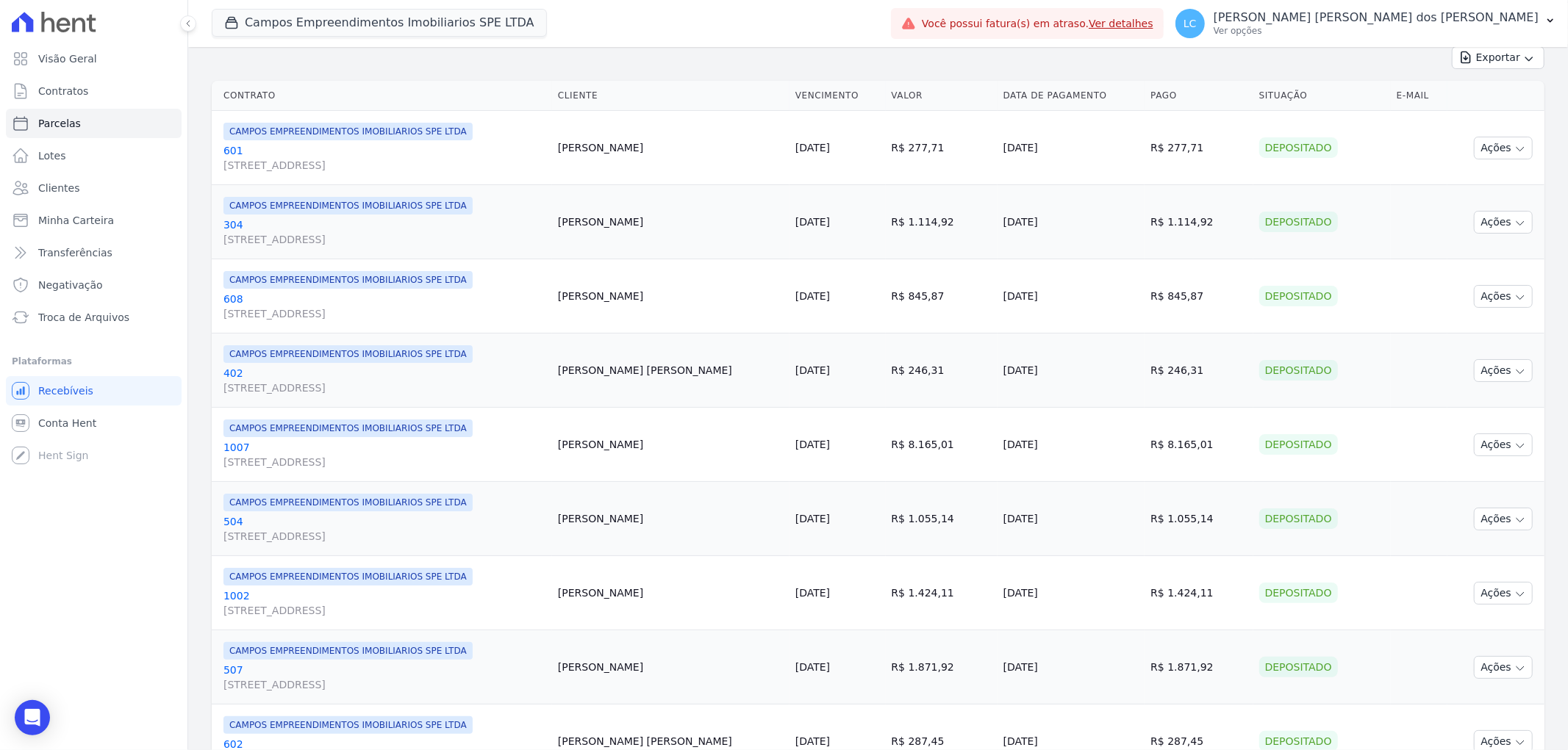
scroll to position [490, 0]
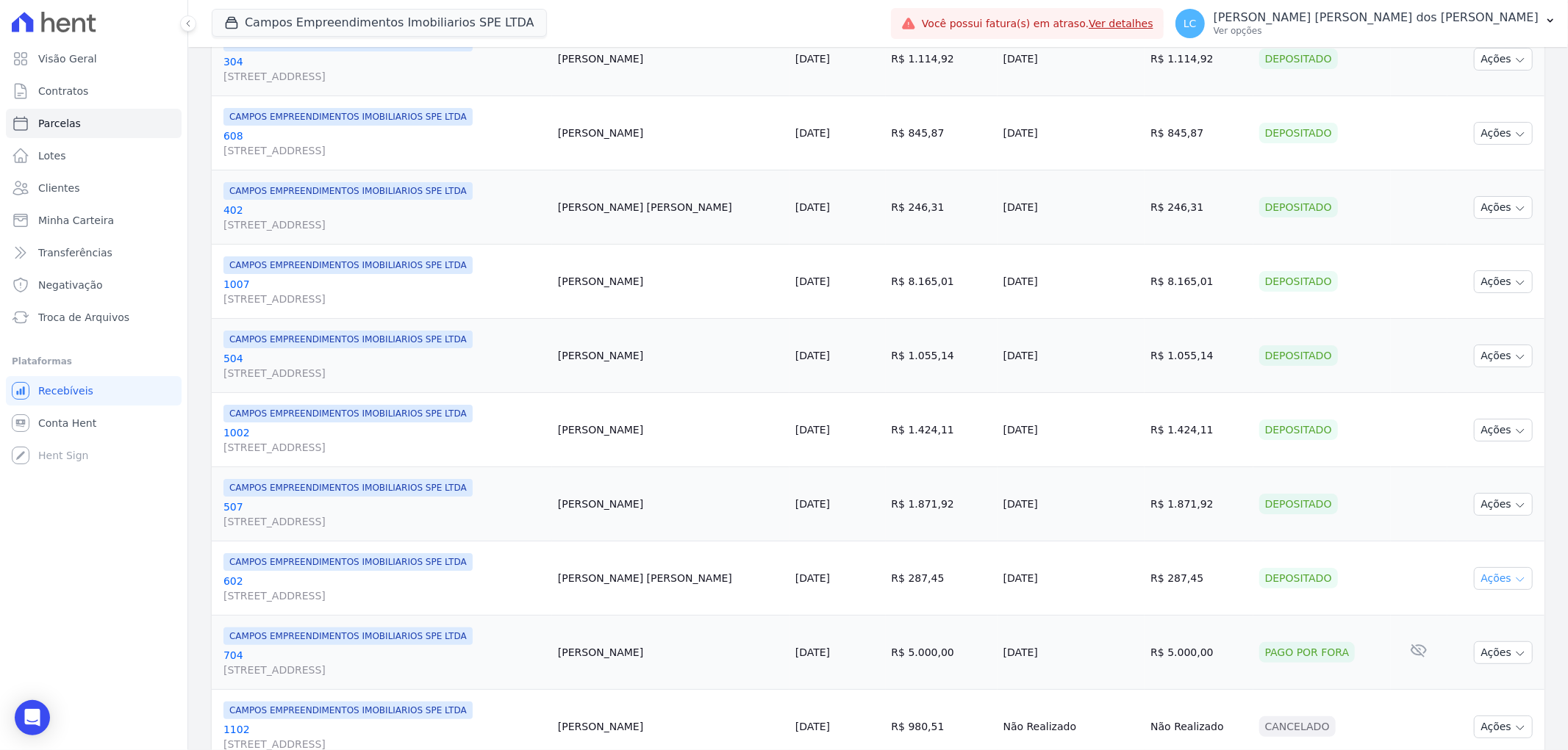
click at [1515, 575] on icon "button" at bounding box center [1521, 580] width 11 height 11
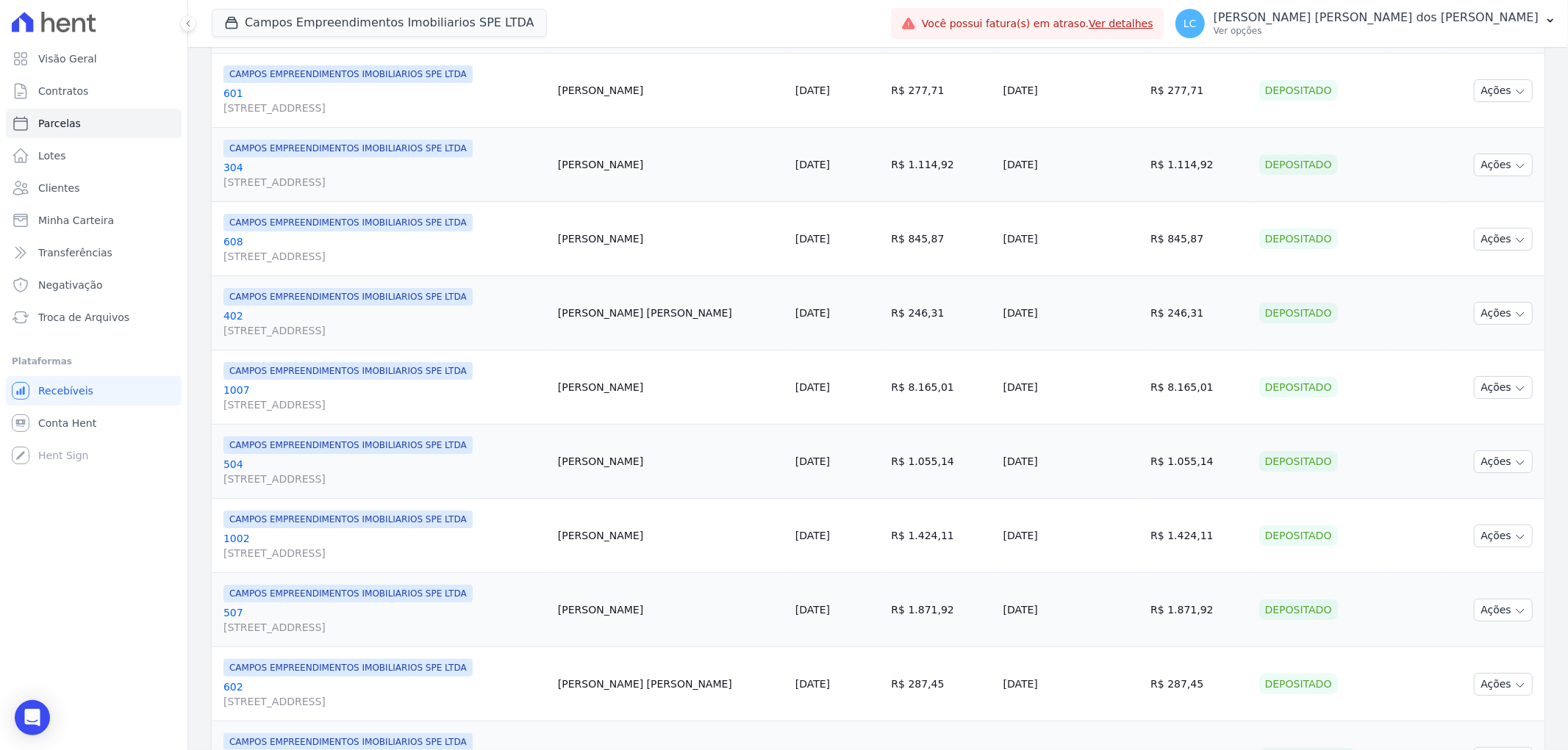
scroll to position [0, 0]
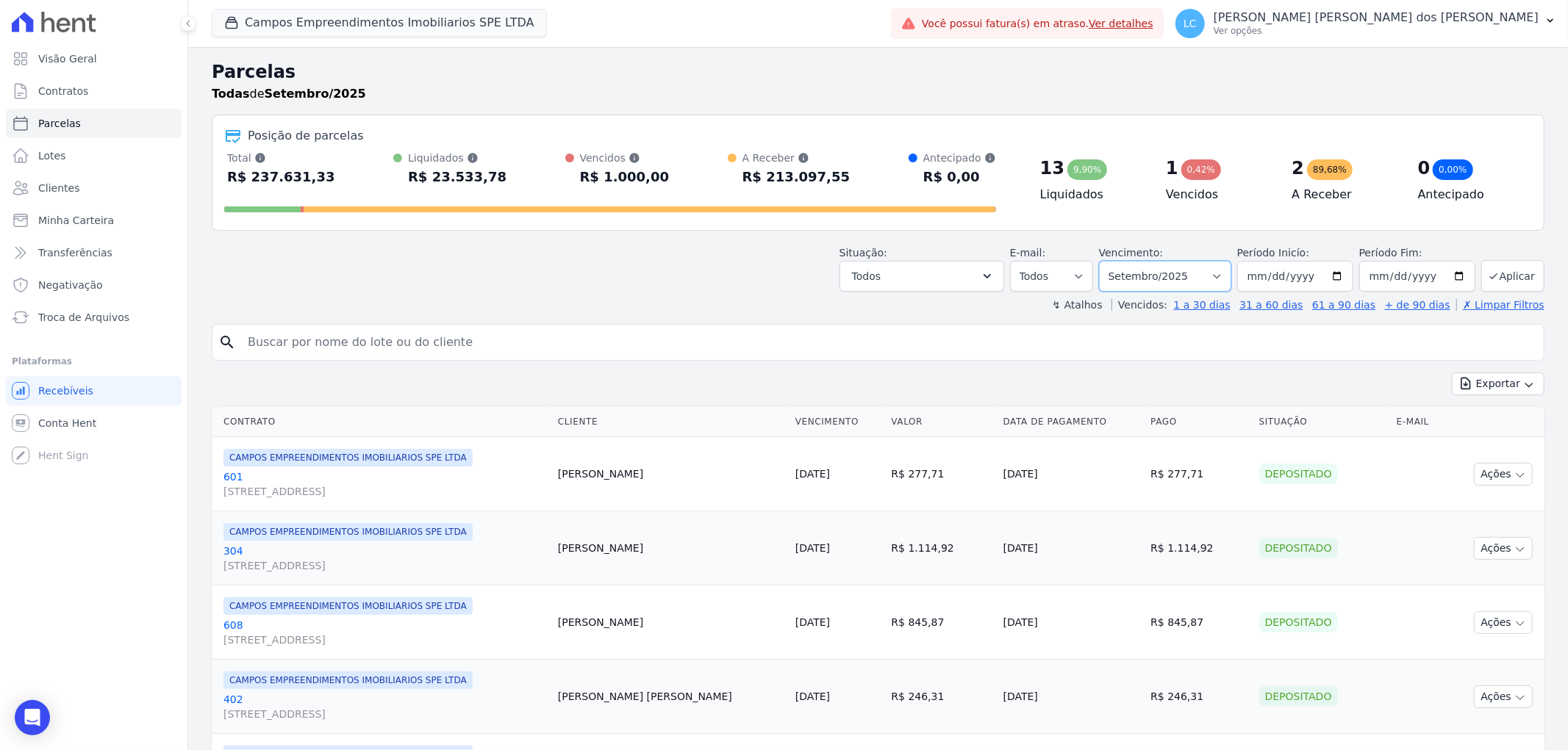
click at [1217, 277] on select "Filtrar por período ──────── Todos os meses Abril/2025 Maio/2025 Junho/2025 Jul…" at bounding box center [1165, 277] width 133 height 31
select select "10/2025"
click at [1108, 261] on select "Filtrar por período ──────── Todos os meses Abril/2025 Maio/2025 Junho/2025 Jul…" at bounding box center [1165, 277] width 133 height 31
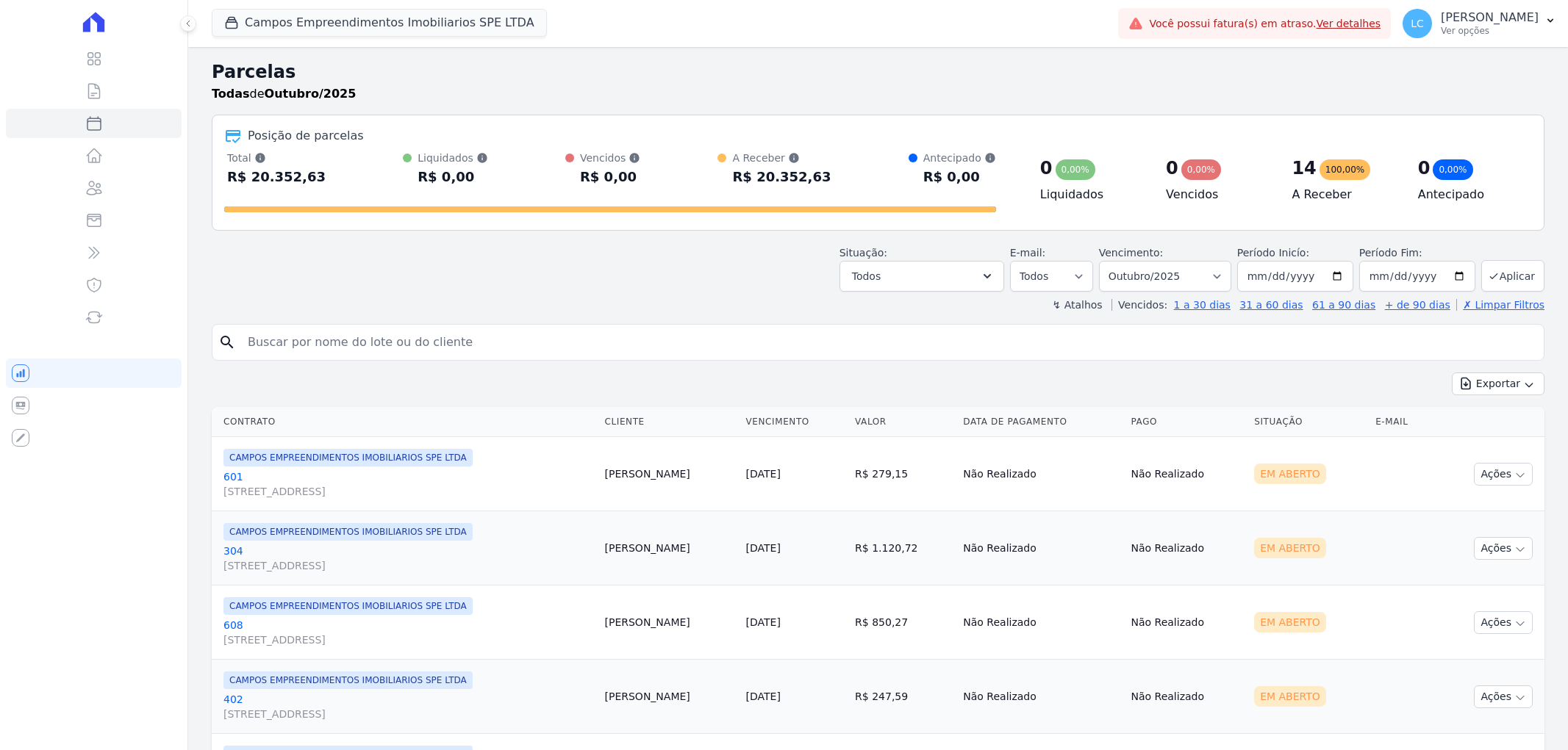
select select
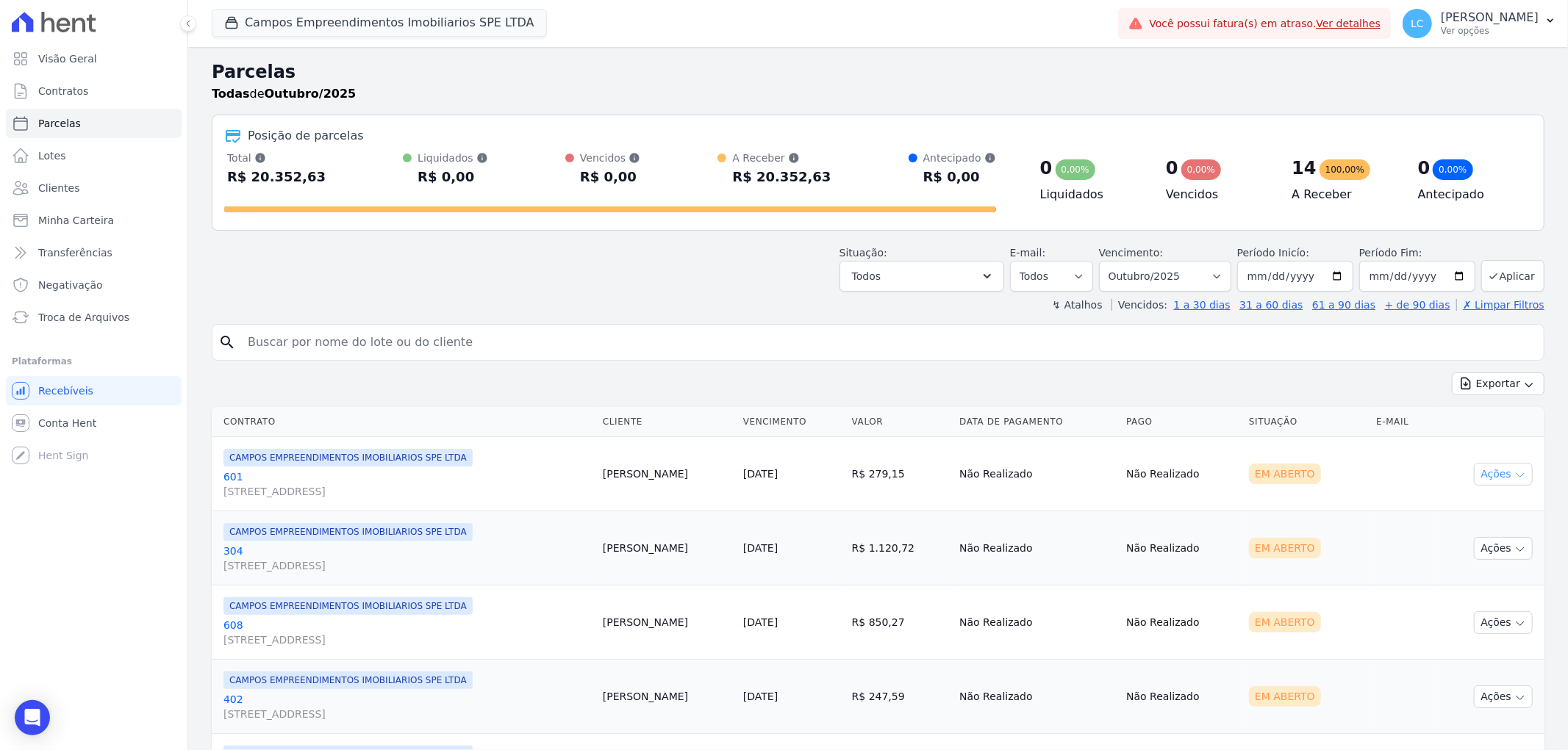
click at [1474, 473] on button "Ações" at bounding box center [1504, 474] width 59 height 23
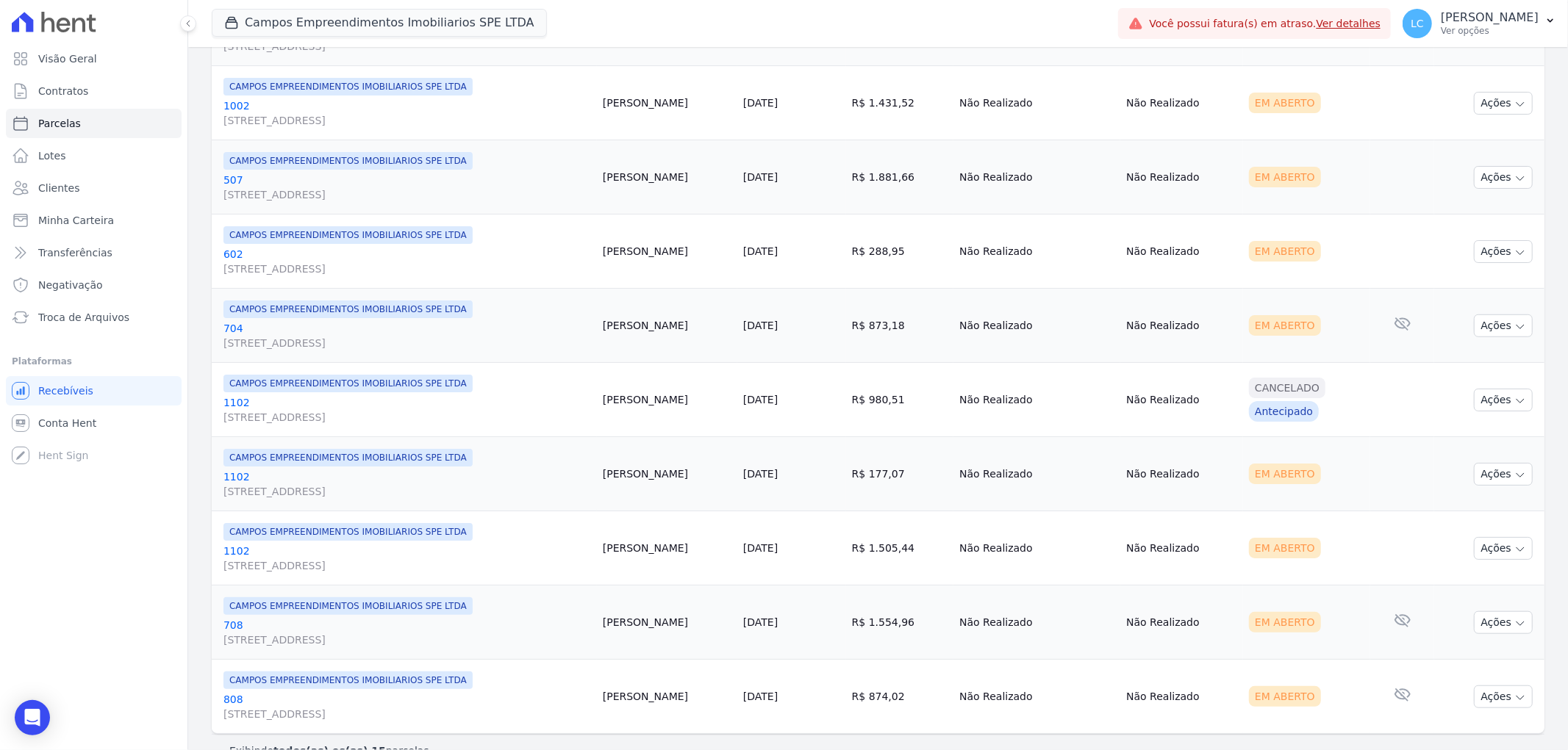
scroll to position [847, 0]
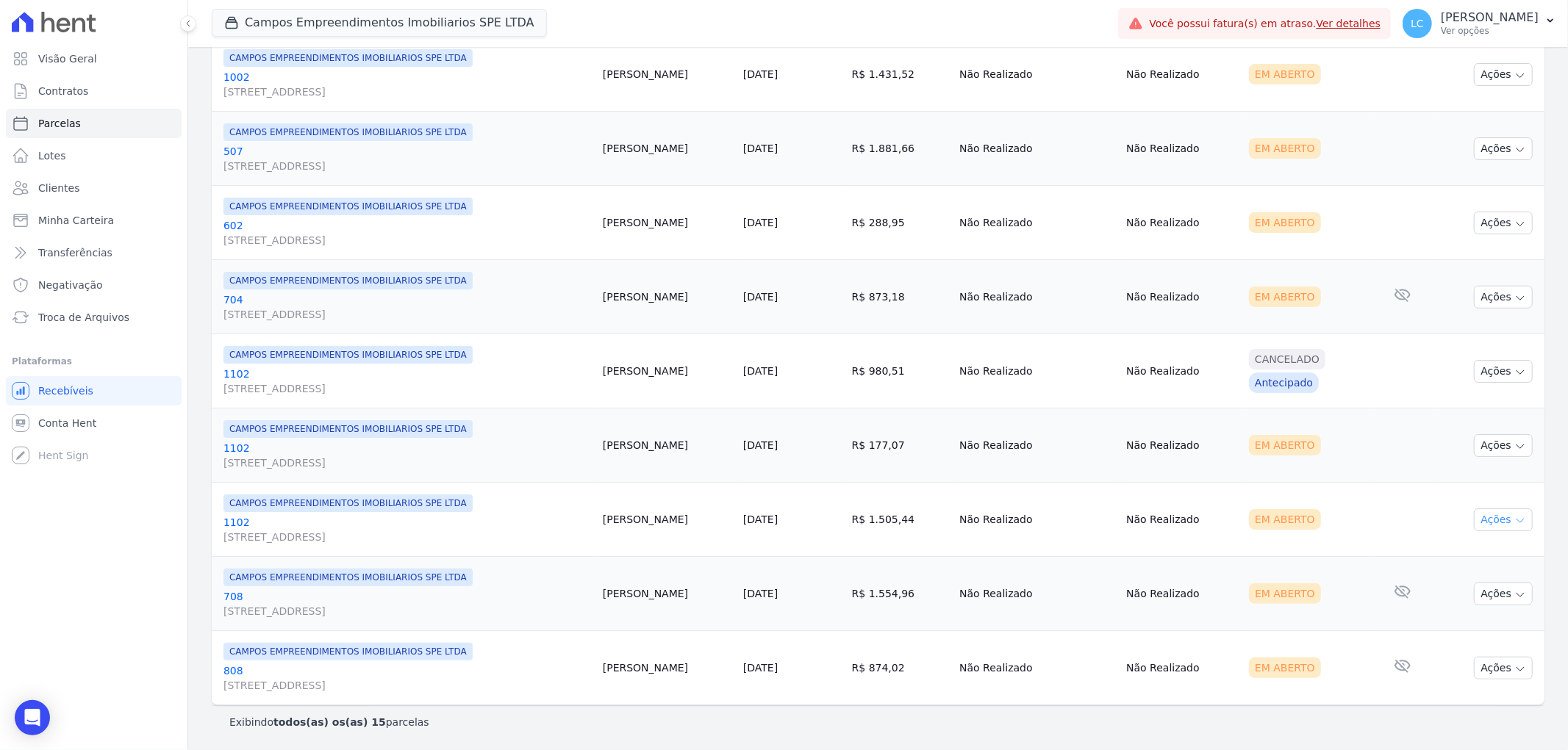
click at [1496, 522] on button "Ações" at bounding box center [1504, 520] width 59 height 23
click at [393, 504] on span "CAMPOS EMPREENDIMENTOS IMOBILIARIOS SPE LTDA" at bounding box center [348, 503] width 249 height 18
click at [282, 511] on div "CAMPOS EMPREENDIMENTOS IMOBILIARIOS SPE LTDA 1102 Rua dos Cravos, 686, Cidade J…" at bounding box center [407, 519] width 368 height 50
click at [287, 526] on link "1102 Rua dos Cravos, 686, Cidade Jardim" at bounding box center [407, 529] width 368 height 29
